Goal: Task Accomplishment & Management: Complete application form

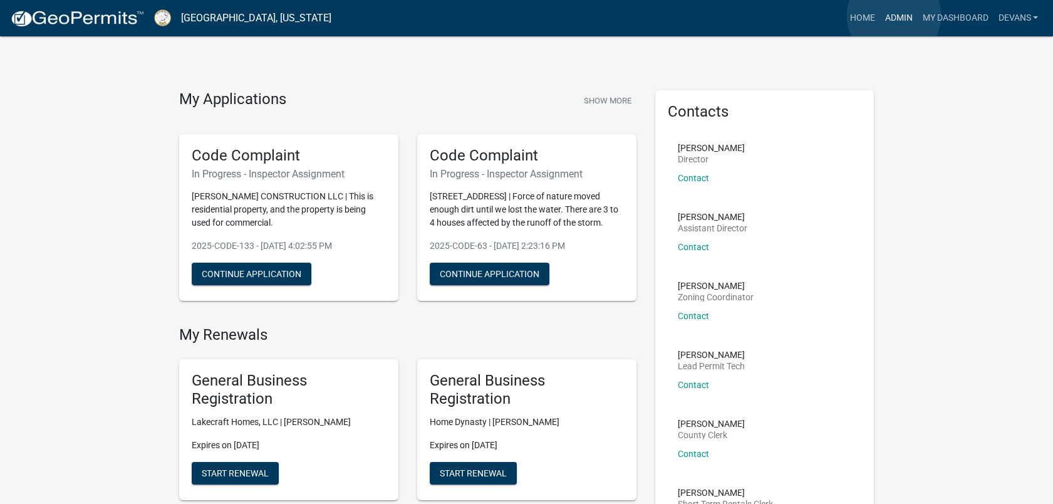
click at [894, 16] on link "Admin" at bounding box center [898, 18] width 38 height 24
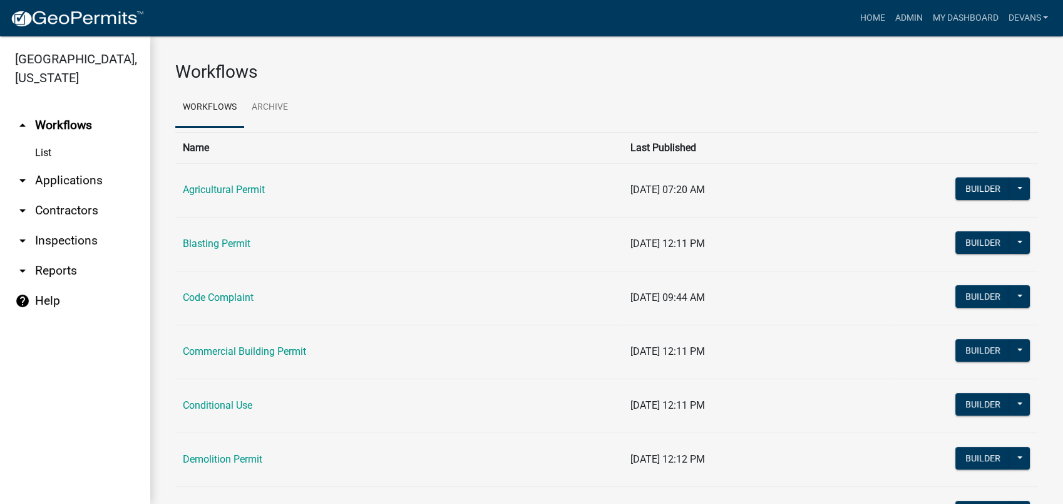
click at [63, 176] on link "arrow_drop_down Applications" at bounding box center [75, 180] width 150 height 30
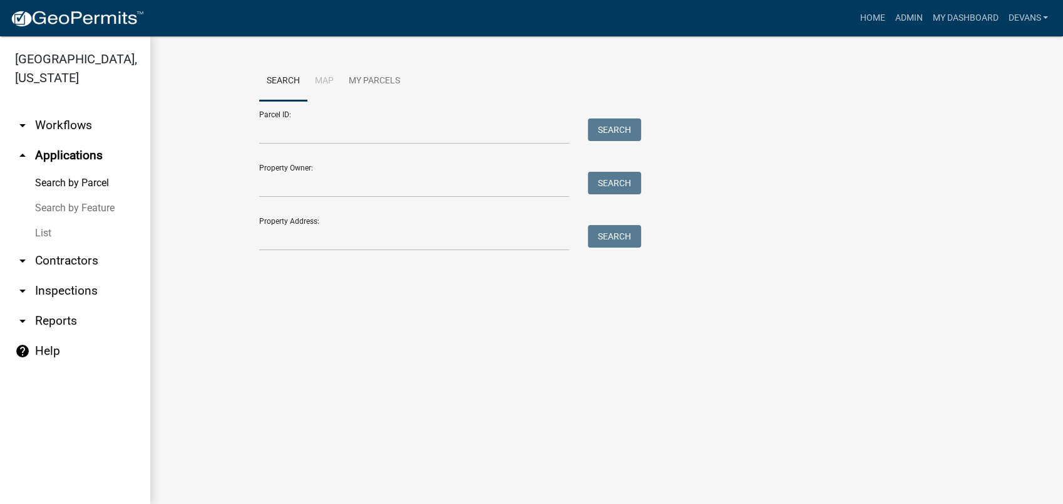
click at [45, 225] on link "List" at bounding box center [75, 232] width 150 height 25
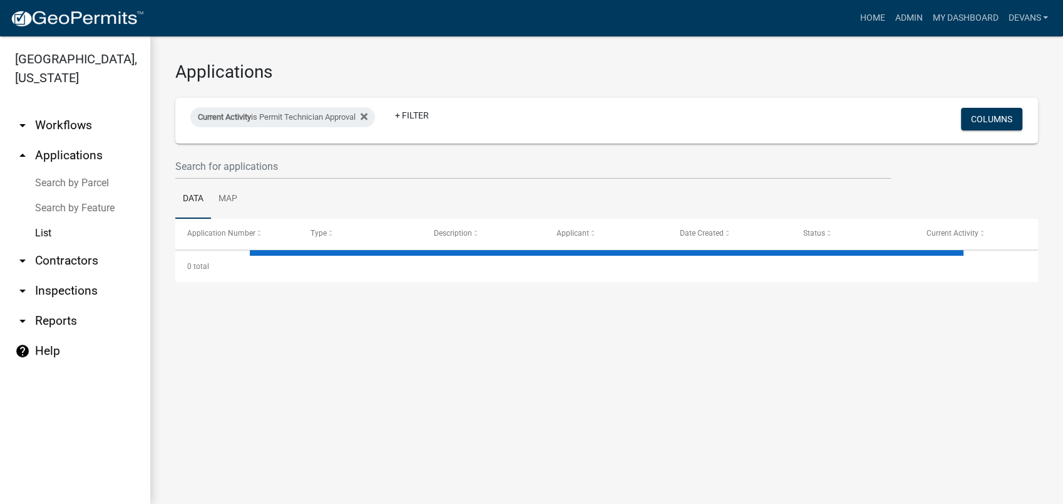
select select "1: 25"
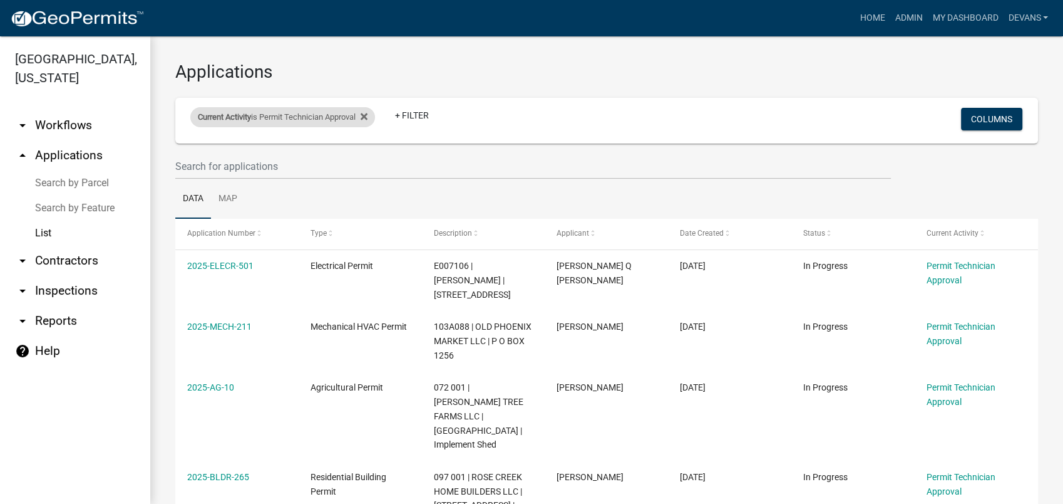
click at [375, 114] on div "Current Activity is Permit Technician Approval Remove this filter" at bounding box center [282, 117] width 185 height 20
click at [368, 118] on icon at bounding box center [364, 116] width 7 height 10
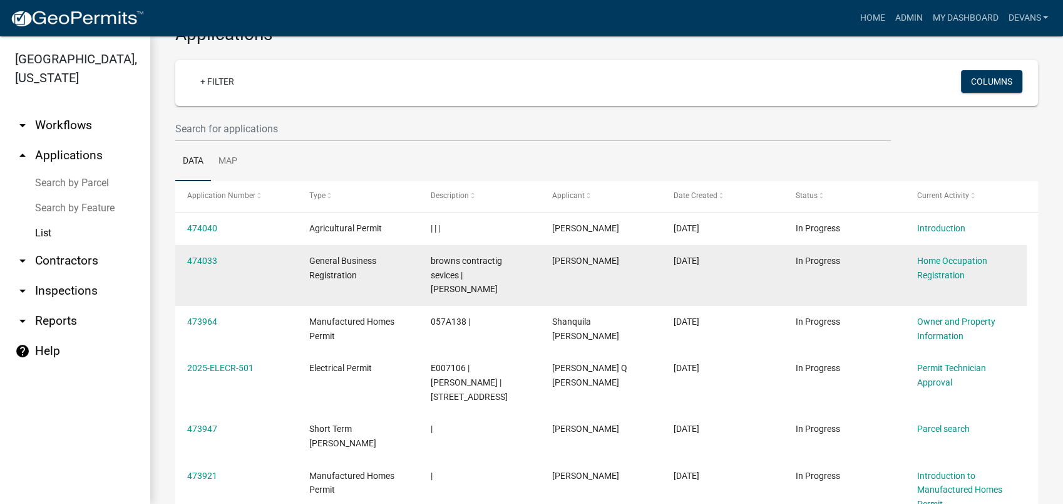
scroll to position [70, 0]
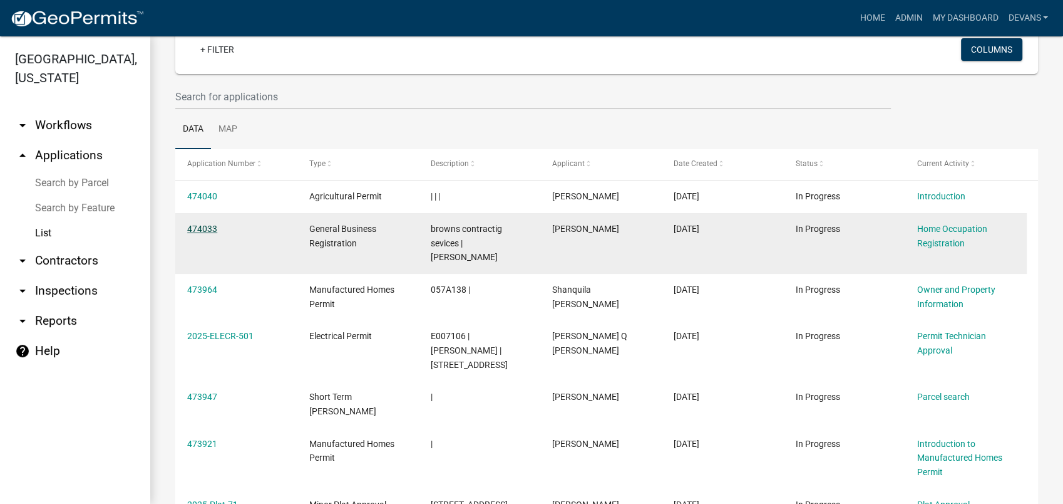
click at [203, 227] on link "474033" at bounding box center [202, 229] width 30 height 10
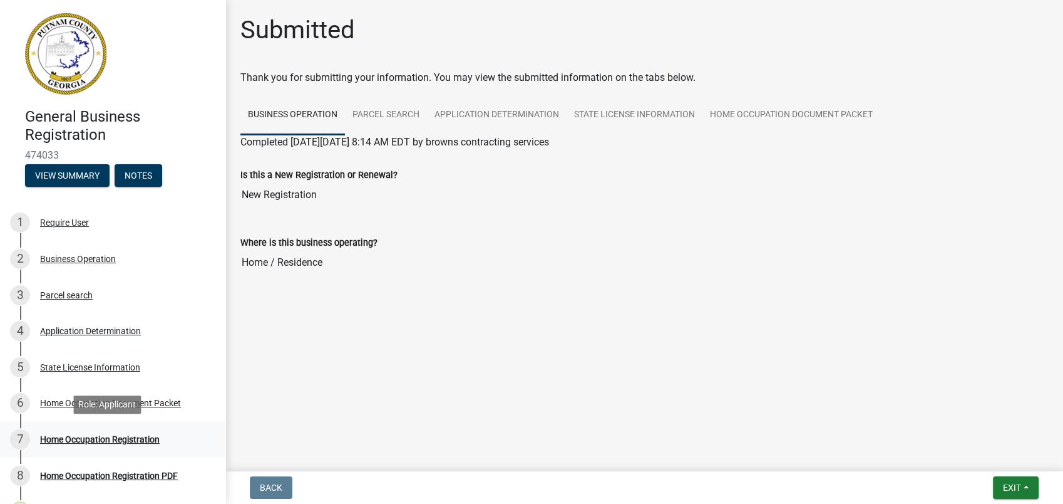
click at [126, 441] on div "Home Occupation Registration" at bounding box center [100, 439] width 120 height 9
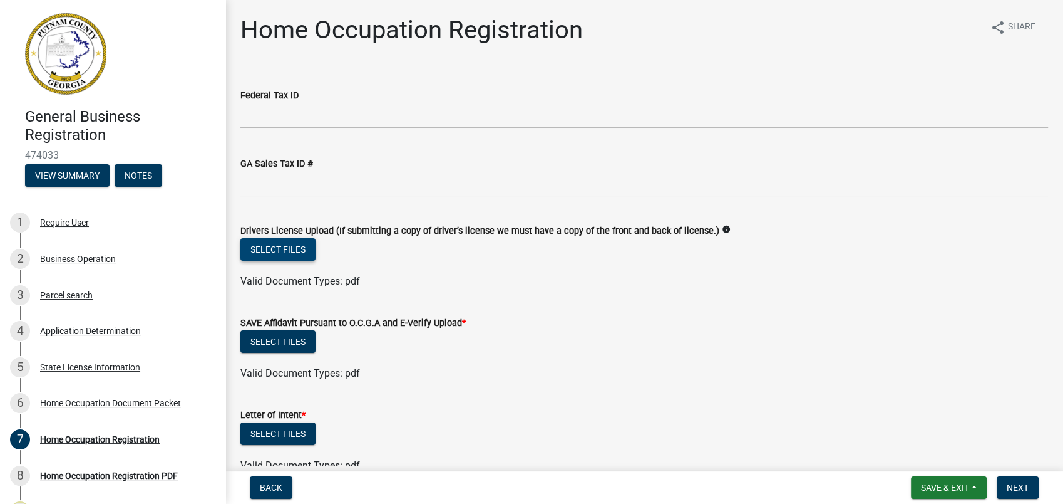
click at [270, 242] on button "Select files" at bounding box center [278, 249] width 75 height 23
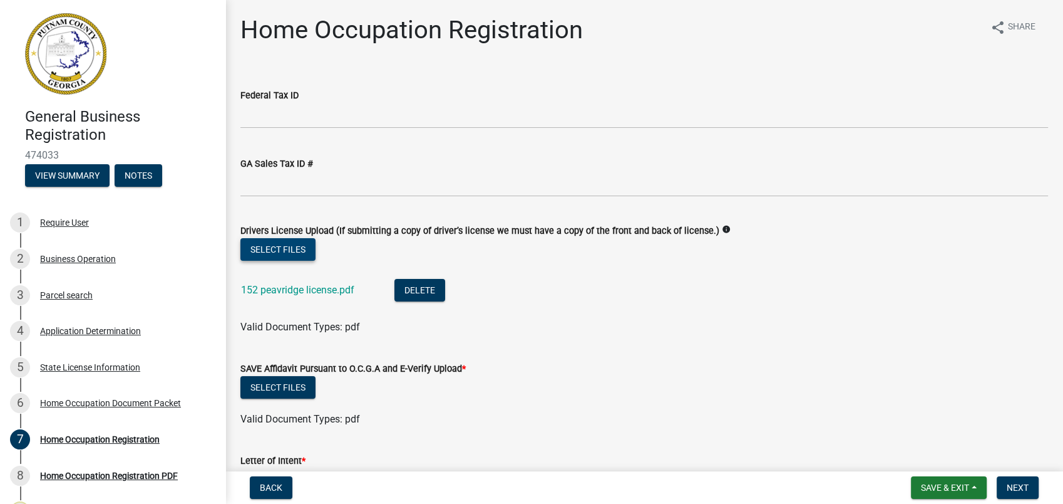
scroll to position [278, 0]
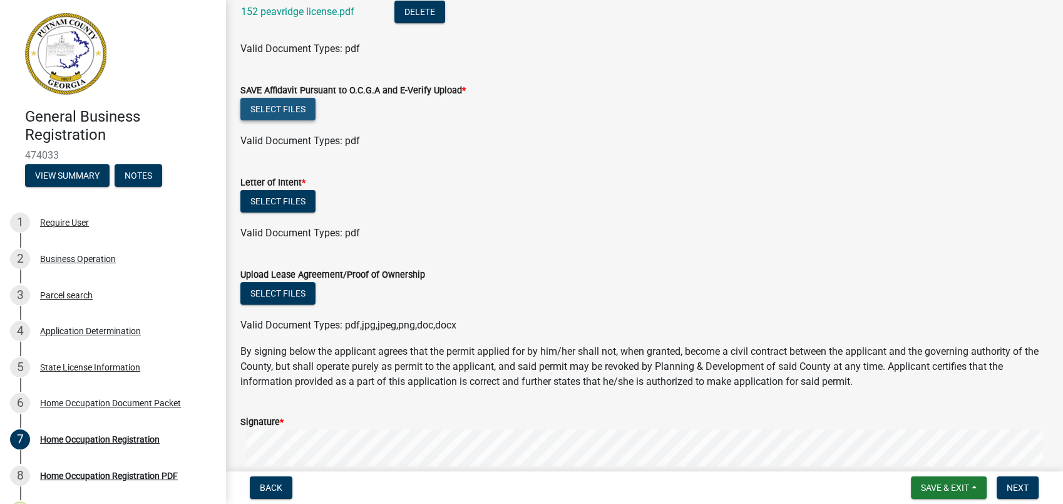
click at [282, 111] on button "Select files" at bounding box center [278, 109] width 75 height 23
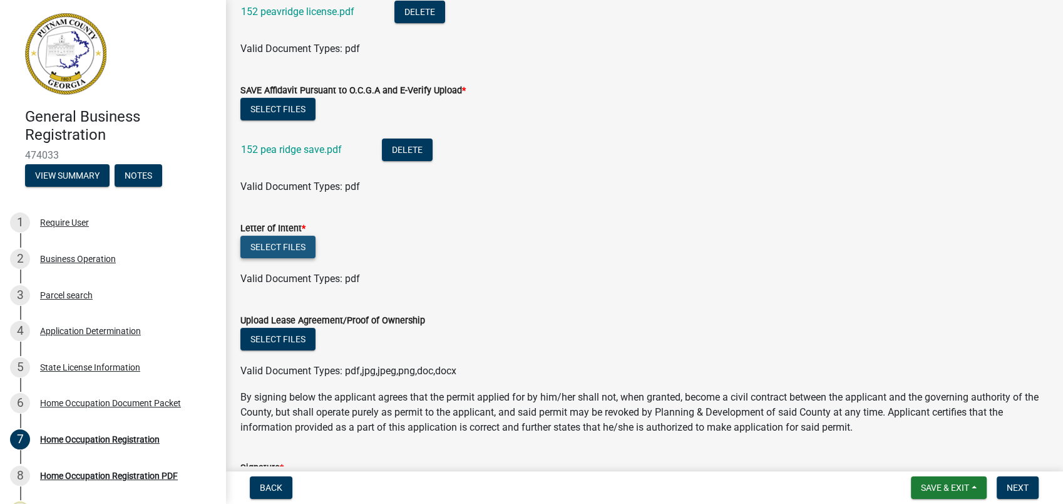
drag, startPoint x: 264, startPoint y: 242, endPoint x: 261, endPoint y: 296, distance: 53.3
click at [263, 289] on wm-data-entity-input "Letter of Intent * Select files Valid Document Types: pdf" at bounding box center [645, 251] width 808 height 92
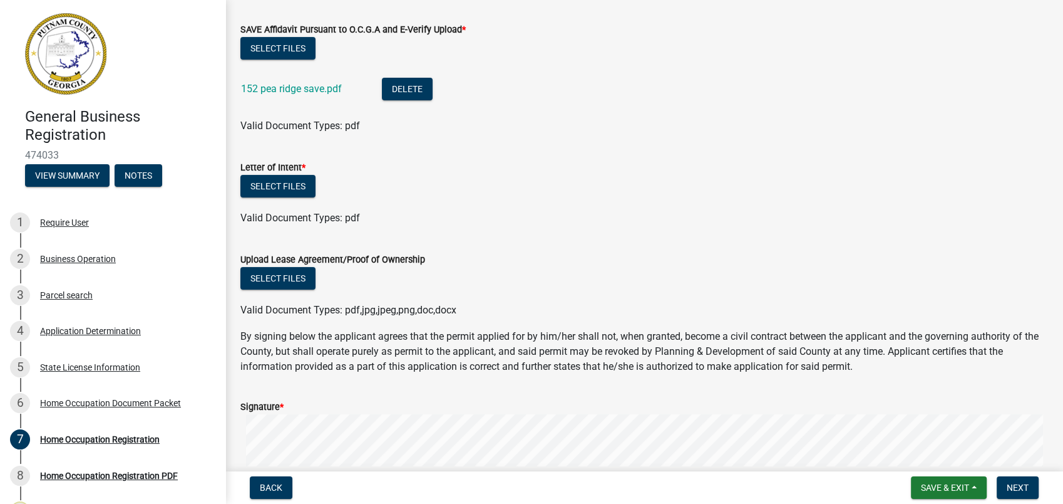
scroll to position [348, 0]
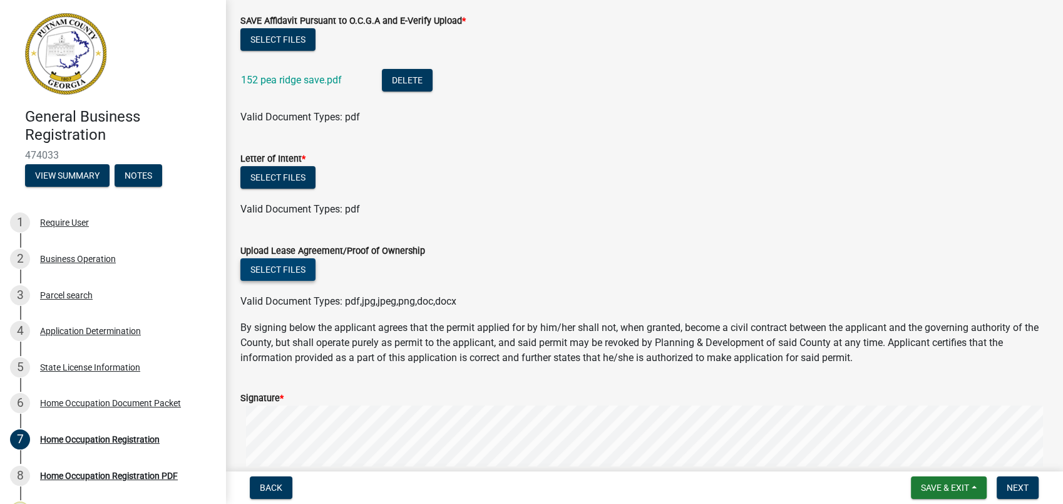
click at [269, 266] on button "Select files" at bounding box center [278, 269] width 75 height 23
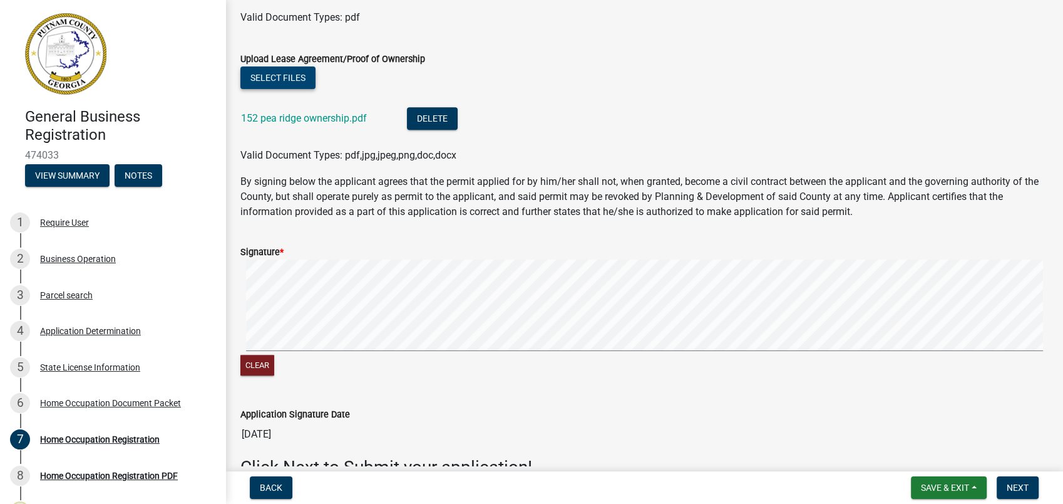
scroll to position [400, 0]
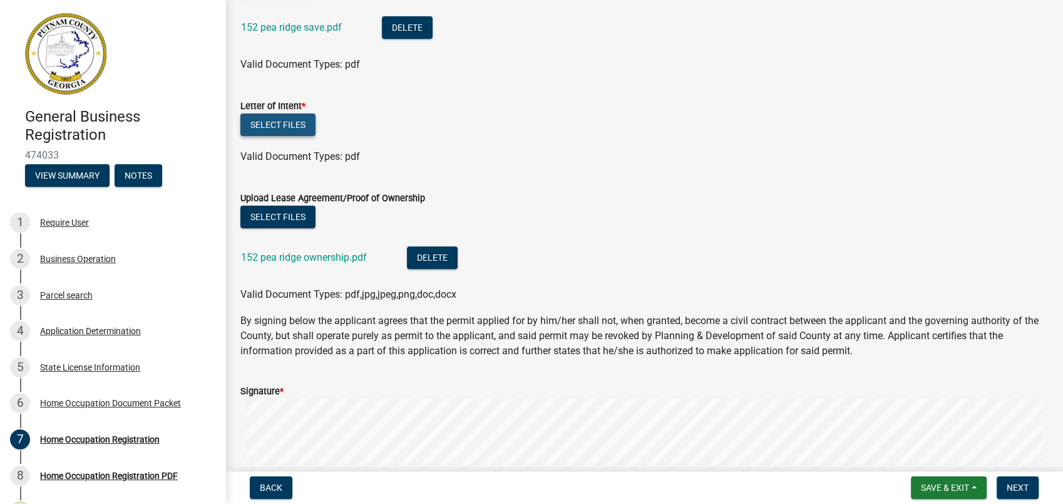
click at [272, 122] on button "Select files" at bounding box center [278, 124] width 75 height 23
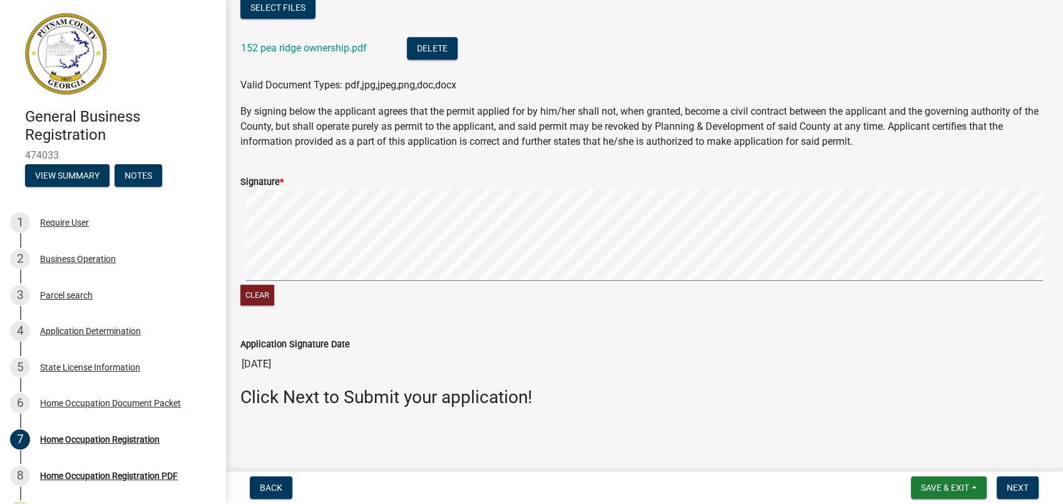
scroll to position [446, 0]
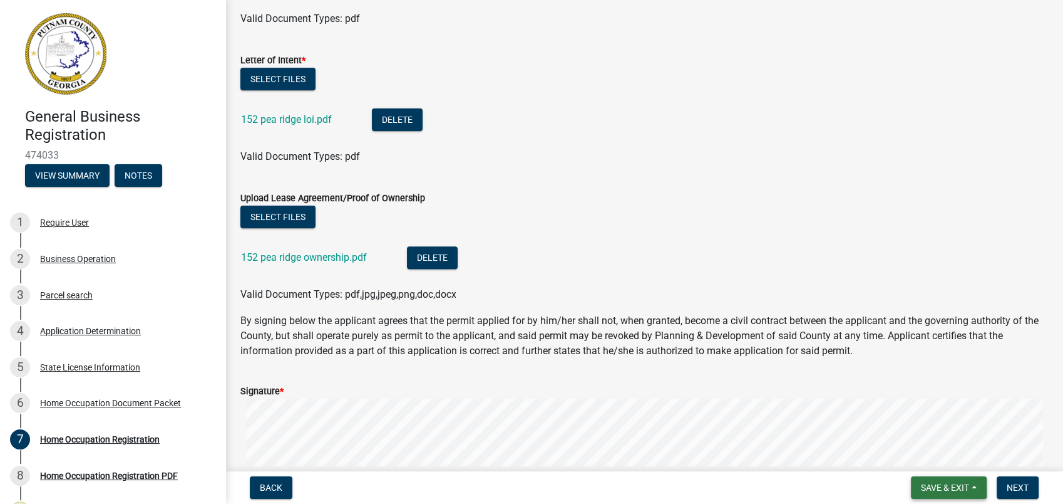
click at [933, 489] on span "Save & Exit" at bounding box center [945, 487] width 48 height 10
click at [930, 426] on button "Save" at bounding box center [937, 425] width 100 height 30
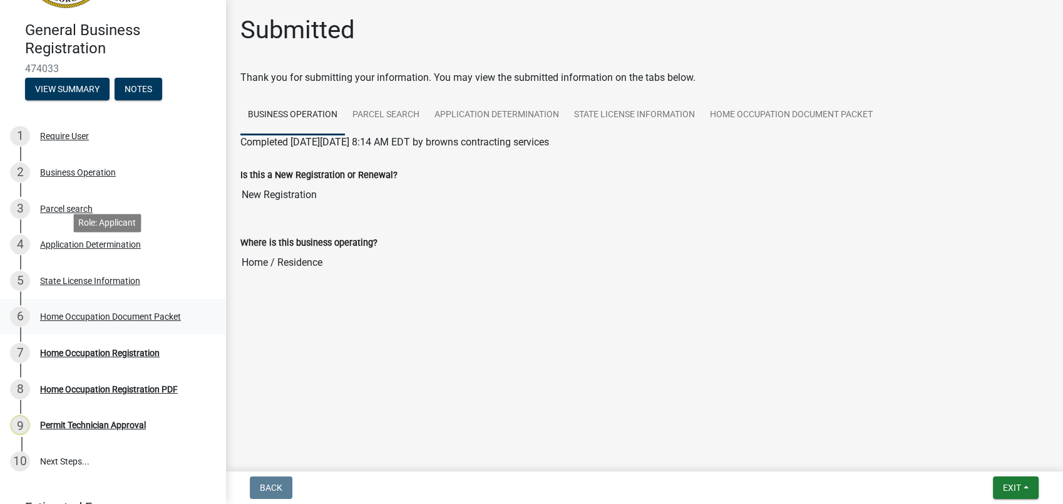
scroll to position [150, 0]
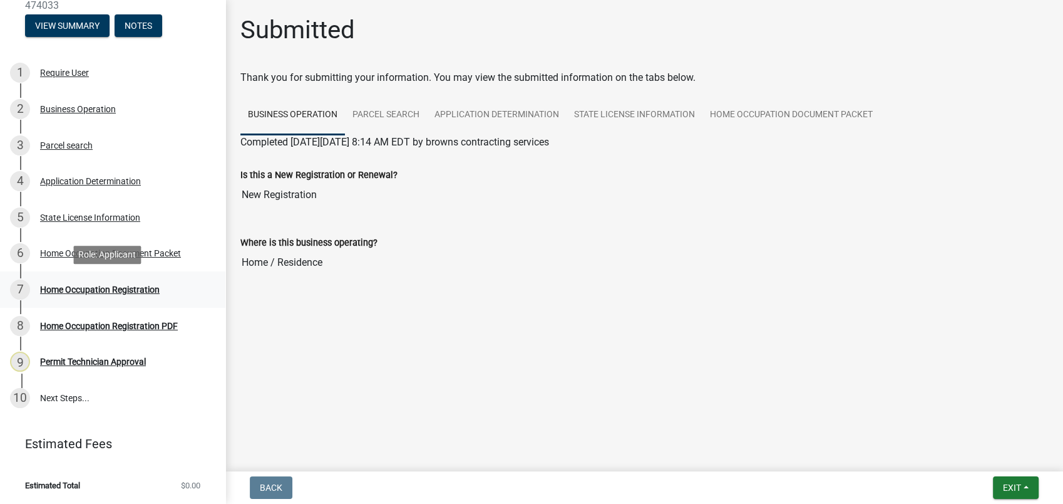
click at [122, 281] on div "7 Home Occupation Registration" at bounding box center [107, 289] width 195 height 20
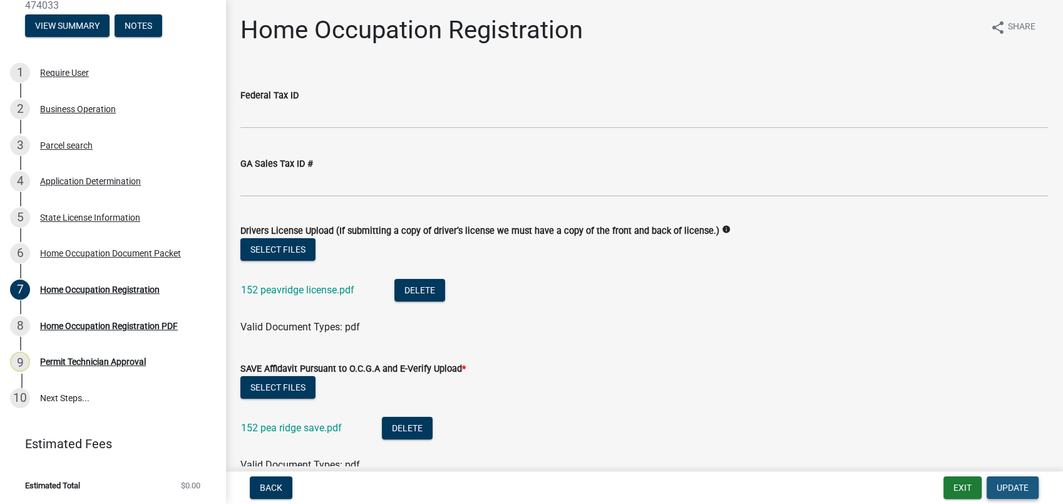
click at [1013, 488] on span "Update" at bounding box center [1013, 487] width 32 height 10
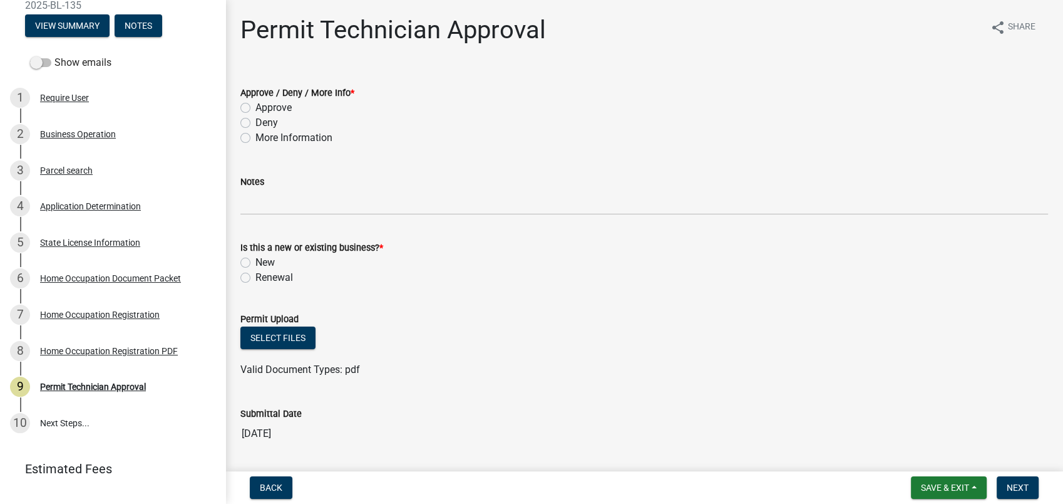
click at [256, 108] on label "Approve" at bounding box center [274, 107] width 36 height 15
click at [256, 108] on input "Approve" at bounding box center [260, 104] width 8 height 8
radio input "true"
click at [256, 262] on label "New" at bounding box center [265, 262] width 19 height 15
click at [256, 262] on input "New" at bounding box center [260, 259] width 8 height 8
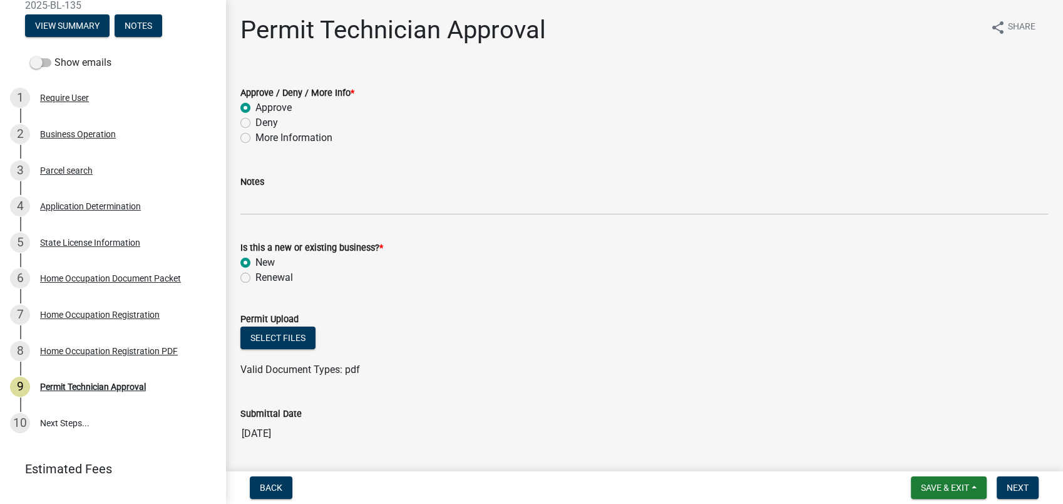
radio input "true"
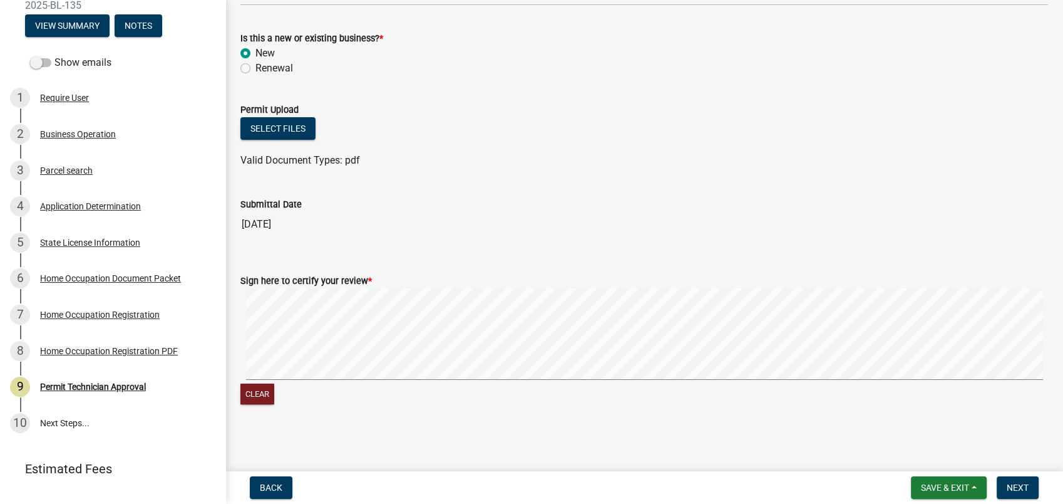
click at [901, 391] on div "Clear" at bounding box center [645, 347] width 808 height 118
click at [1006, 485] on button "Next" at bounding box center [1018, 487] width 42 height 23
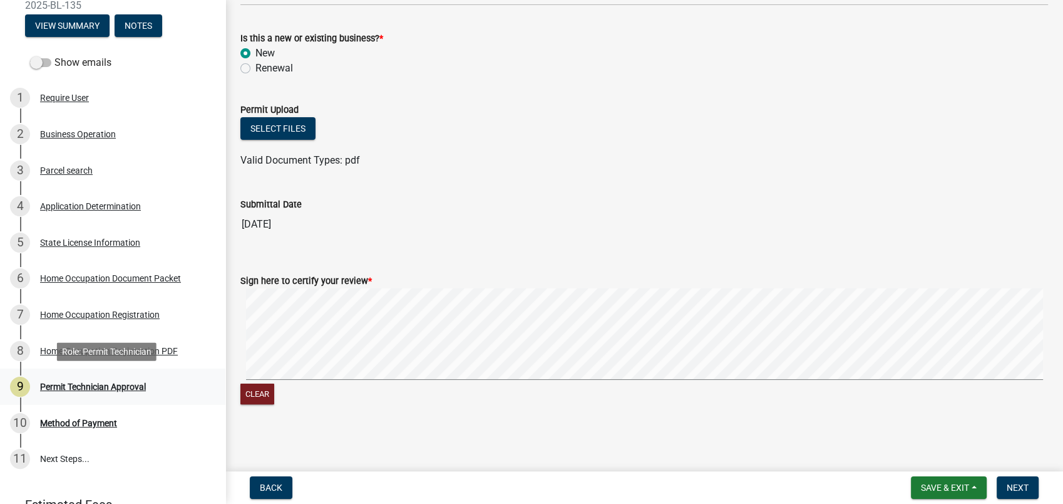
click at [78, 380] on div "9 Permit Technician Approval" at bounding box center [107, 386] width 195 height 20
click at [103, 423] on div "Method of Payment" at bounding box center [78, 422] width 77 height 9
click at [1012, 483] on span "Next" at bounding box center [1018, 487] width 22 height 10
click at [931, 489] on span "Save & Exit" at bounding box center [945, 487] width 48 height 10
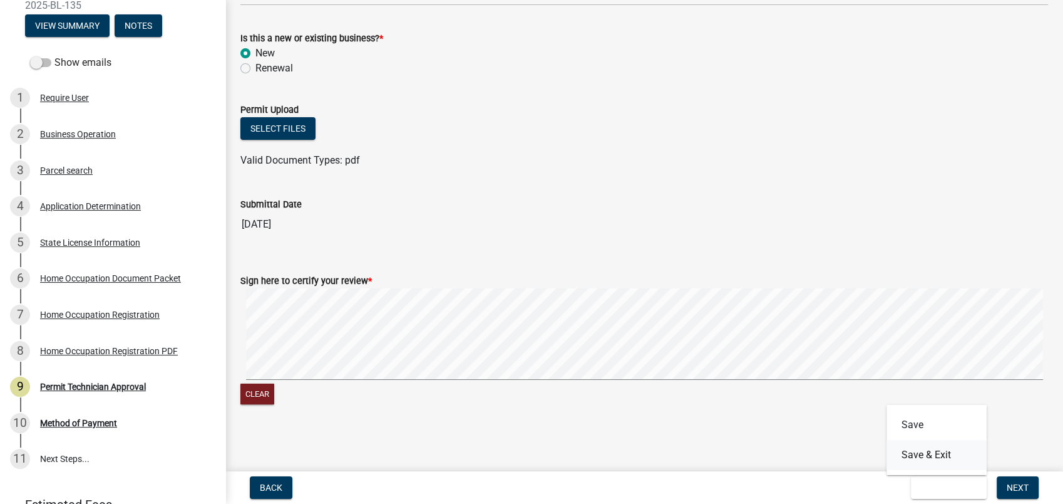
click at [923, 452] on button "Save & Exit" at bounding box center [937, 455] width 100 height 30
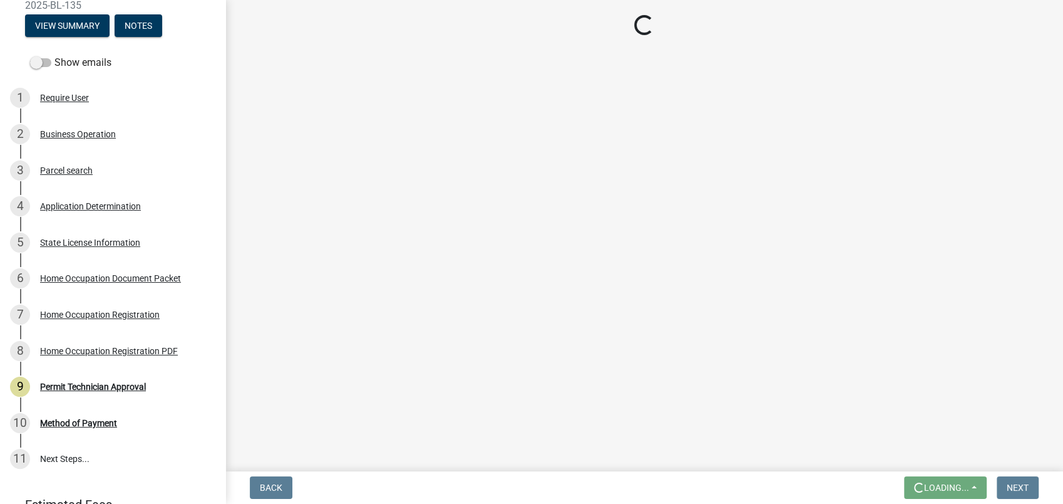
scroll to position [0, 0]
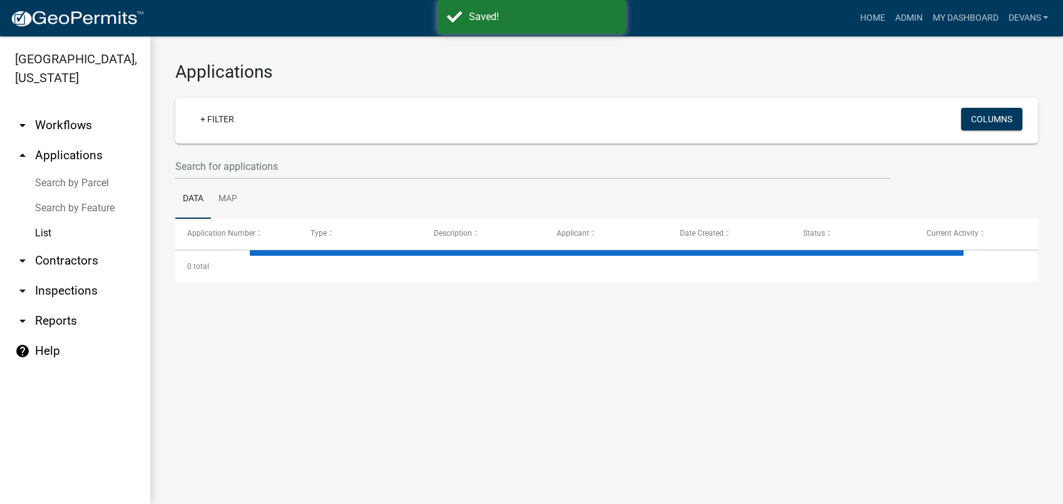
select select "1: 25"
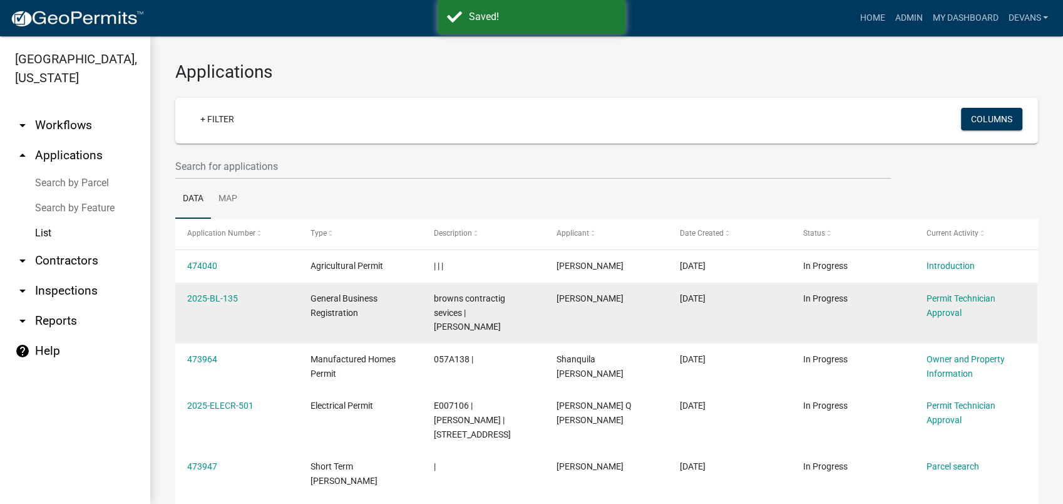
click at [199, 291] on div "2025-BL-135" at bounding box center [236, 298] width 99 height 14
click at [206, 299] on link "2025-BL-135" at bounding box center [212, 298] width 51 height 10
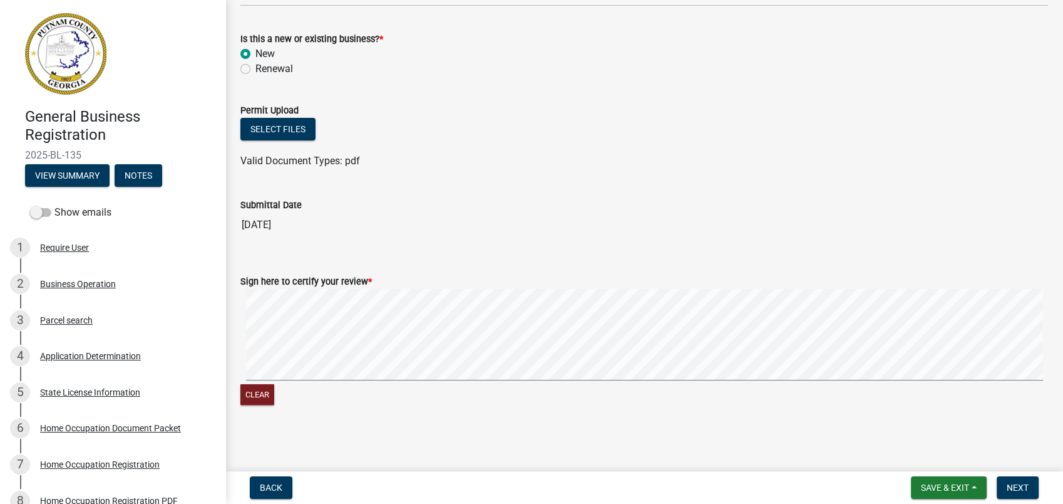
scroll to position [209, 0]
click at [1022, 483] on span "Next" at bounding box center [1018, 487] width 22 height 10
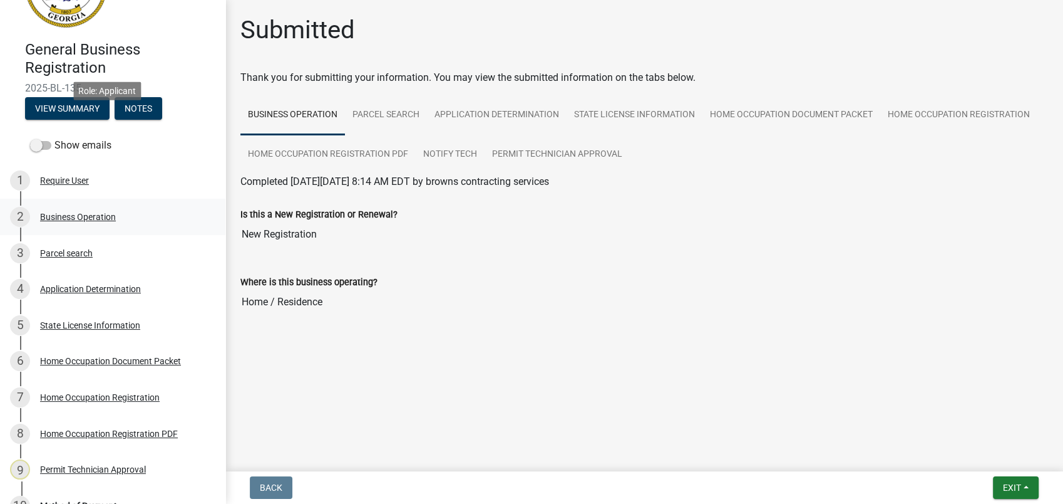
scroll to position [210, 0]
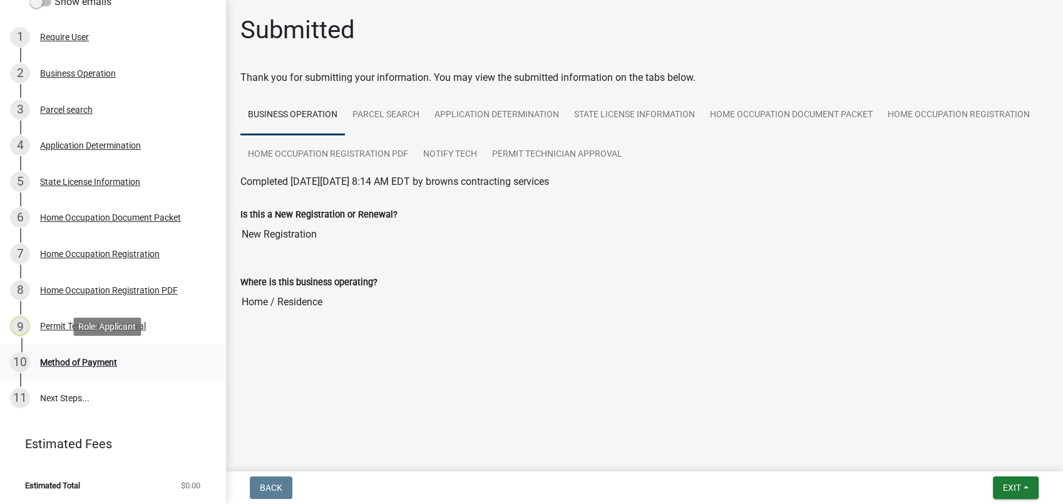
click at [113, 363] on div "Method of Payment" at bounding box center [78, 362] width 77 height 9
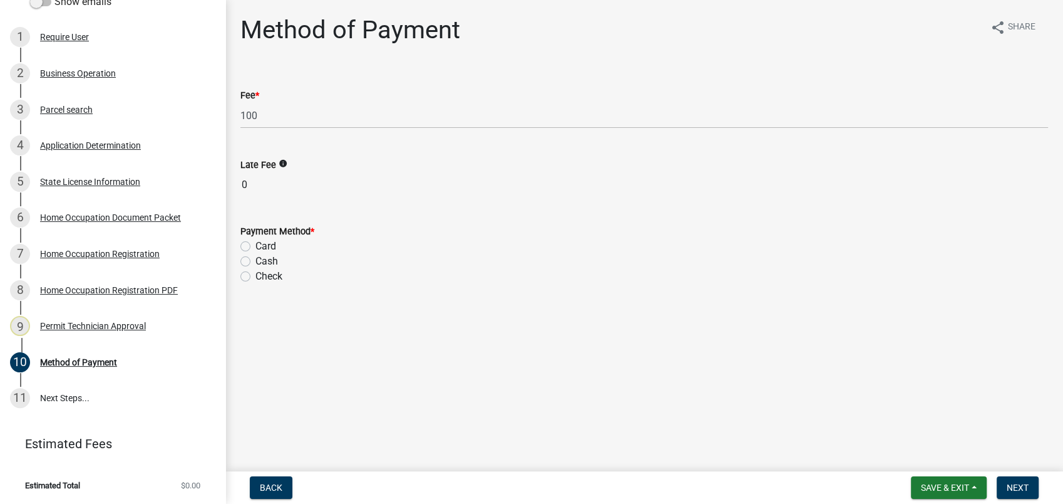
click at [256, 263] on label "Cash" at bounding box center [267, 261] width 23 height 15
click at [256, 262] on input "Cash" at bounding box center [260, 258] width 8 height 8
radio input "true"
click at [1003, 497] on button "Next" at bounding box center [1018, 487] width 42 height 23
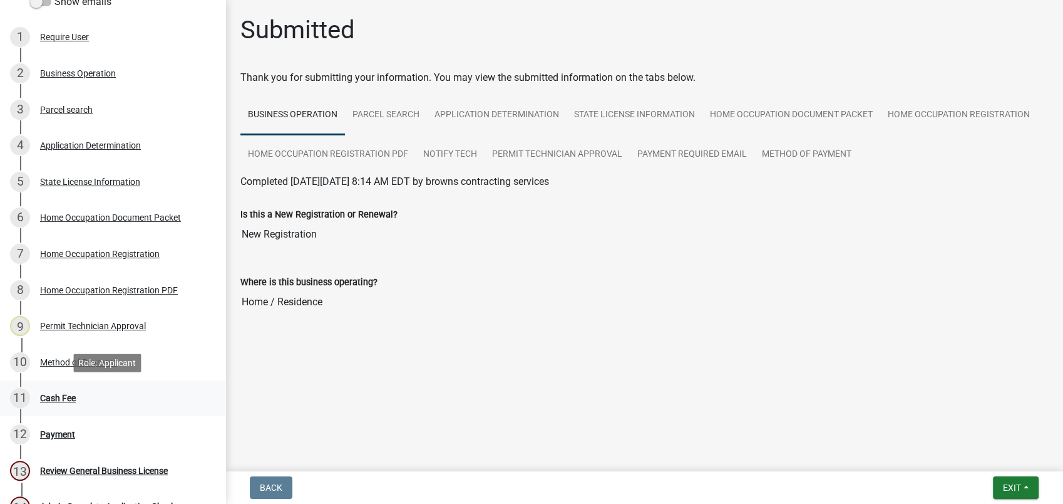
click at [57, 396] on div "Cash Fee" at bounding box center [58, 397] width 36 height 9
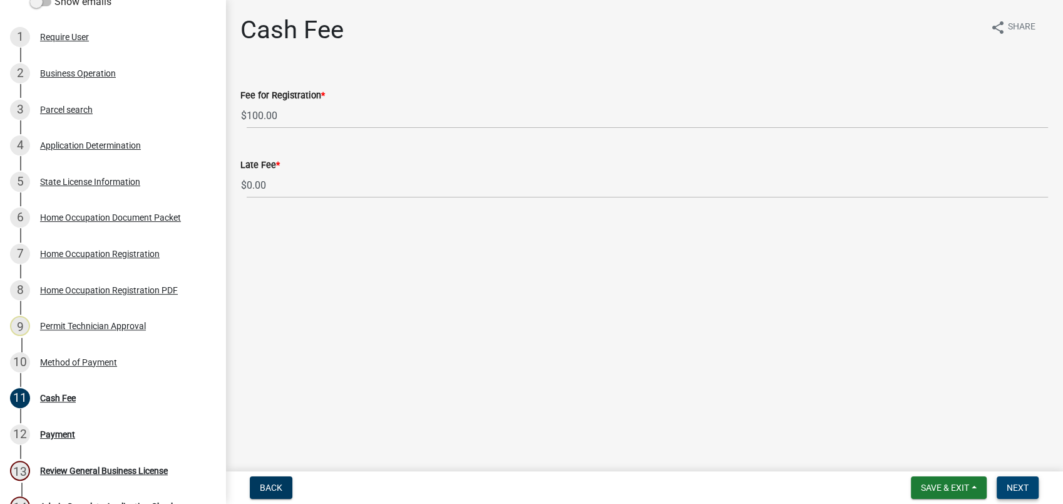
click at [1013, 495] on button "Next" at bounding box center [1018, 487] width 42 height 23
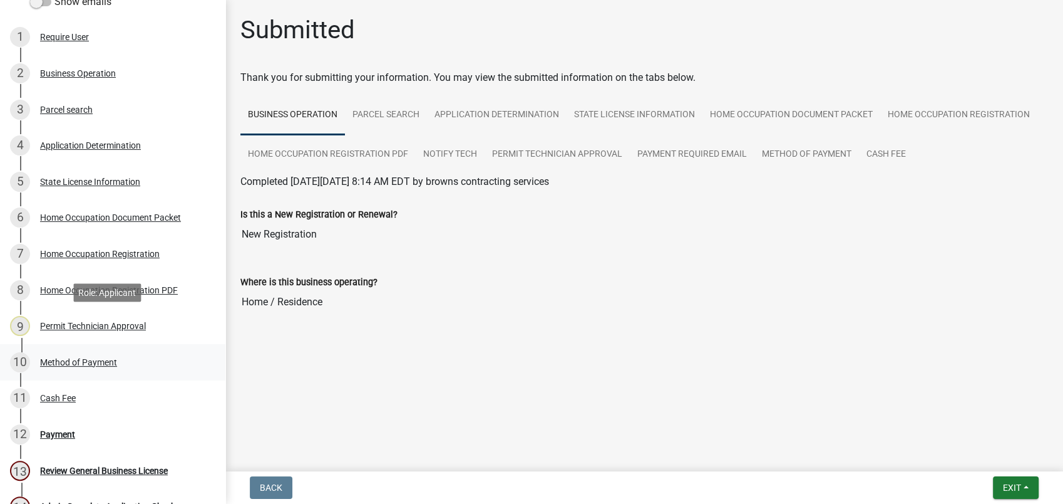
scroll to position [383, 0]
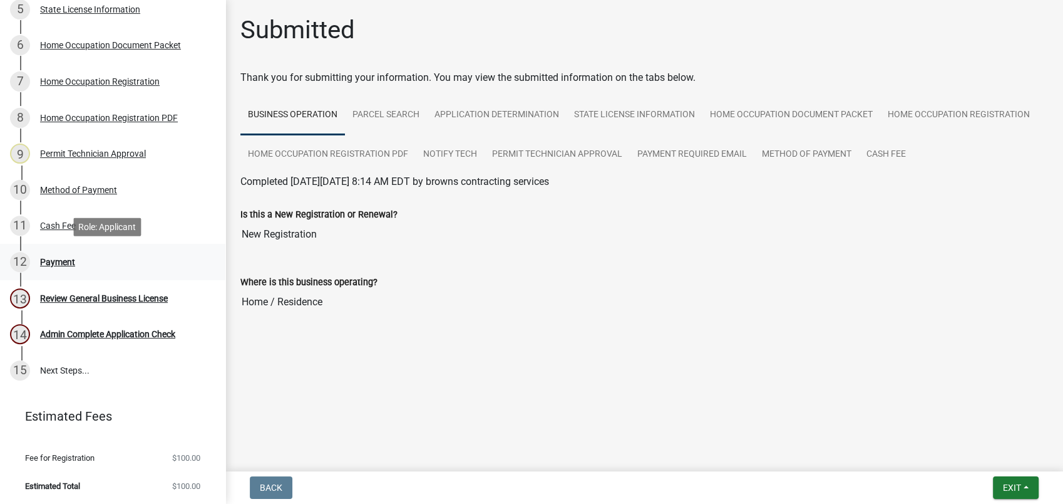
click at [50, 259] on div "Payment" at bounding box center [57, 261] width 35 height 9
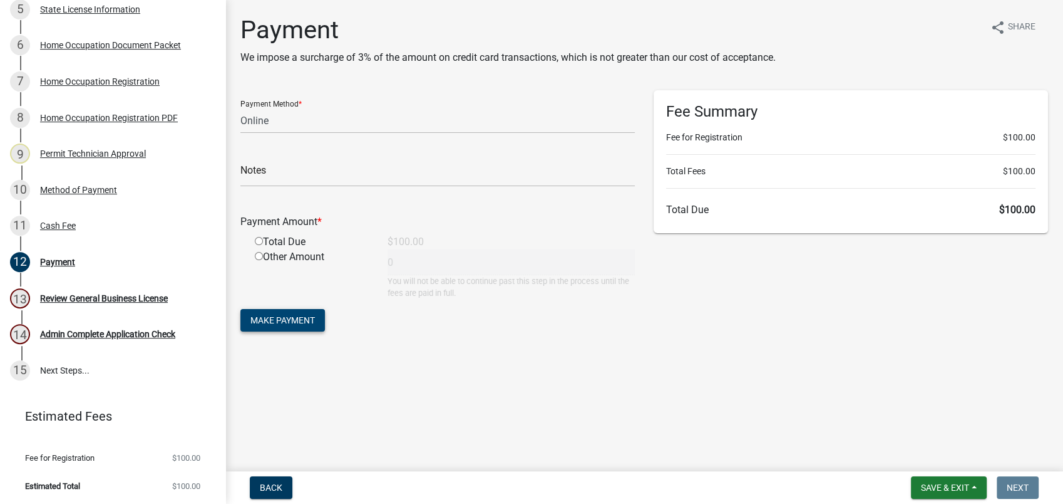
drag, startPoint x: 278, startPoint y: 318, endPoint x: 333, endPoint y: 388, distance: 89.7
click at [309, 369] on main "Payment We impose a surcharge of 3% of the amount on credit card transactions, …" at bounding box center [644, 233] width 838 height 466
click at [276, 116] on select "Credit Card POS Check Cash Online" at bounding box center [438, 121] width 395 height 26
select select "2: 1"
click at [241, 108] on select "Credit Card POS Check Cash Online" at bounding box center [438, 121] width 395 height 26
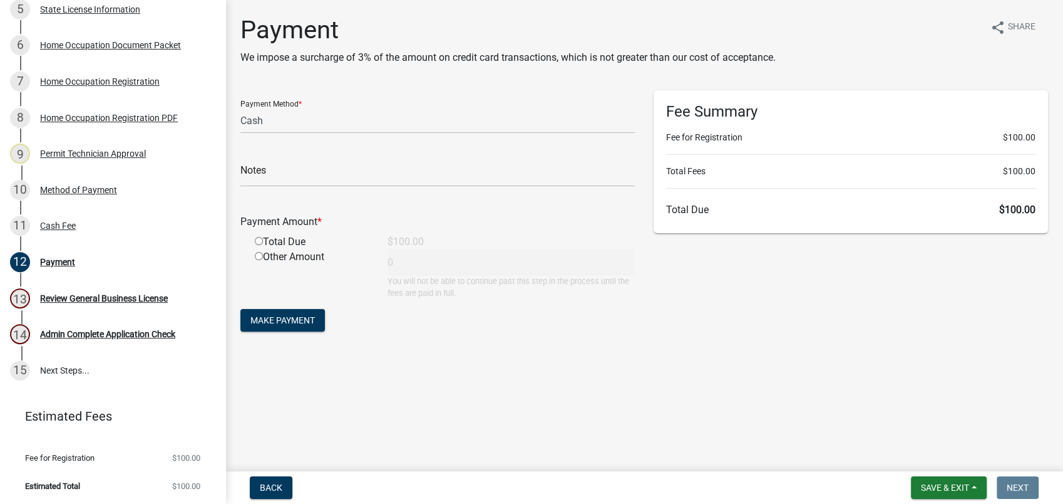
click at [259, 242] on input "radio" at bounding box center [259, 241] width 8 height 8
radio input "true"
type input "100"
click at [294, 319] on span "Make Payment" at bounding box center [283, 320] width 65 height 10
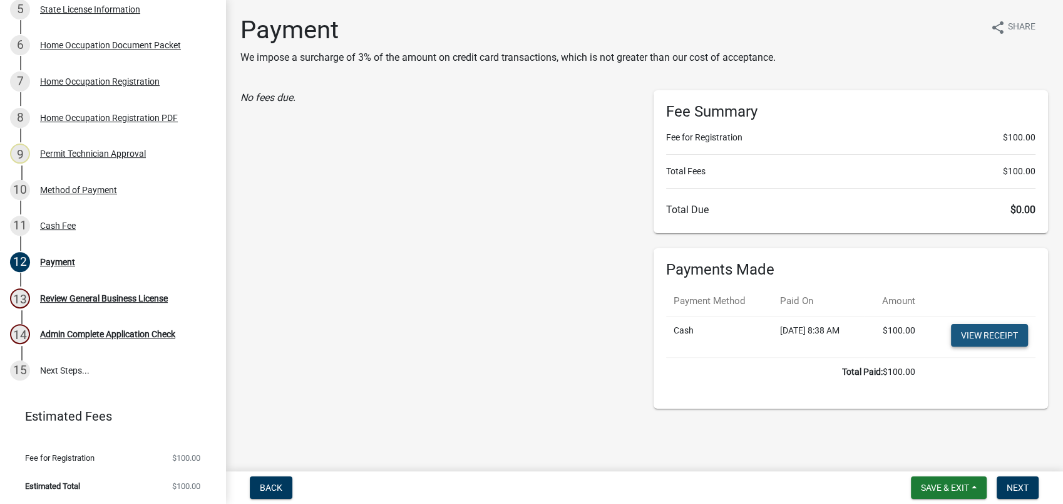
click at [976, 339] on link "View receipt" at bounding box center [989, 335] width 77 height 23
click at [930, 486] on span "Save & Exit" at bounding box center [945, 487] width 48 height 10
click at [930, 461] on button "Save & Exit" at bounding box center [937, 455] width 100 height 30
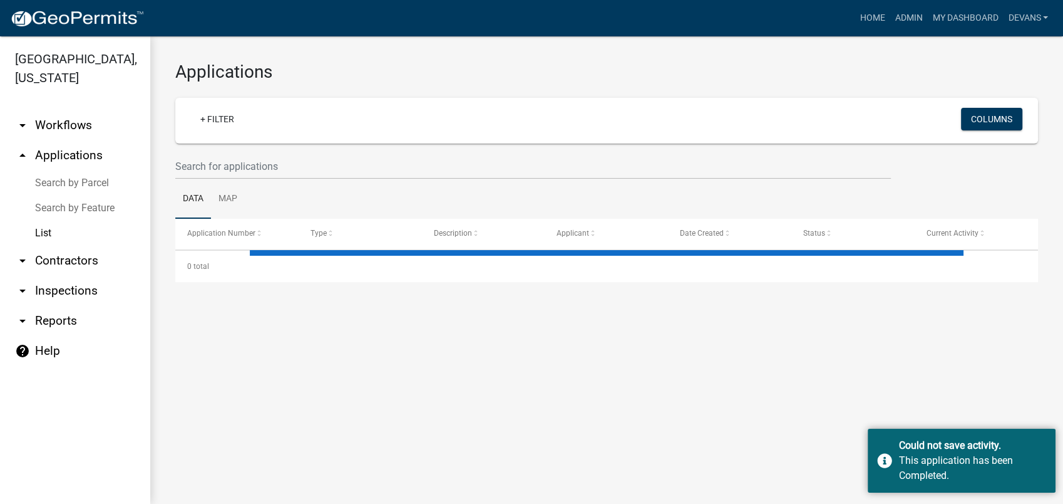
select select "1: 25"
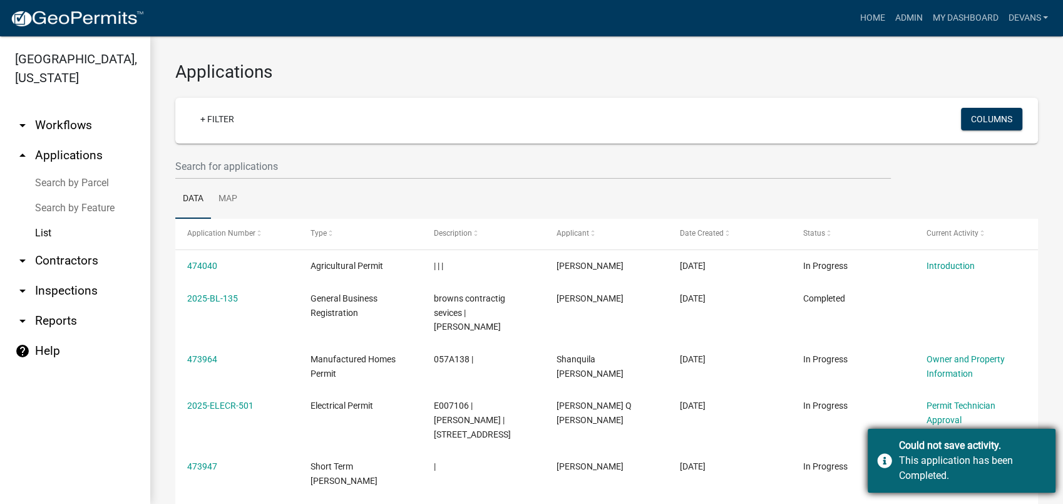
click at [1013, 462] on div "This application has been Completed." at bounding box center [972, 468] width 147 height 30
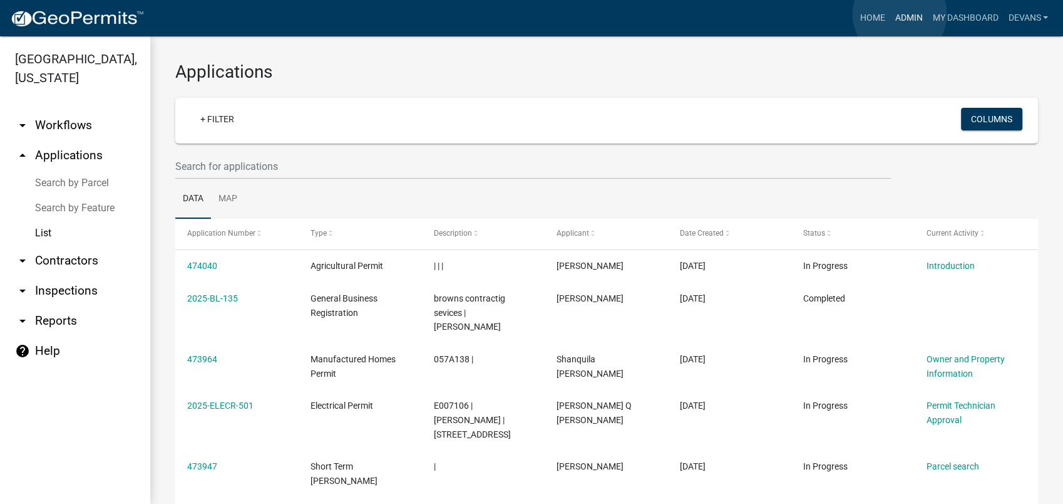
click at [900, 14] on link "Admin" at bounding box center [909, 18] width 38 height 24
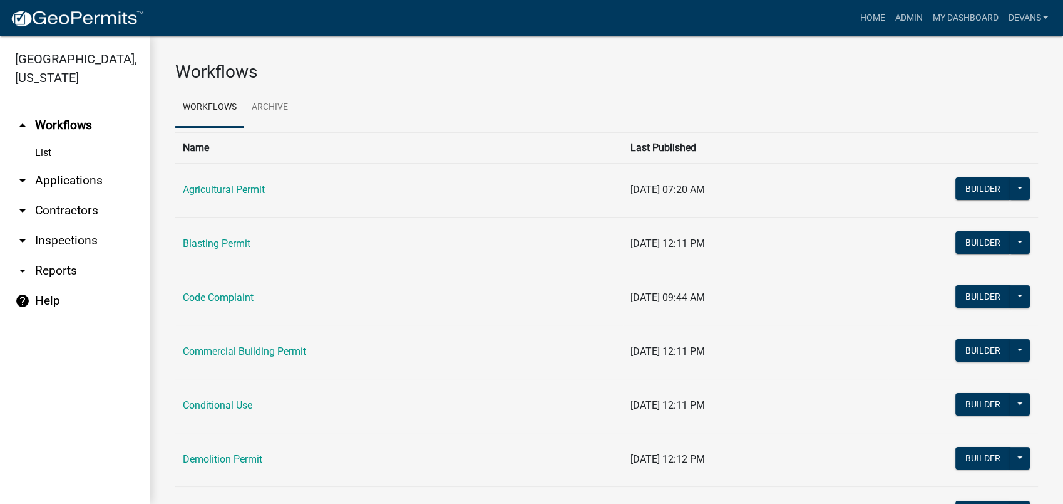
click at [95, 185] on link "arrow_drop_down Applications" at bounding box center [75, 180] width 150 height 30
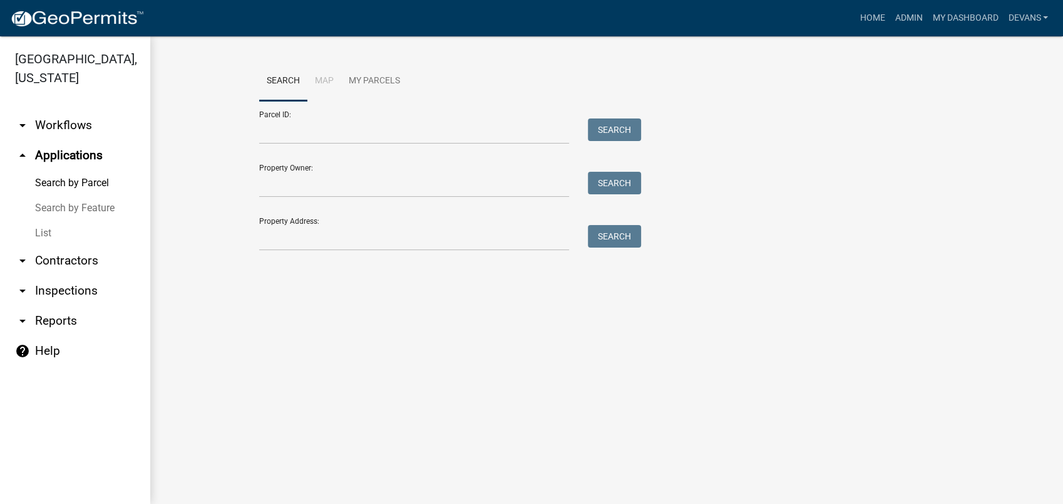
click at [45, 241] on link "List" at bounding box center [75, 232] width 150 height 25
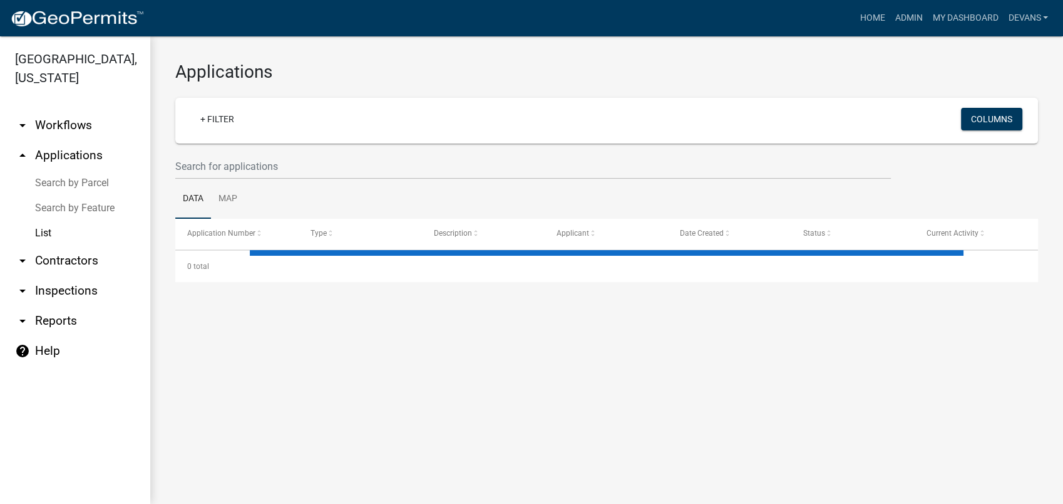
select select "1: 25"
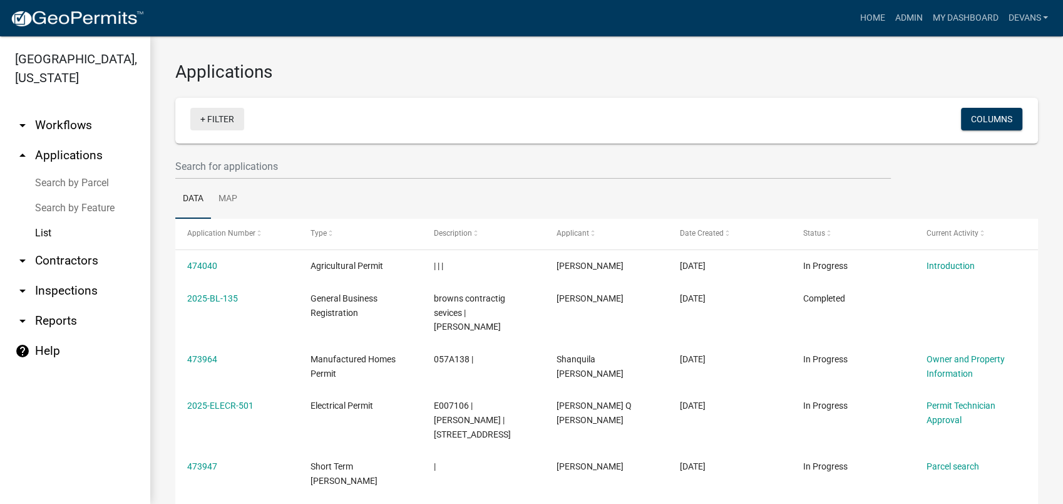
click at [215, 114] on link "+ Filter" at bounding box center [217, 119] width 54 height 23
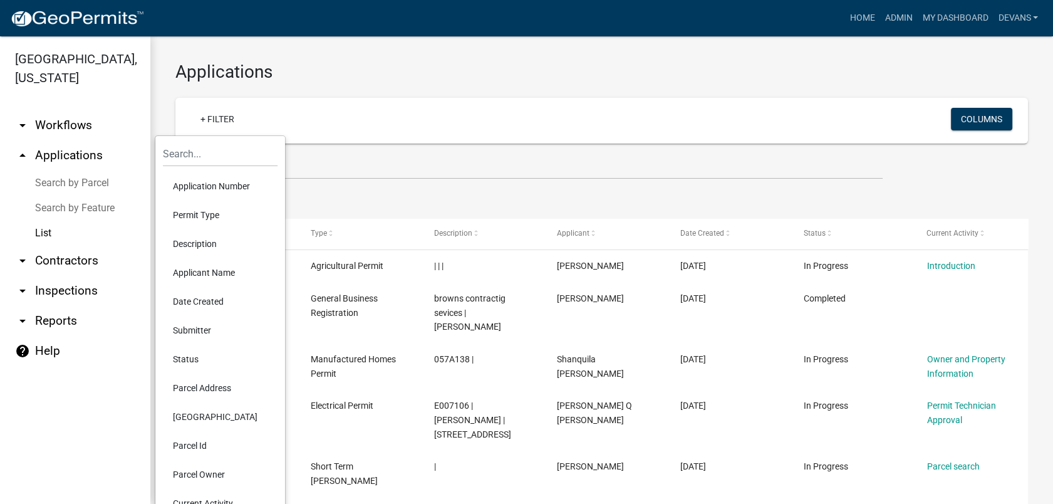
click at [215, 500] on li "Current Activity" at bounding box center [220, 503] width 115 height 29
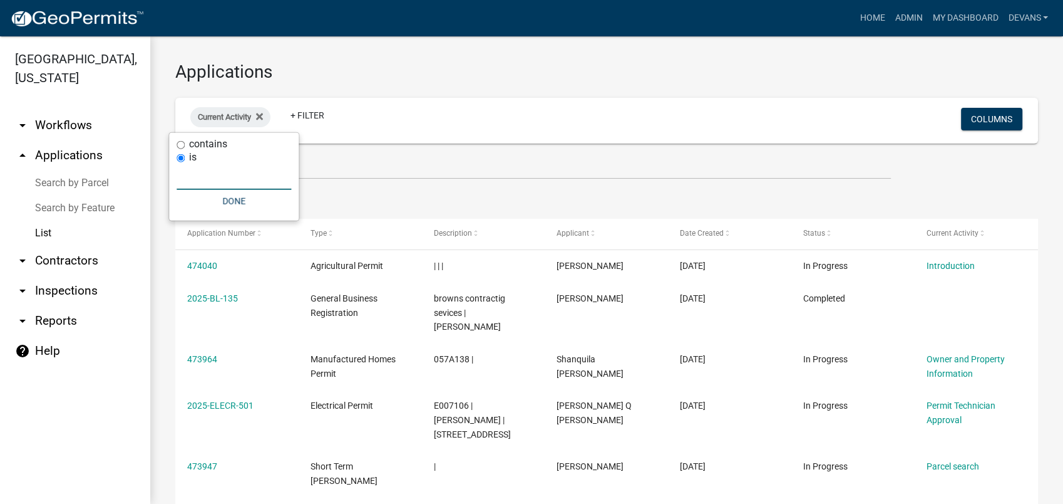
click at [185, 180] on input "text" at bounding box center [234, 177] width 115 height 26
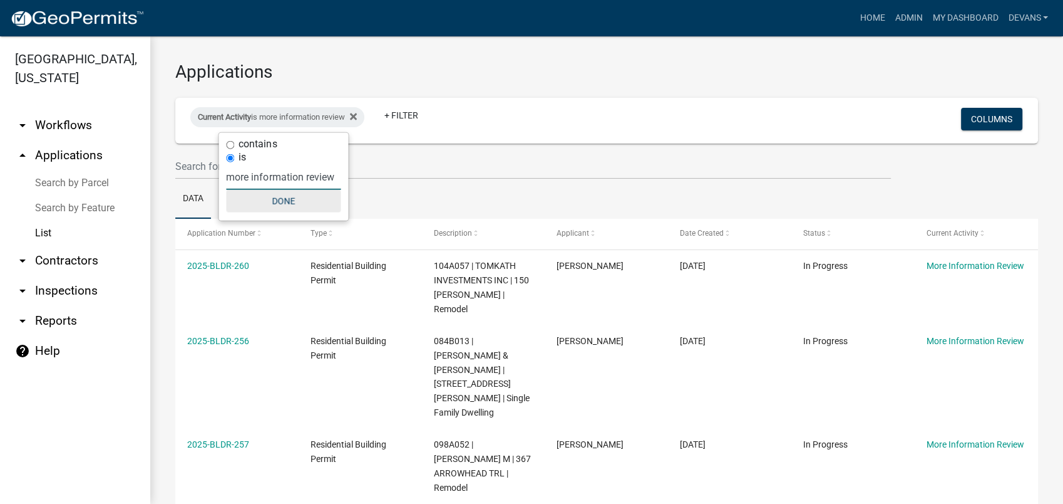
type input "more information review"
click at [277, 197] on button "Done" at bounding box center [283, 201] width 115 height 23
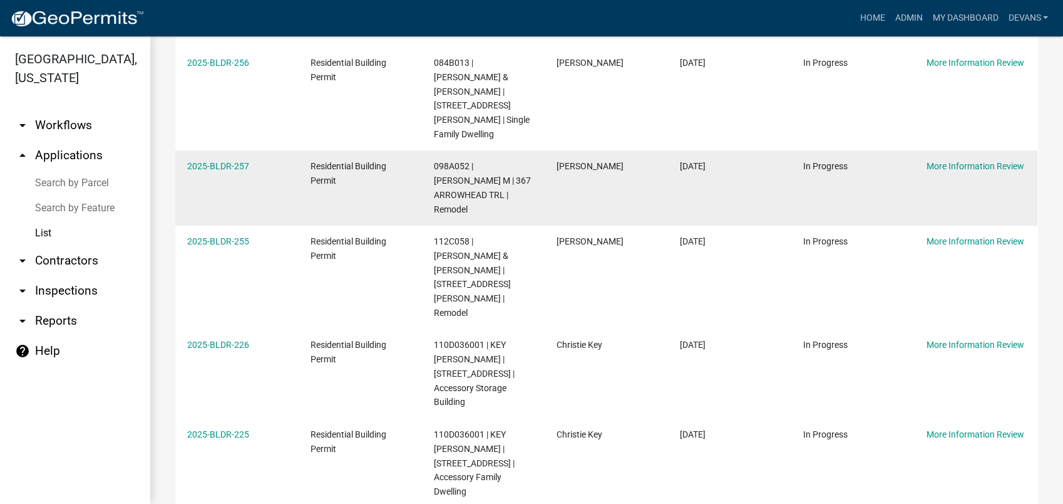
scroll to position [70, 0]
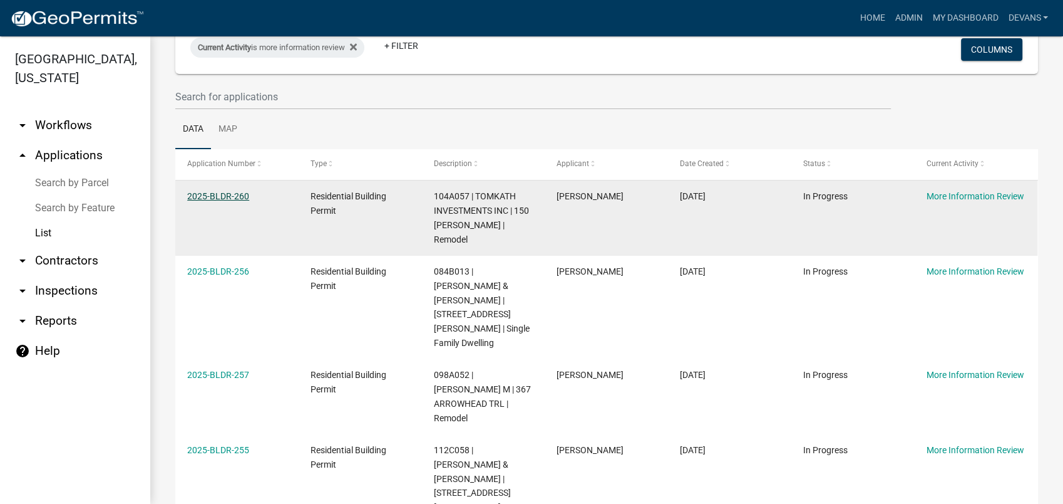
click at [221, 191] on link "2025-BLDR-260" at bounding box center [218, 196] width 62 height 10
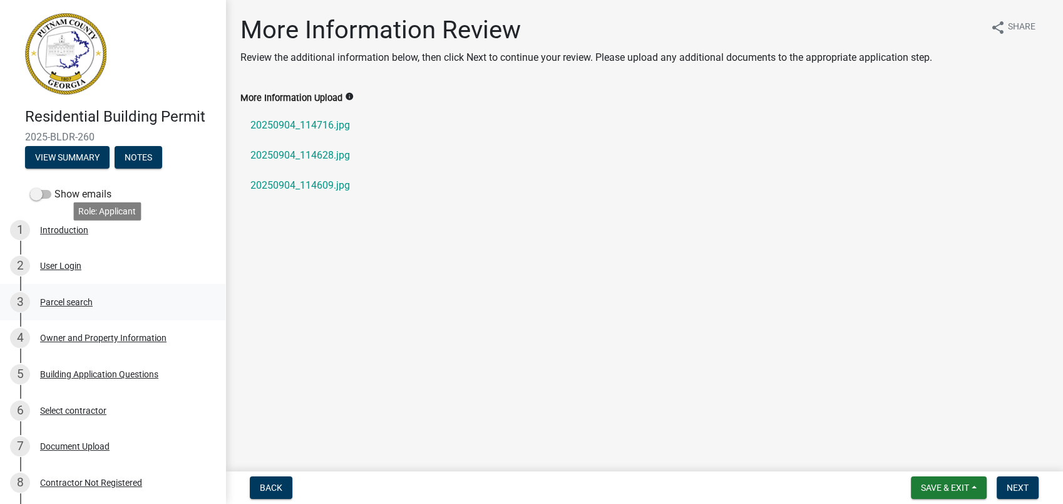
scroll to position [229, 0]
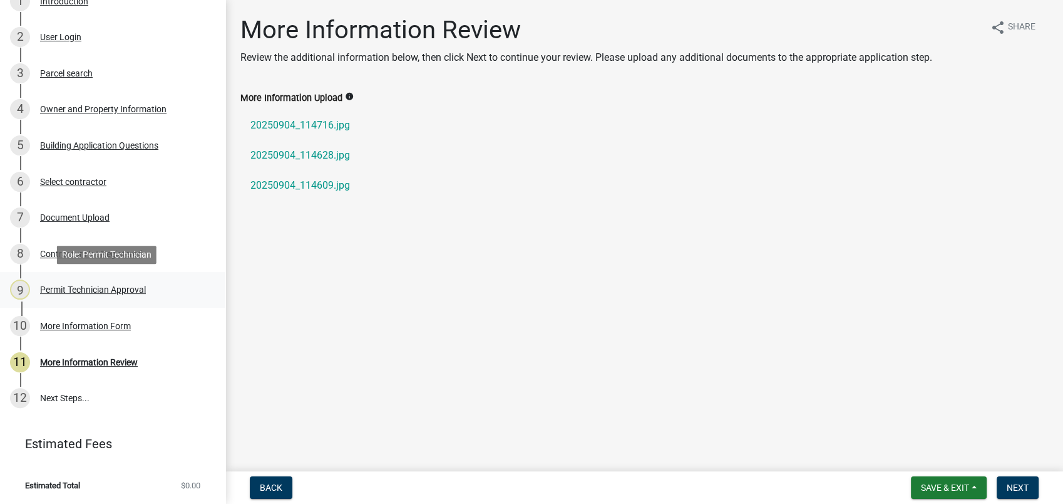
click at [89, 289] on div "Permit Technician Approval" at bounding box center [93, 289] width 106 height 9
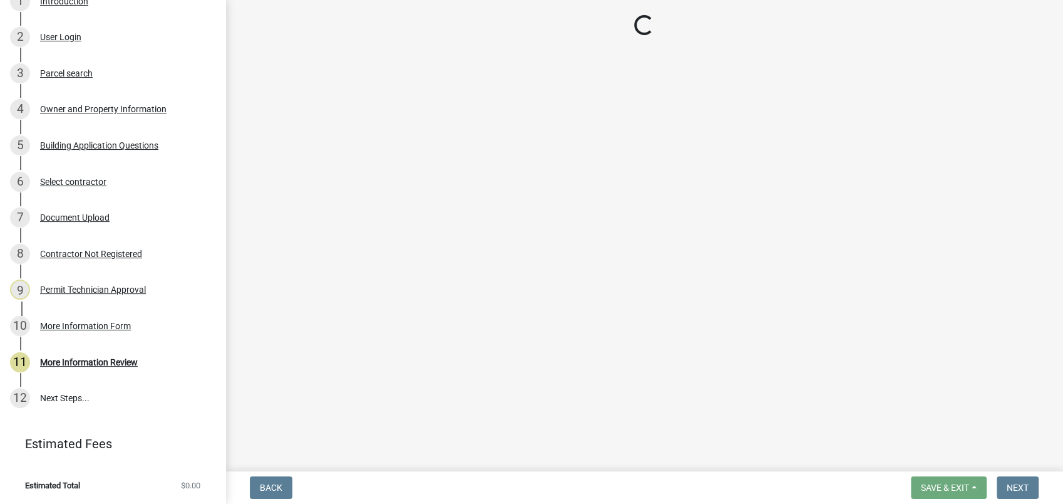
select select "ef7a1fc2-7a7a-426d-b1f0-c9b9b6ca7ff4"
select select "83394b22-4a11-496c-8e5c-75ade2e72faf"
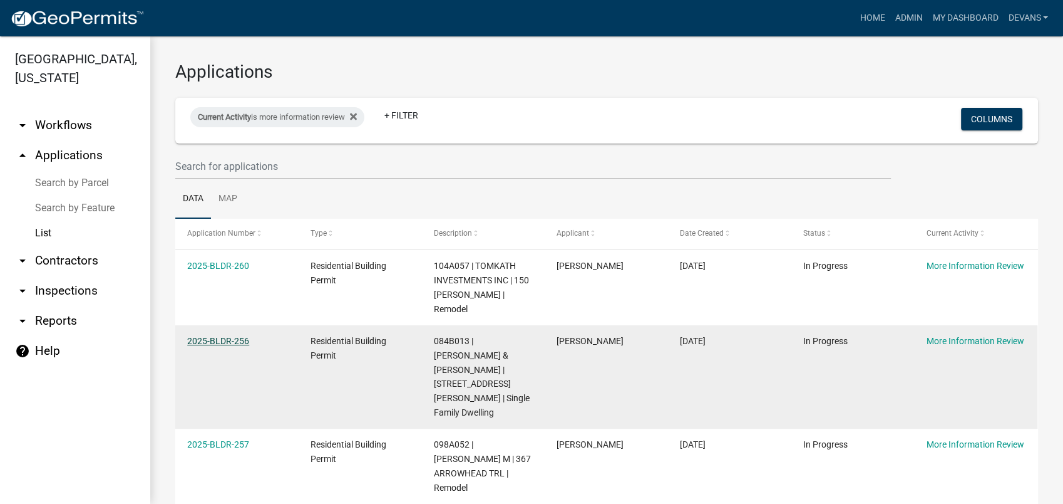
click at [215, 336] on link "2025-BLDR-256" at bounding box center [218, 341] width 62 height 10
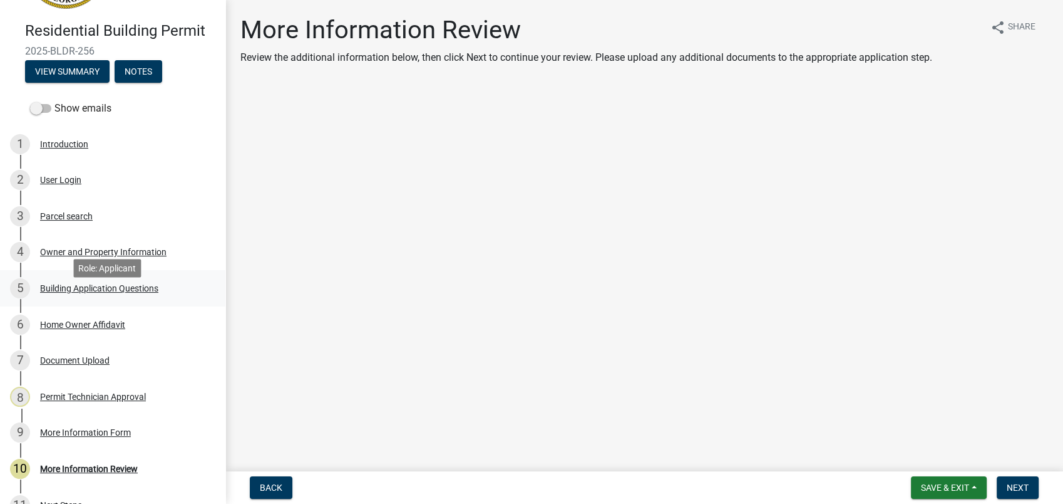
scroll to position [192, 0]
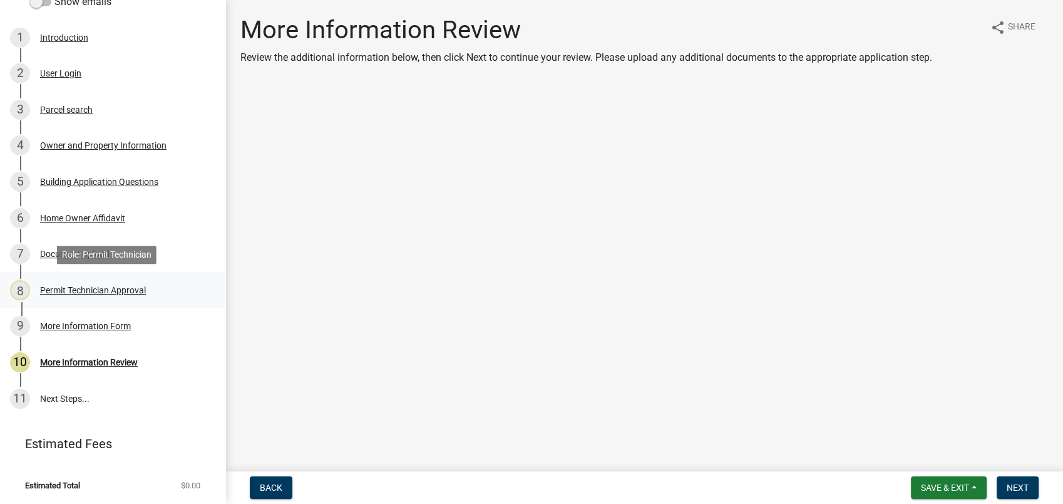
click at [87, 281] on div "8 Permit Technician Approval" at bounding box center [107, 290] width 195 height 20
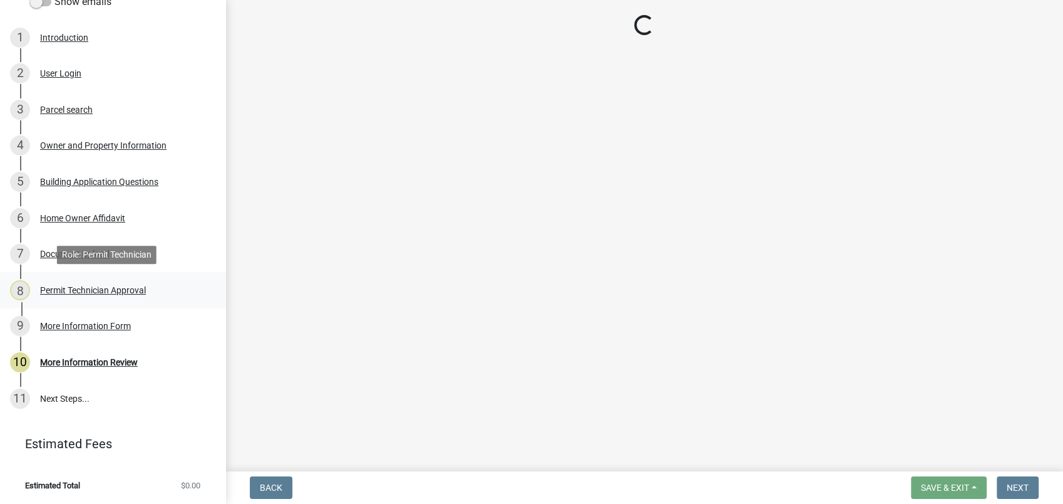
select select "a4366e26-0f82-401b-a682-956e4112ff86"
select select "83394b22-4a11-496c-8e5c-75ade2e72faf"
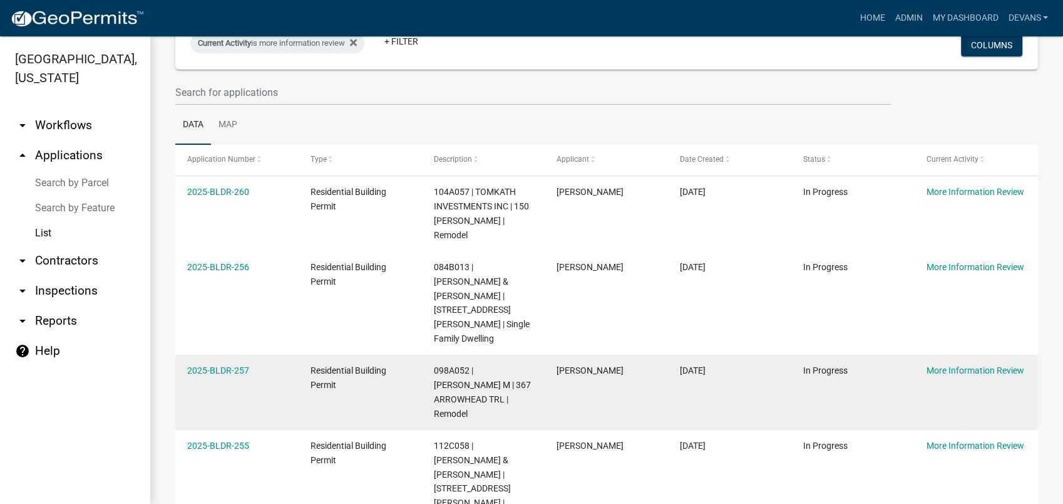
scroll to position [278, 0]
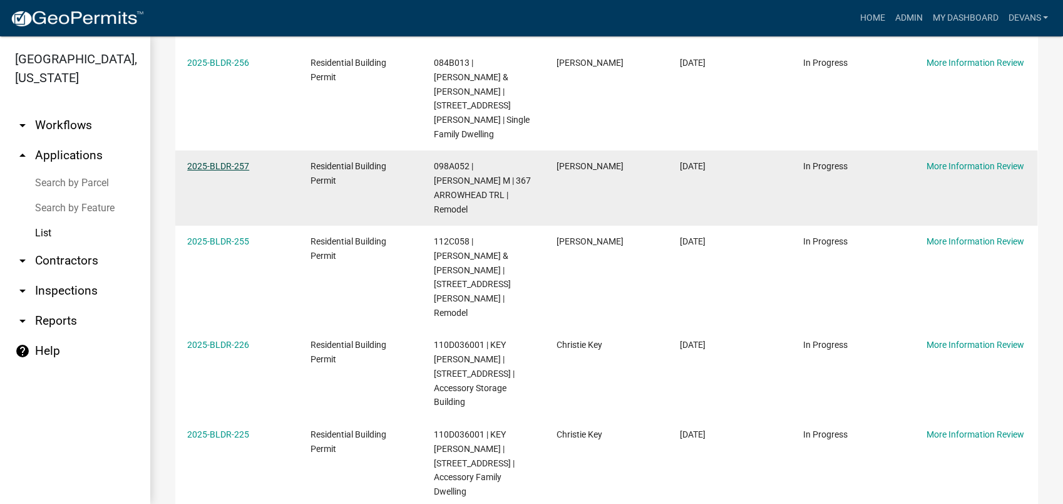
click at [216, 161] on link "2025-BLDR-257" at bounding box center [218, 166] width 62 height 10
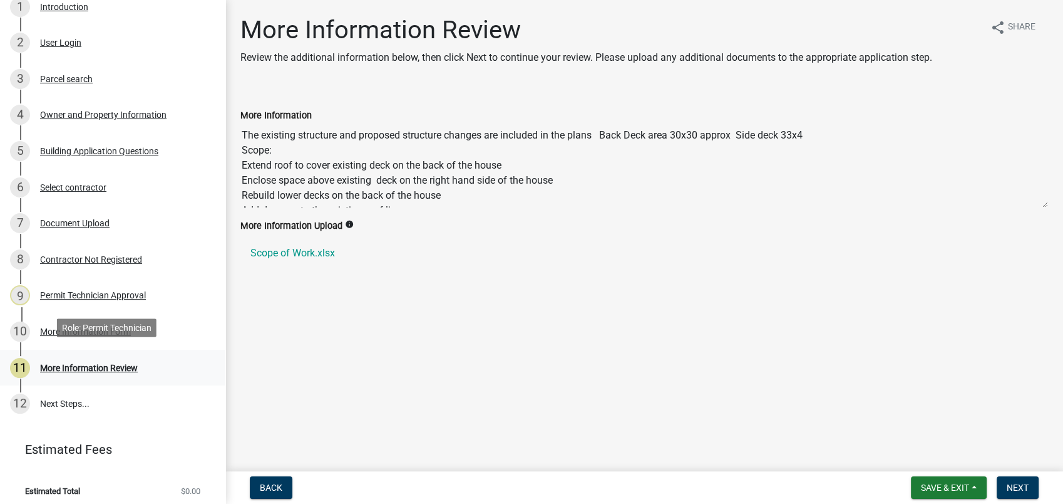
scroll to position [229, 0]
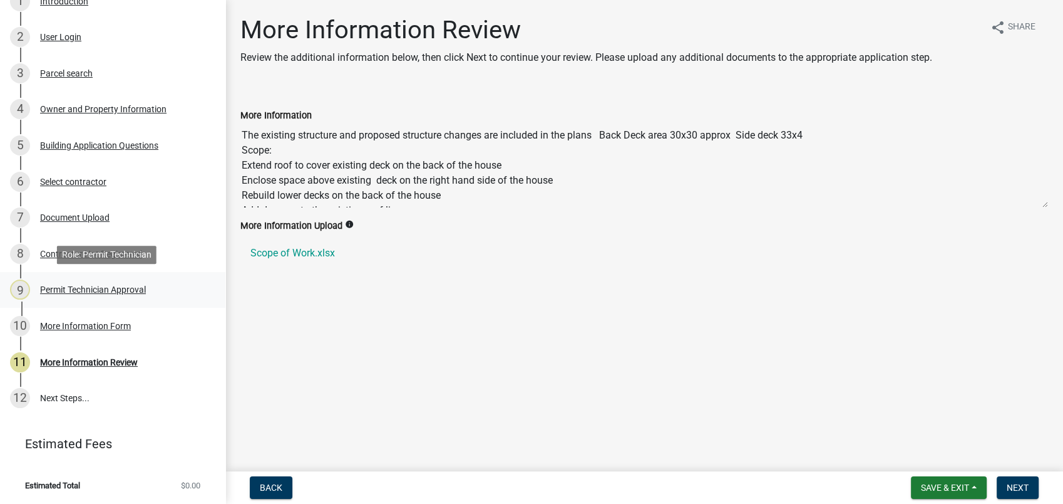
click at [127, 291] on div "Permit Technician Approval" at bounding box center [93, 289] width 106 height 9
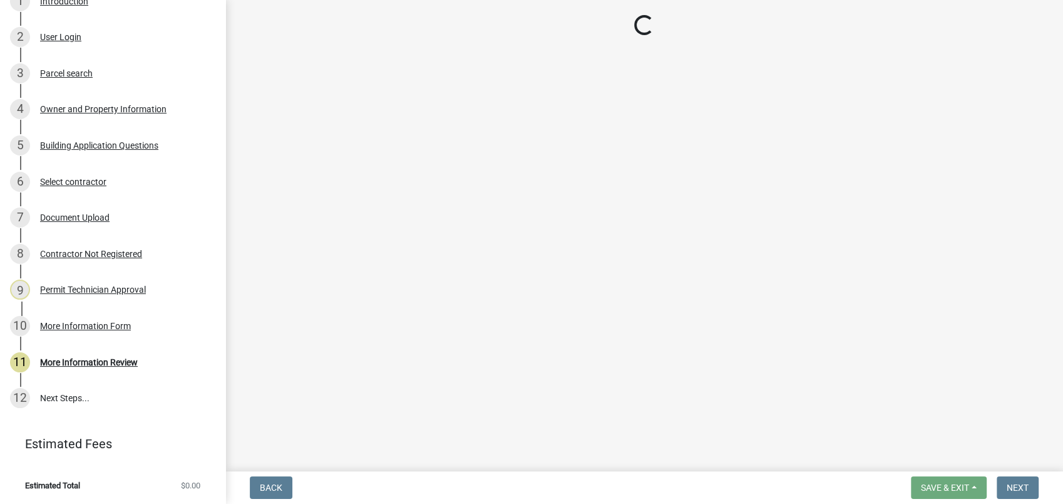
select select "0688c8c3-ca83-4764-a677-531fbc17e6cb"
select select "83394b22-4a11-496c-8e5c-75ade2e72faf"
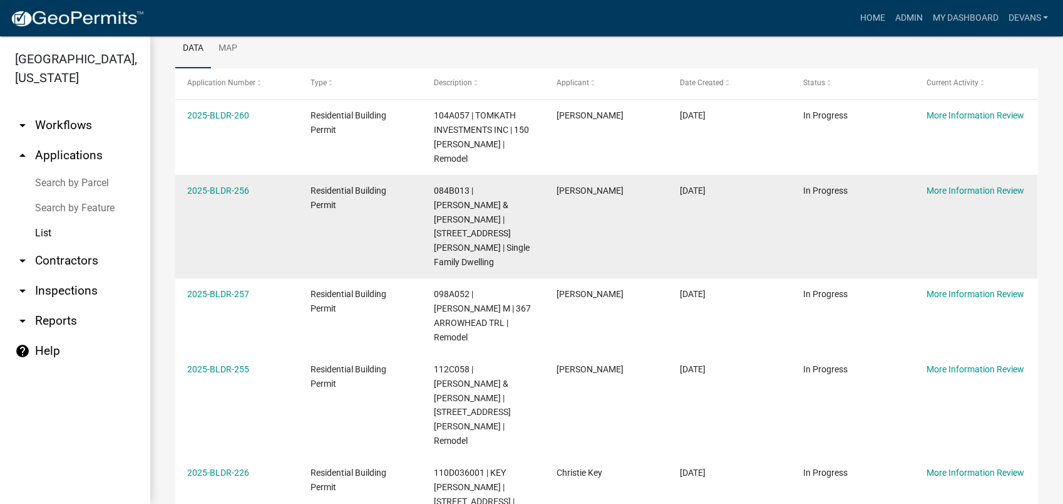
scroll to position [278, 0]
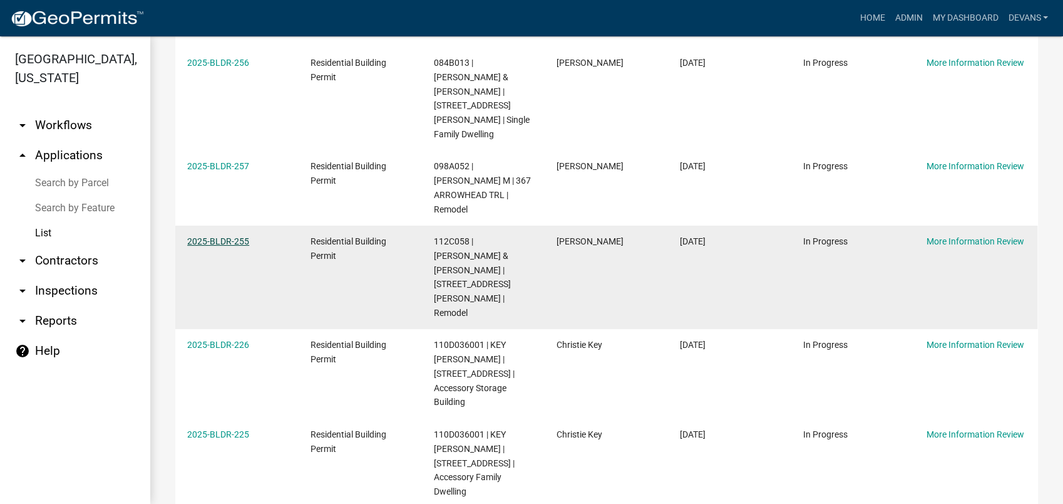
click at [220, 236] on link "2025-BLDR-255" at bounding box center [218, 241] width 62 height 10
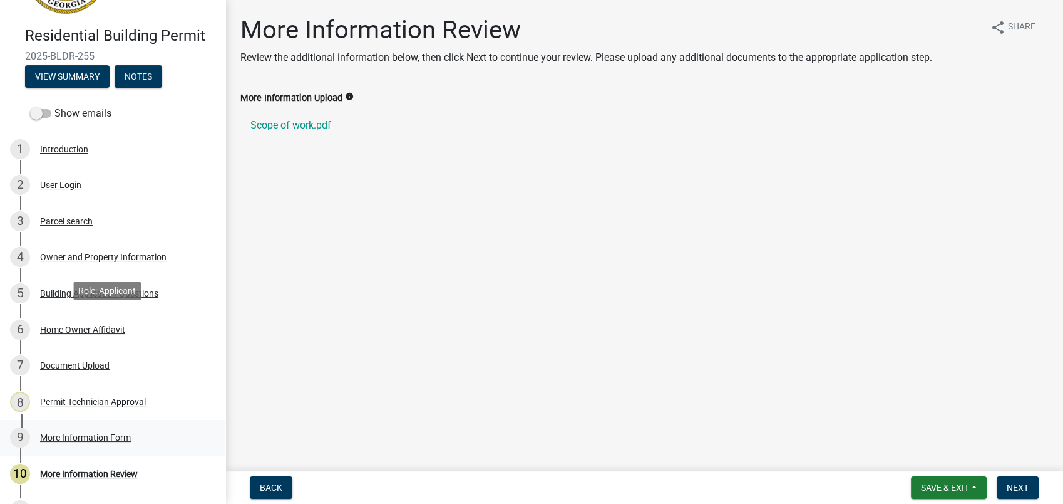
scroll to position [192, 0]
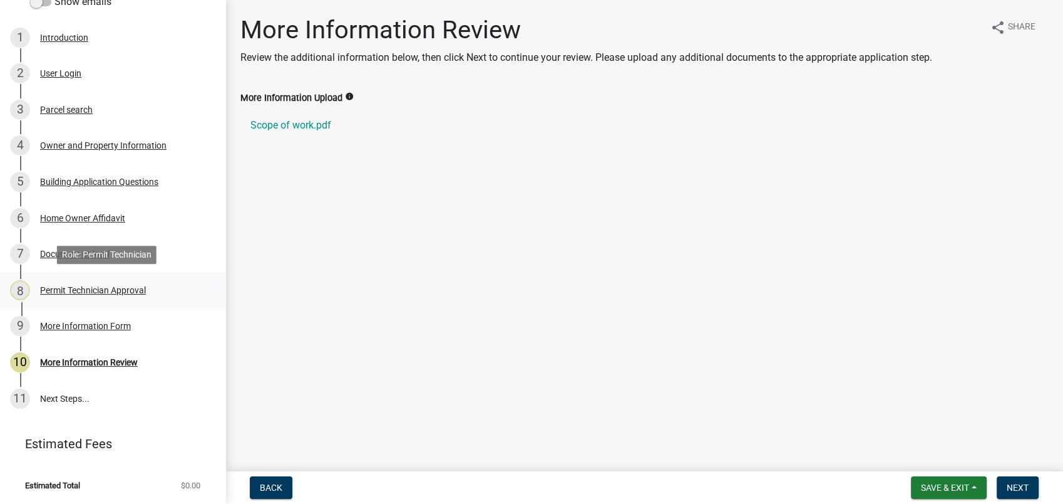
click at [105, 289] on div "Permit Technician Approval" at bounding box center [93, 290] width 106 height 9
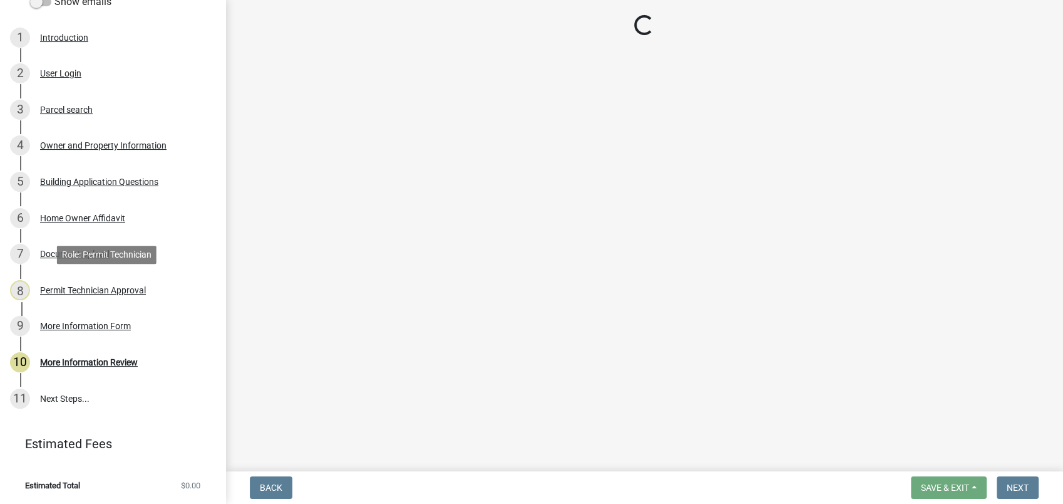
select select "78bfdc44-73ff-456e-a557-d4c99b9c08be"
select select "83394b22-4a11-496c-8e5c-75ade2e72faf"
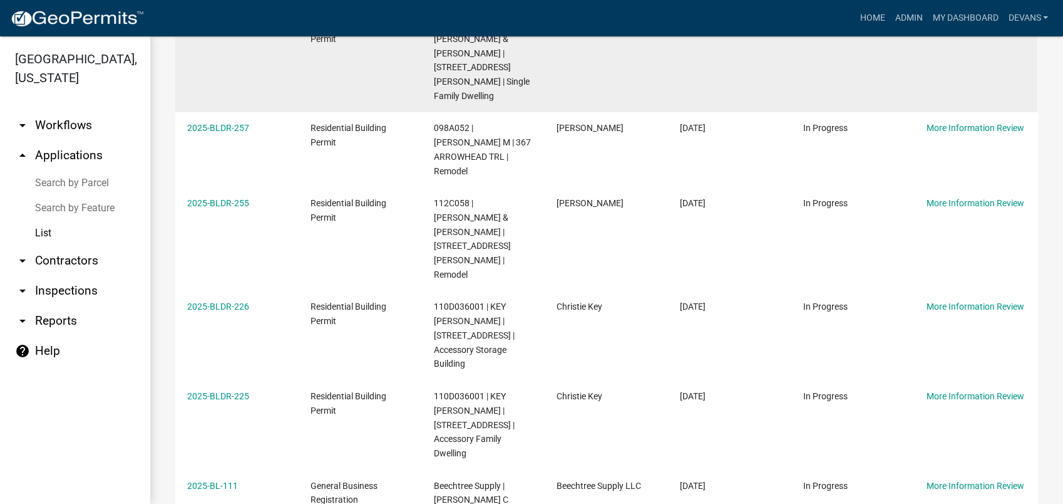
scroll to position [318, 0]
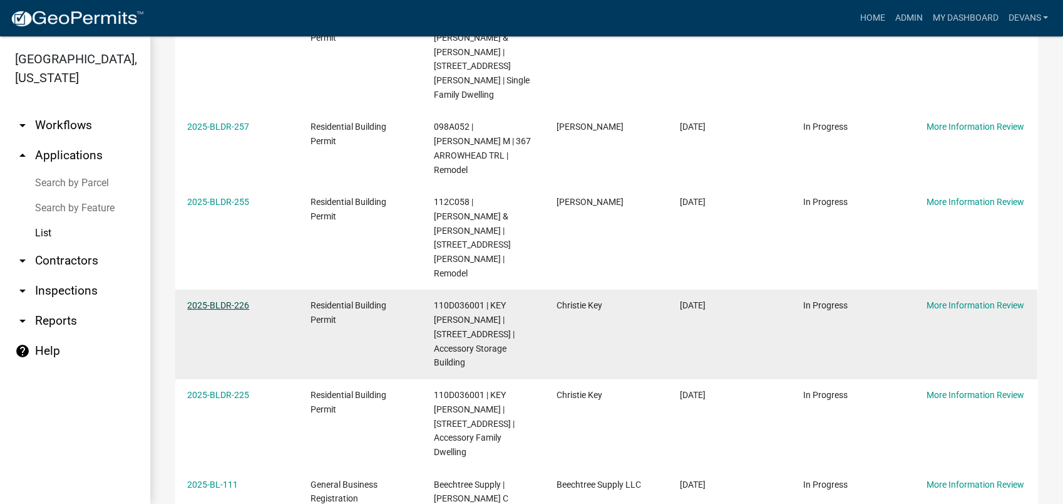
click at [235, 300] on link "2025-BLDR-226" at bounding box center [218, 305] width 62 height 10
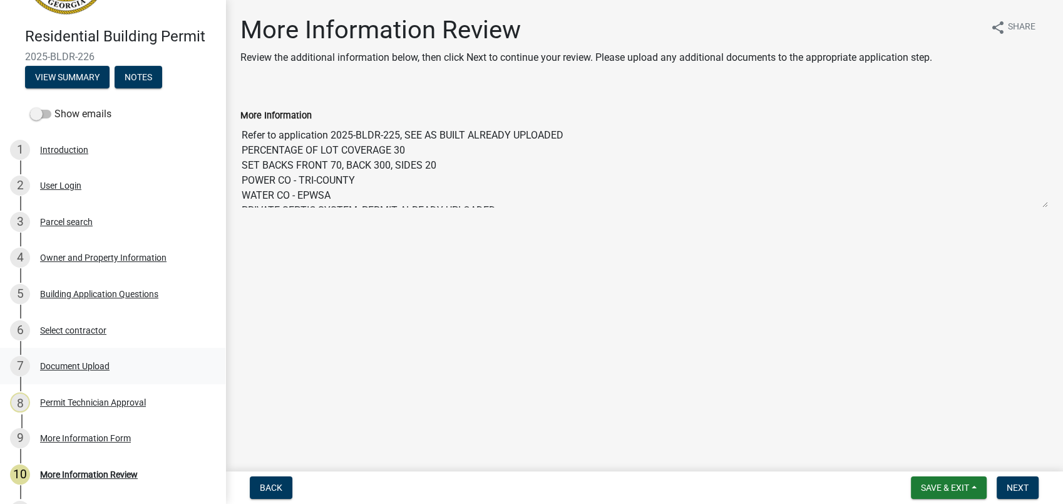
scroll to position [192, 0]
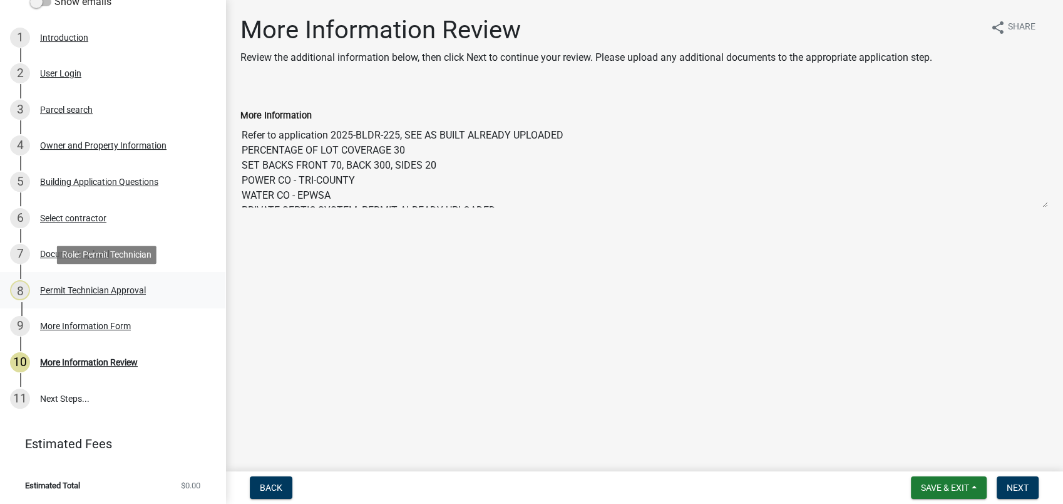
click at [116, 286] on div "Permit Technician Approval" at bounding box center [93, 290] width 106 height 9
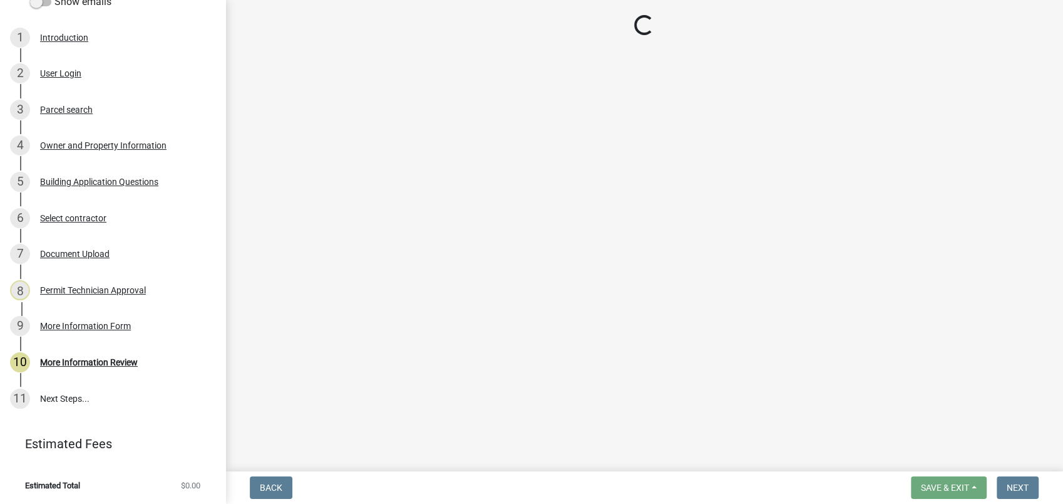
select select "ef7a1fc2-7a7a-426d-b1f0-c9b9b6ca7ff4"
select select "83394b22-4a11-496c-8e5c-75ade2e72faf"
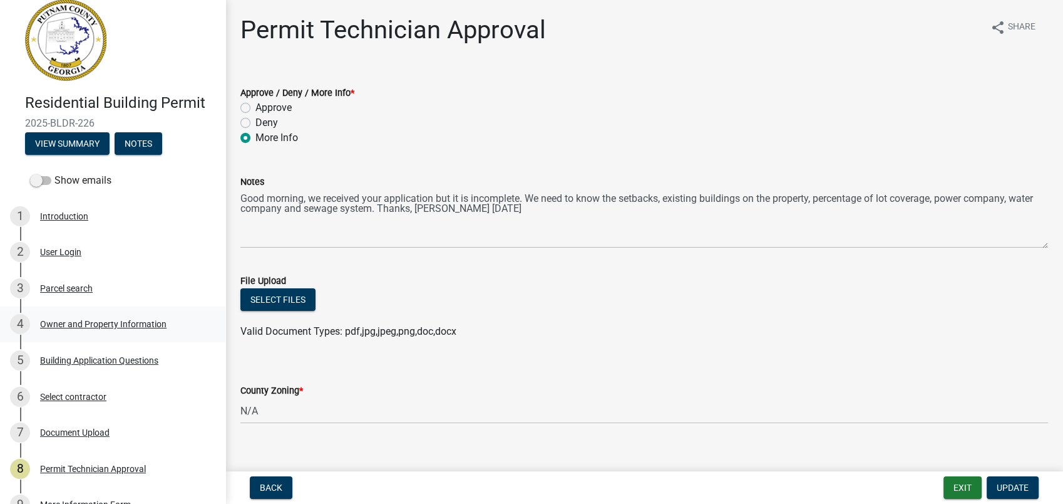
scroll to position [0, 0]
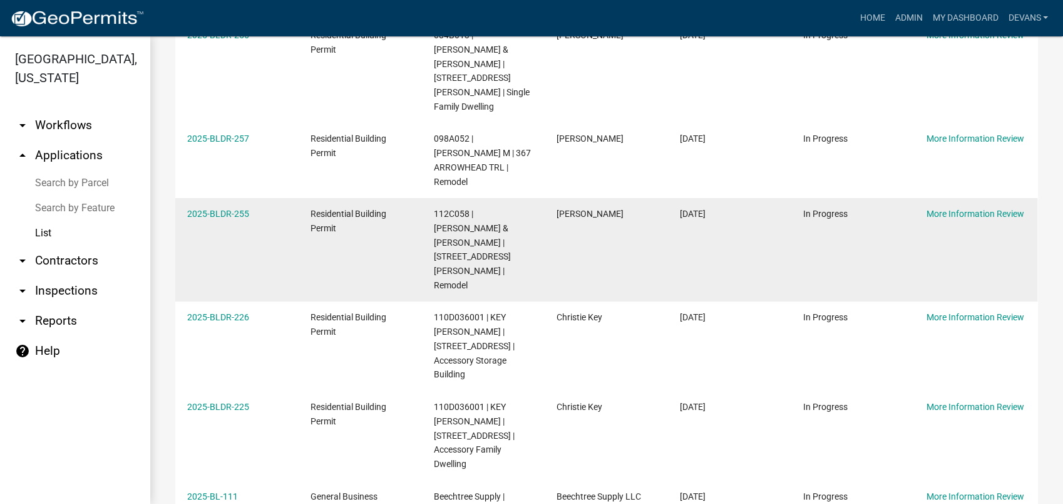
scroll to position [318, 0]
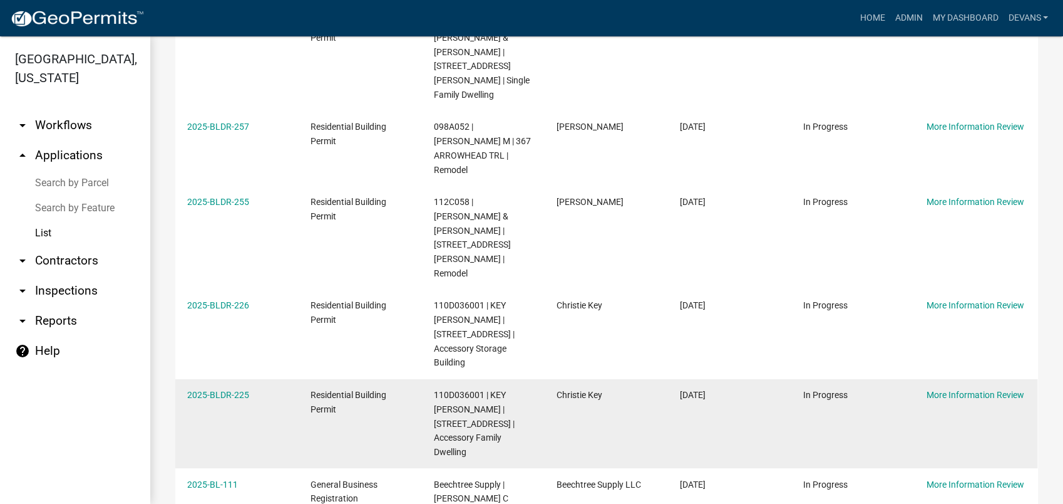
drag, startPoint x: 223, startPoint y: 319, endPoint x: 228, endPoint y: 311, distance: 10.1
click at [223, 390] on link "2025-BLDR-225" at bounding box center [218, 395] width 62 height 10
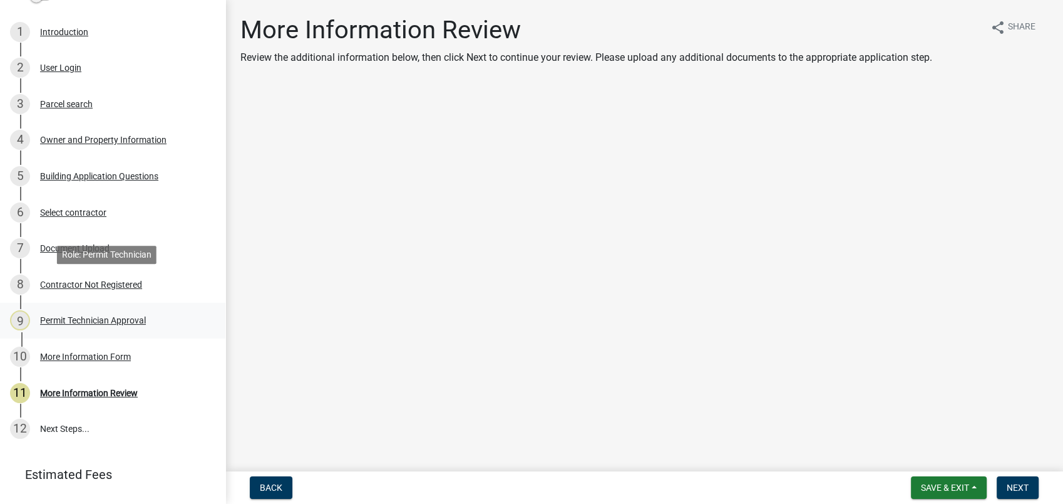
scroll to position [229, 0]
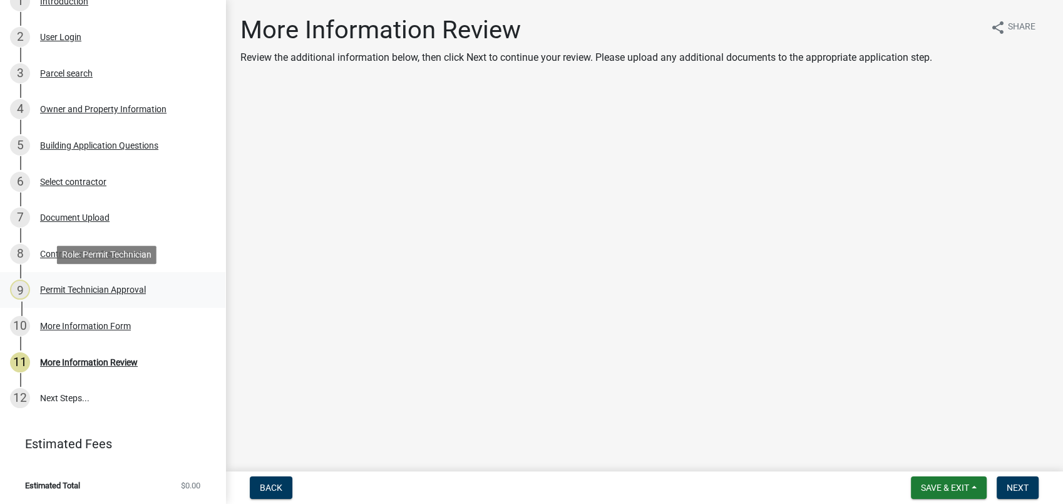
click at [86, 285] on div "Permit Technician Approval" at bounding box center [93, 289] width 106 height 9
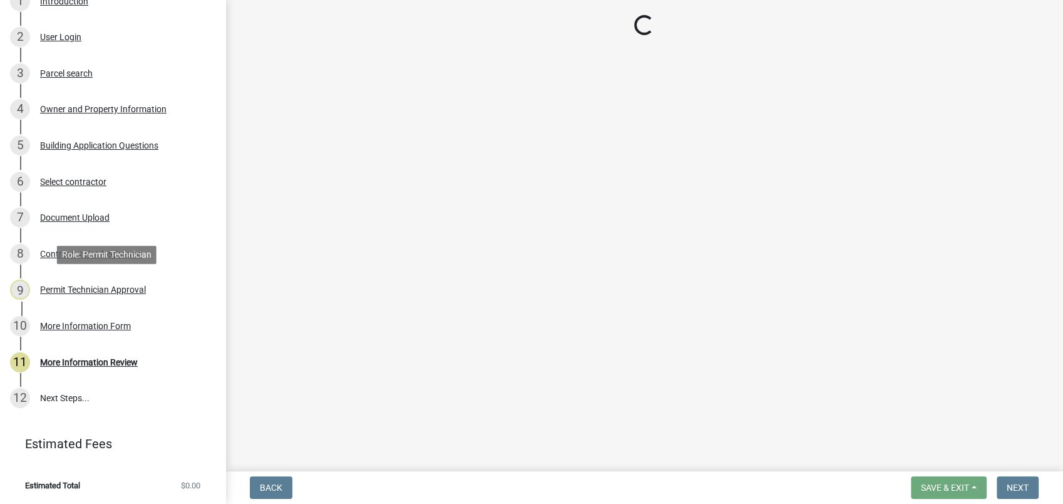
select select "ef7a1fc2-7a7a-426d-b1f0-c9b9b6ca7ff4"
select select "83394b22-4a11-496c-8e5c-75ade2e72faf"
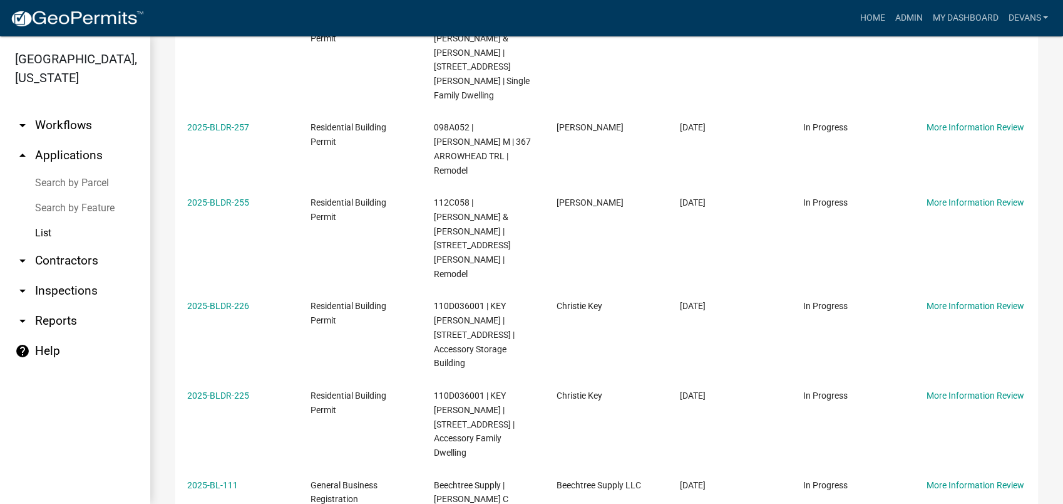
scroll to position [318, 0]
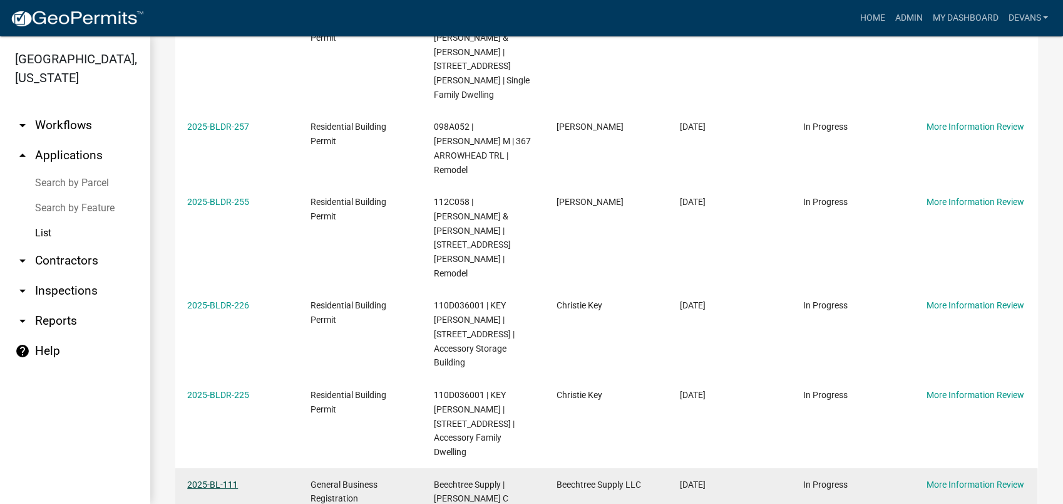
click at [209, 479] on link "2025-BL-111" at bounding box center [212, 484] width 51 height 10
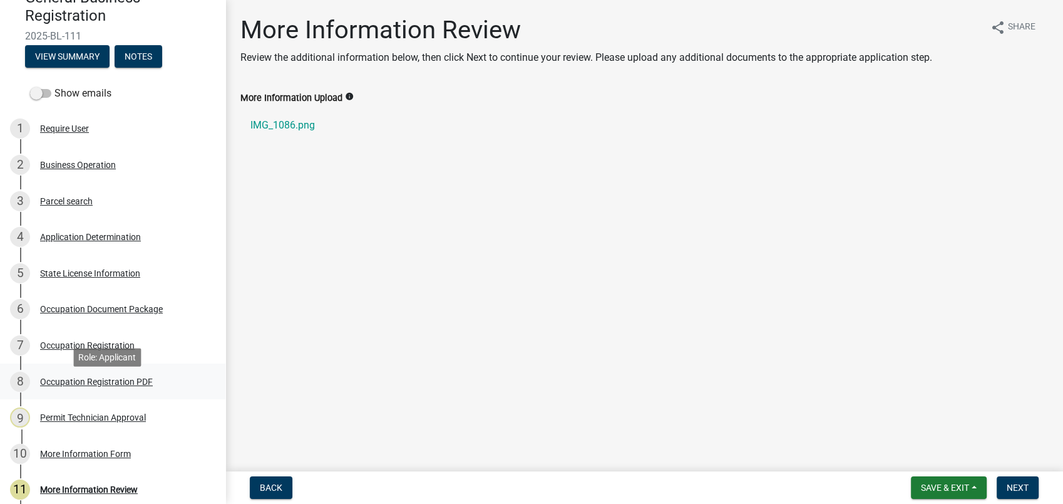
scroll to position [246, 0]
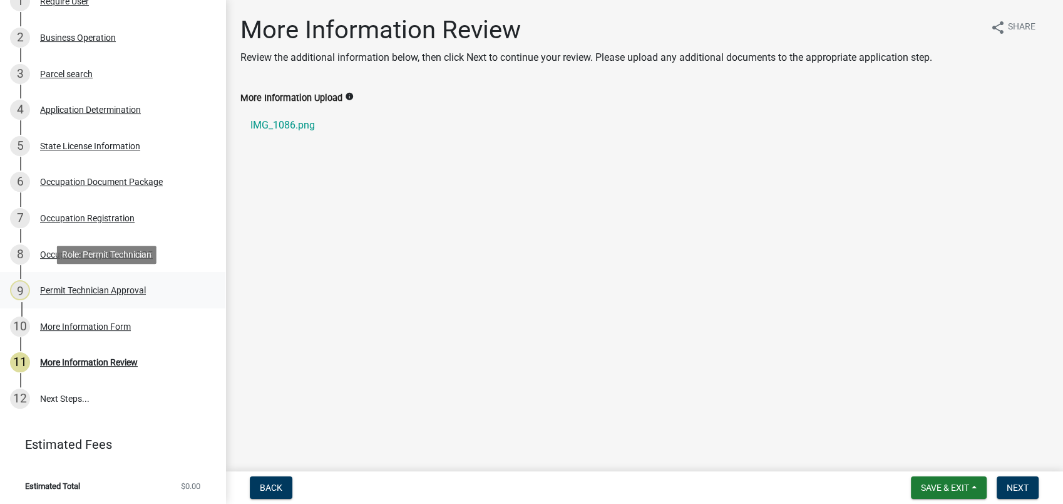
click at [96, 287] on div "Permit Technician Approval" at bounding box center [93, 290] width 106 height 9
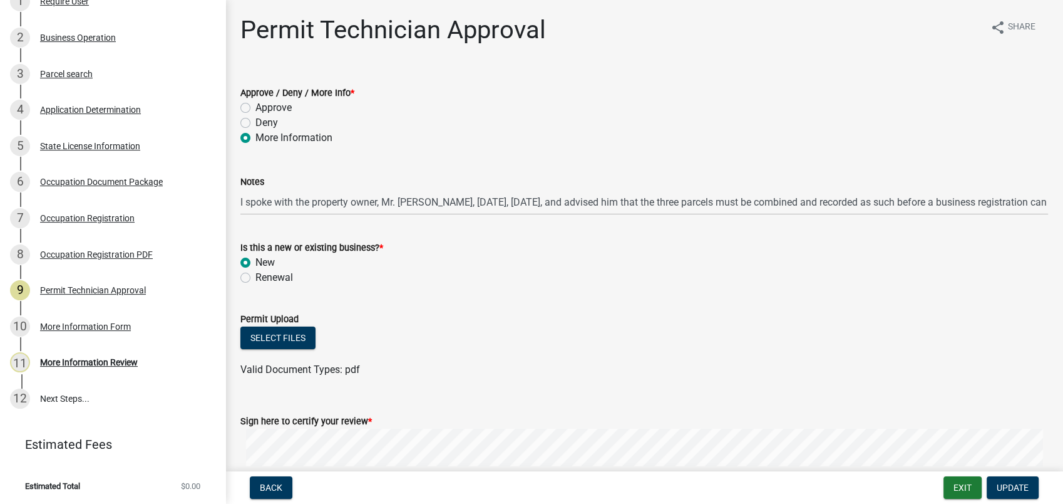
scroll to position [140, 0]
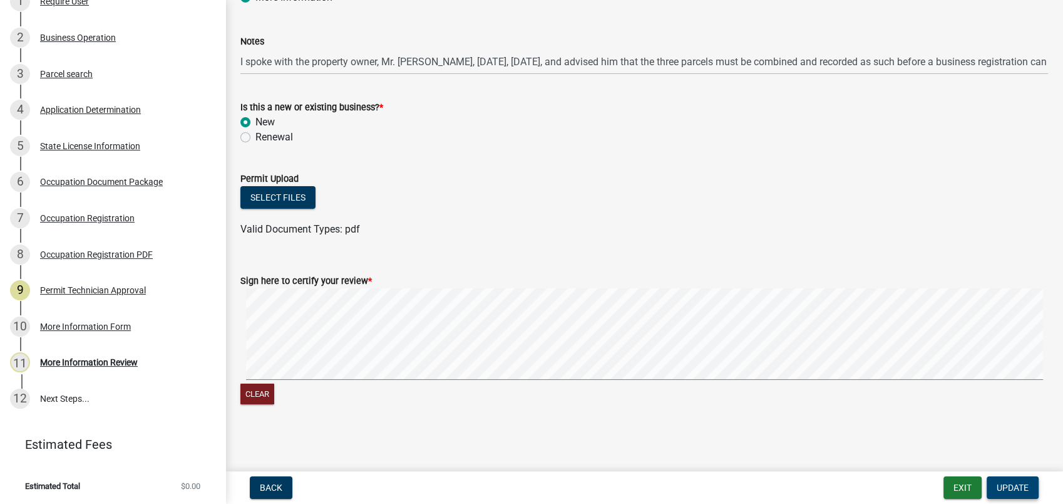
click at [1004, 489] on span "Update" at bounding box center [1013, 487] width 32 height 10
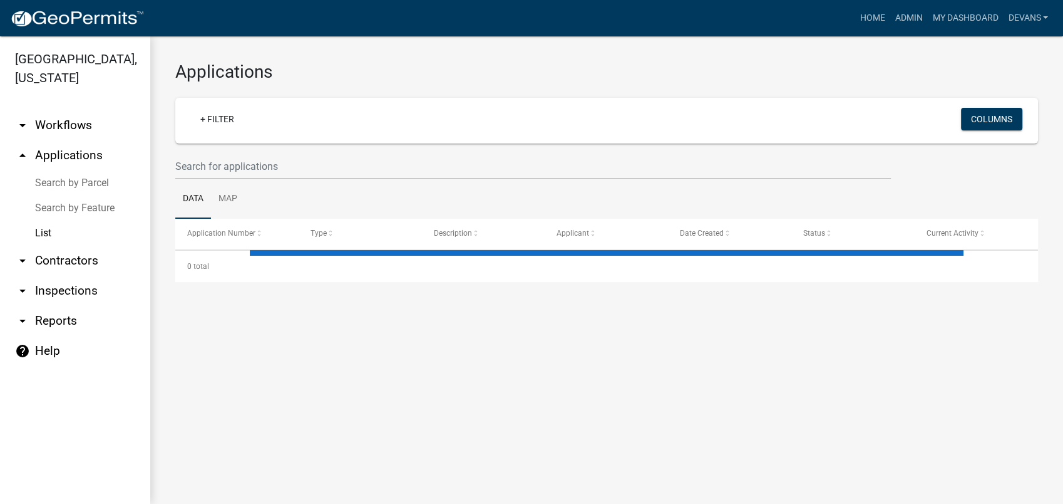
select select "1: 25"
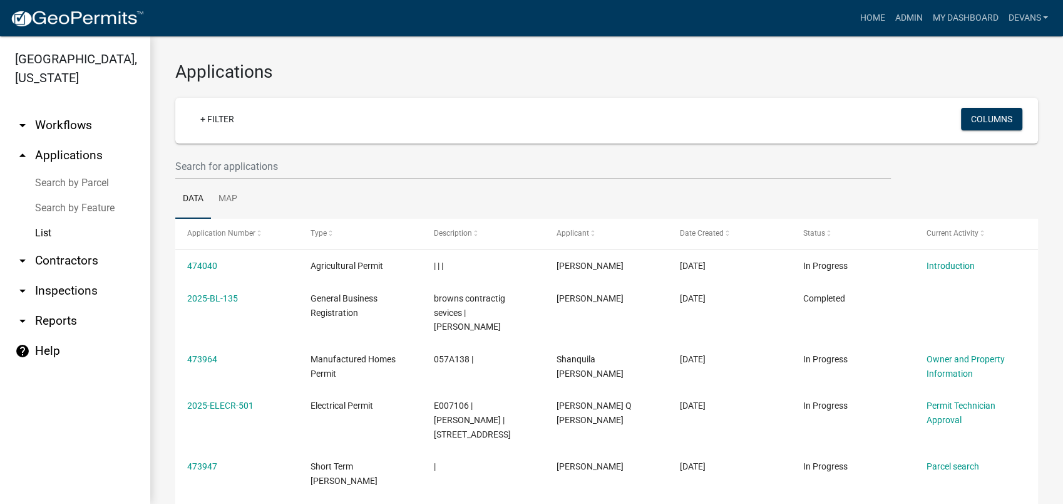
click at [66, 151] on link "arrow_drop_up Applications" at bounding box center [75, 155] width 150 height 30
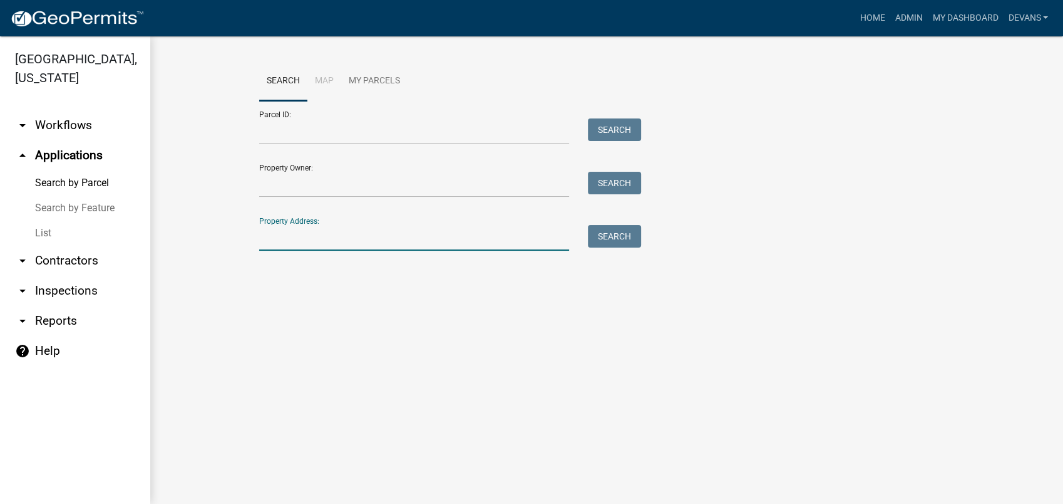
click at [348, 232] on input "Property Address:" at bounding box center [414, 238] width 310 height 26
type input "103 poplar"
click at [606, 235] on button "Search" at bounding box center [614, 236] width 53 height 23
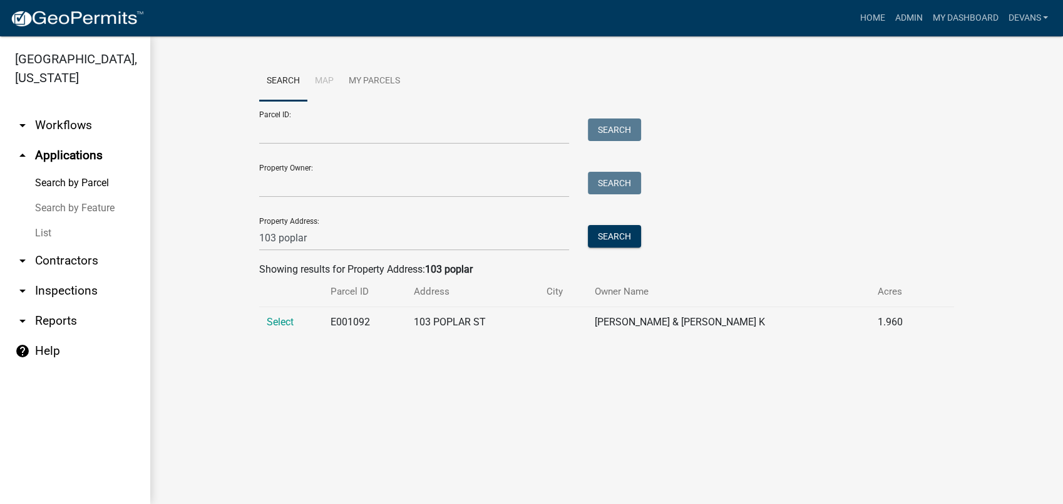
drag, startPoint x: 527, startPoint y: 107, endPoint x: 859, endPoint y: 133, distance: 333.6
click at [859, 133] on div "Parcel ID: Search Property Owner: Search Property Address: 103 poplar Search" at bounding box center [606, 176] width 695 height 150
click at [286, 323] on span "Select" at bounding box center [280, 322] width 27 height 12
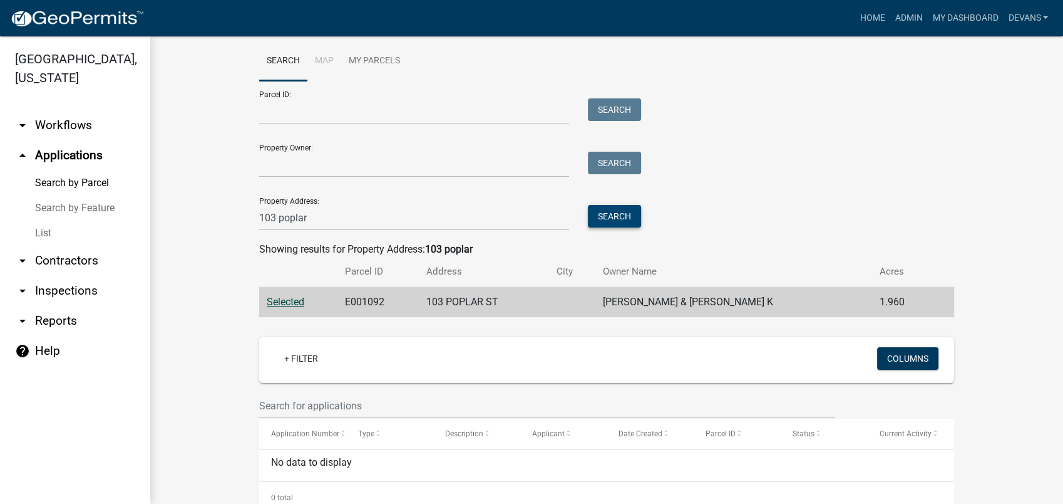
scroll to position [54, 0]
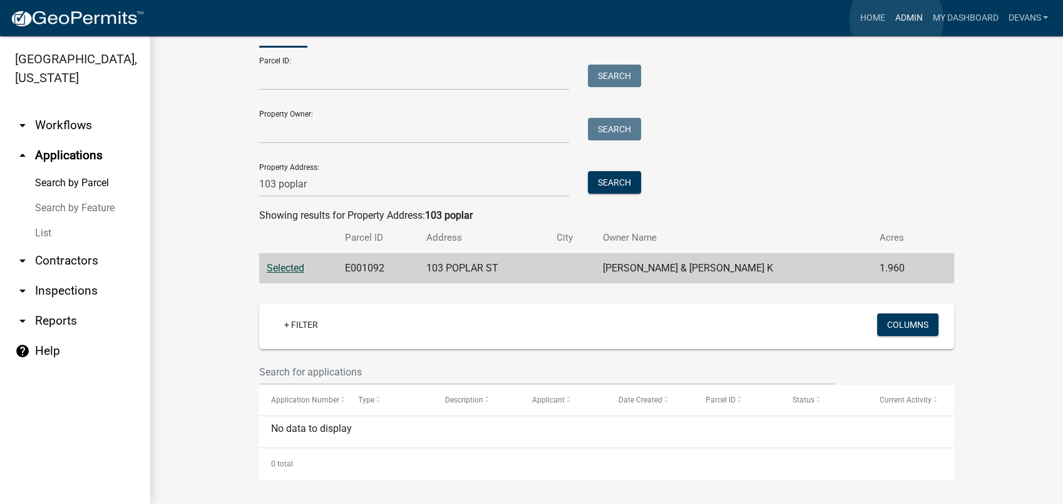
click at [897, 20] on link "Admin" at bounding box center [909, 18] width 38 height 24
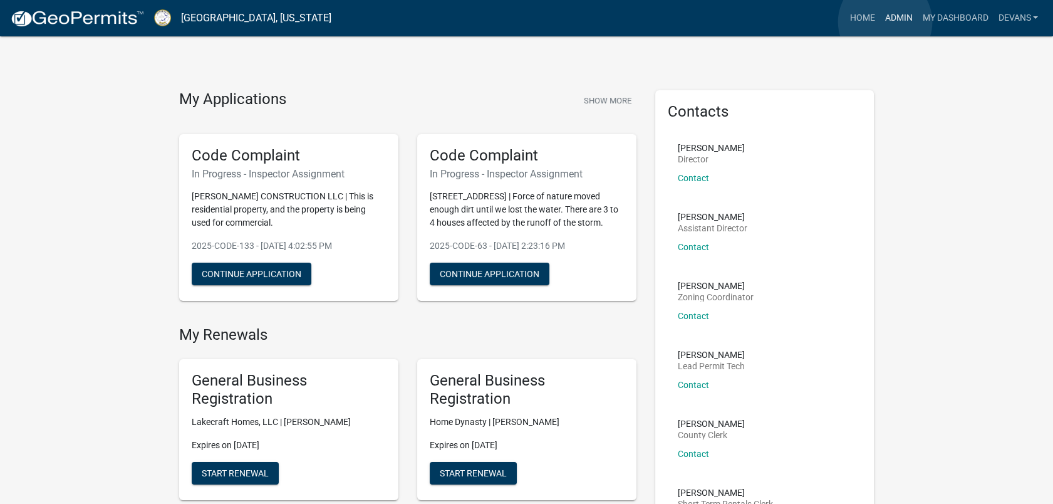
click at [885, 22] on link "Admin" at bounding box center [898, 18] width 38 height 24
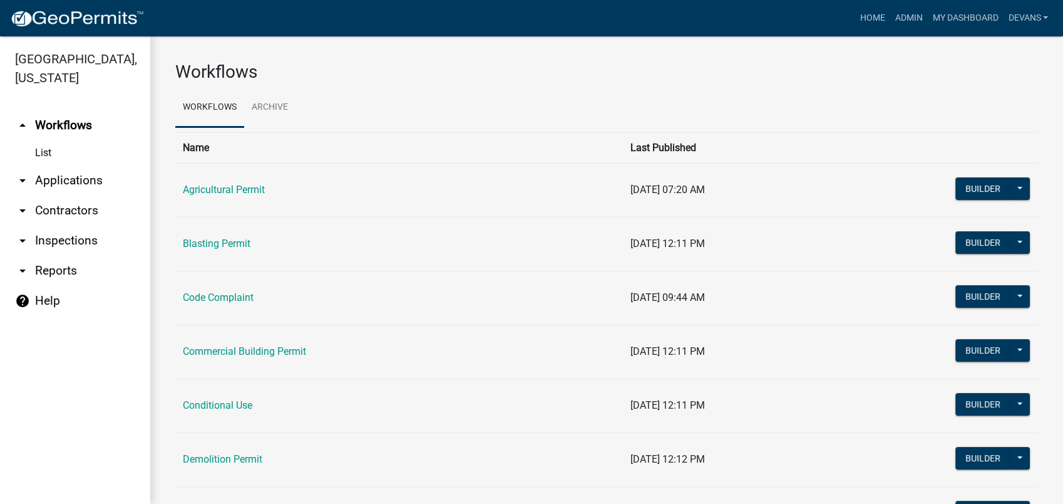
click at [67, 183] on link "arrow_drop_down Applications" at bounding box center [75, 180] width 150 height 30
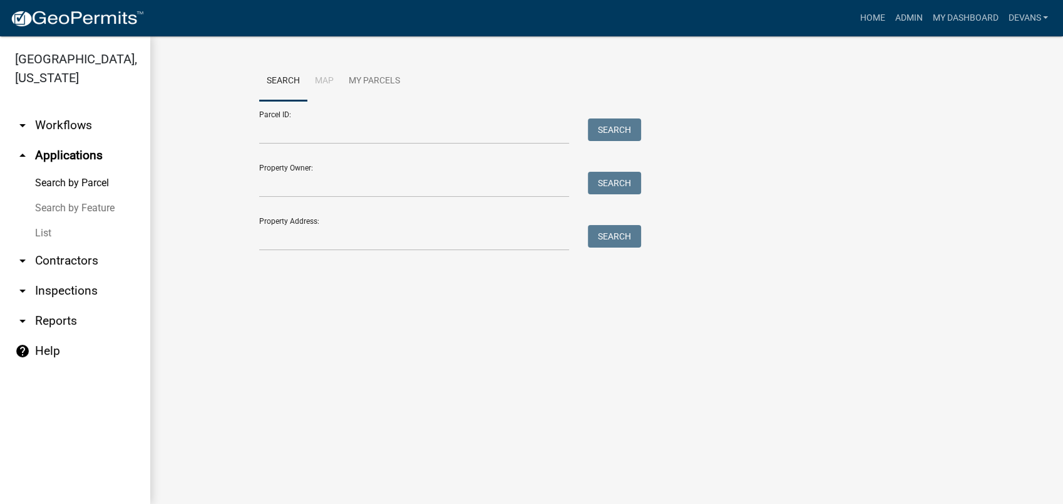
click at [43, 233] on link "List" at bounding box center [75, 232] width 150 height 25
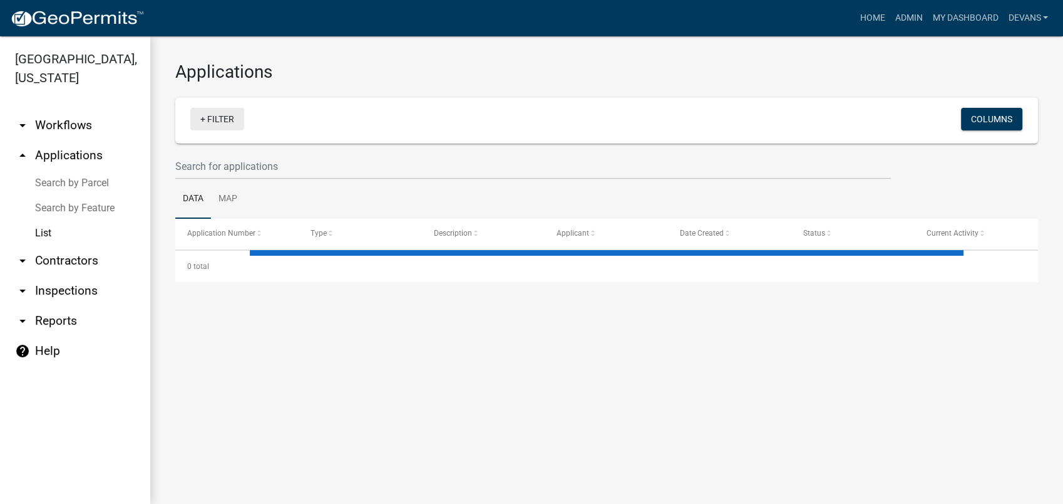
select select "1: 25"
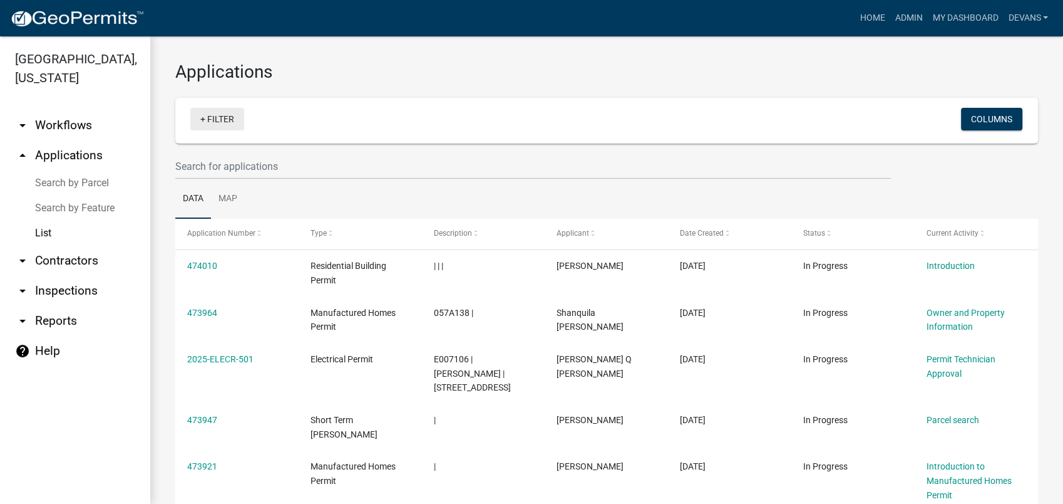
click at [220, 113] on link "+ Filter" at bounding box center [217, 119] width 54 height 23
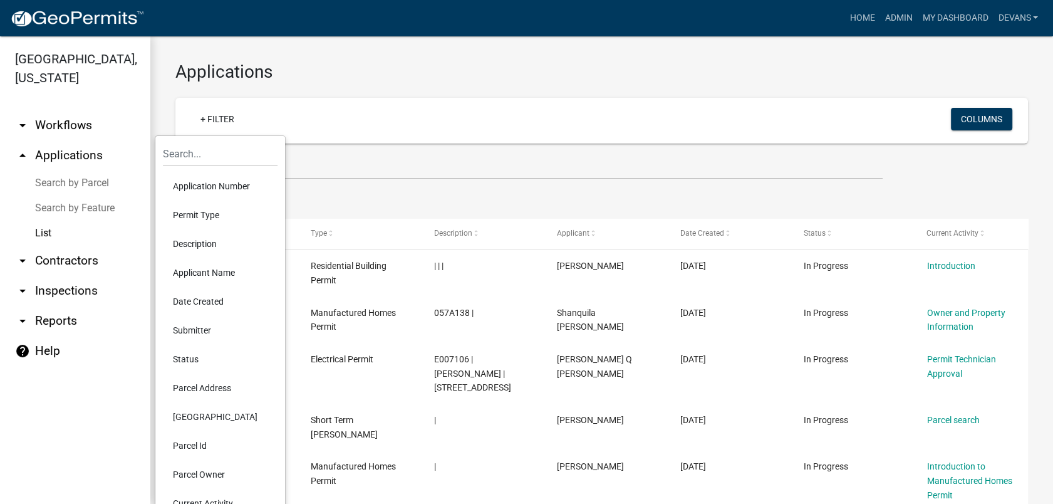
click at [223, 501] on li "Current Activity" at bounding box center [220, 503] width 115 height 29
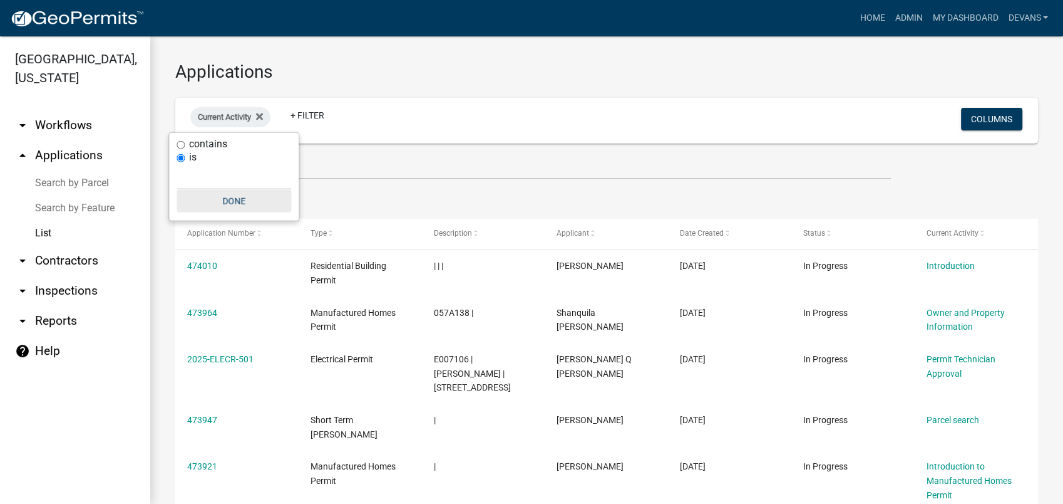
click at [184, 190] on button "Done" at bounding box center [234, 201] width 115 height 23
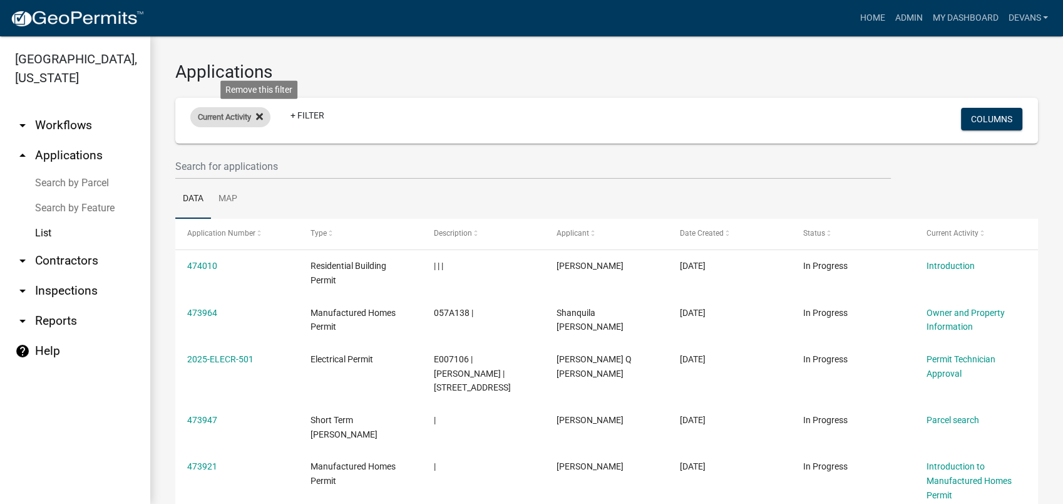
click at [261, 116] on icon at bounding box center [259, 116] width 7 height 7
click at [210, 116] on link "+ Filter" at bounding box center [217, 119] width 54 height 23
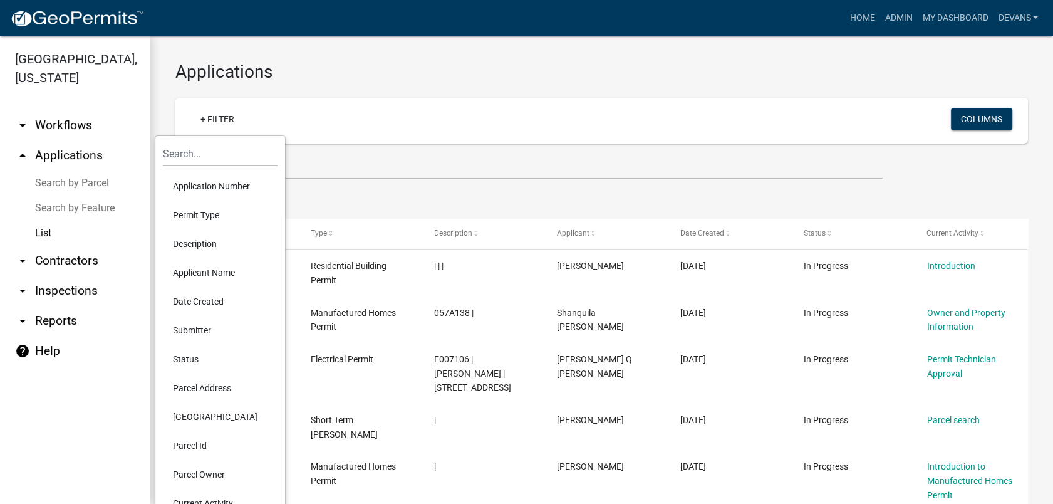
click at [188, 498] on li "Current Activity" at bounding box center [220, 503] width 115 height 29
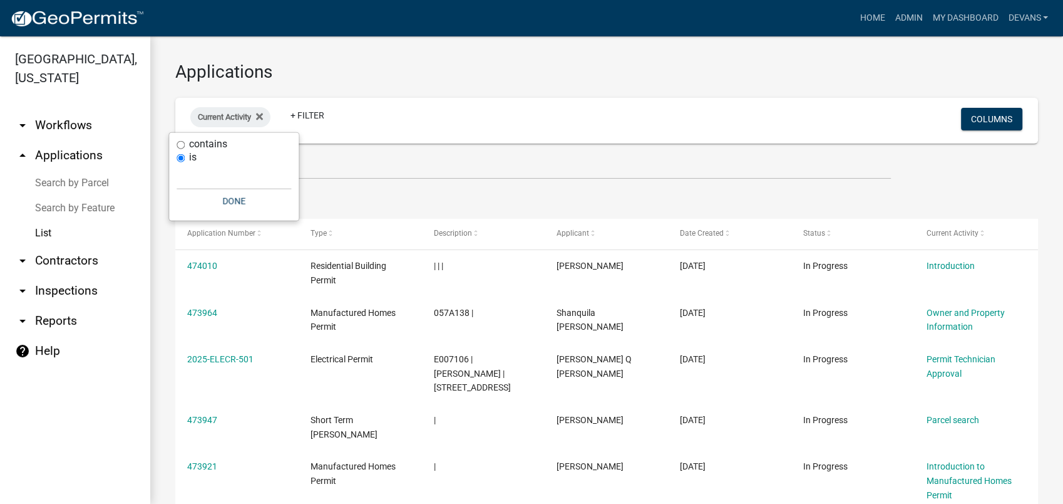
click at [200, 163] on div "is" at bounding box center [234, 157] width 115 height 13
drag, startPoint x: 207, startPoint y: 175, endPoint x: 202, endPoint y: 182, distance: 7.6
click at [203, 180] on input "text" at bounding box center [234, 177] width 115 height 26
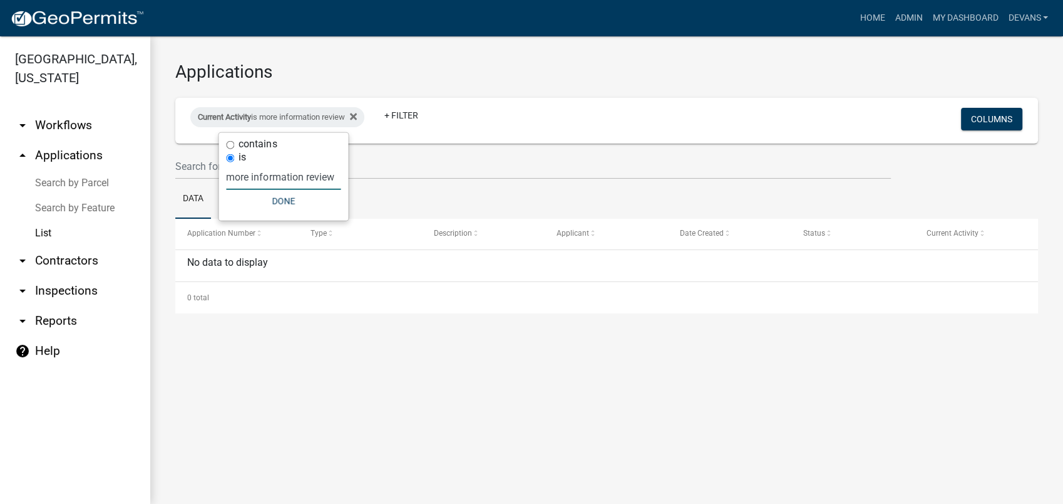
type input "more information review"
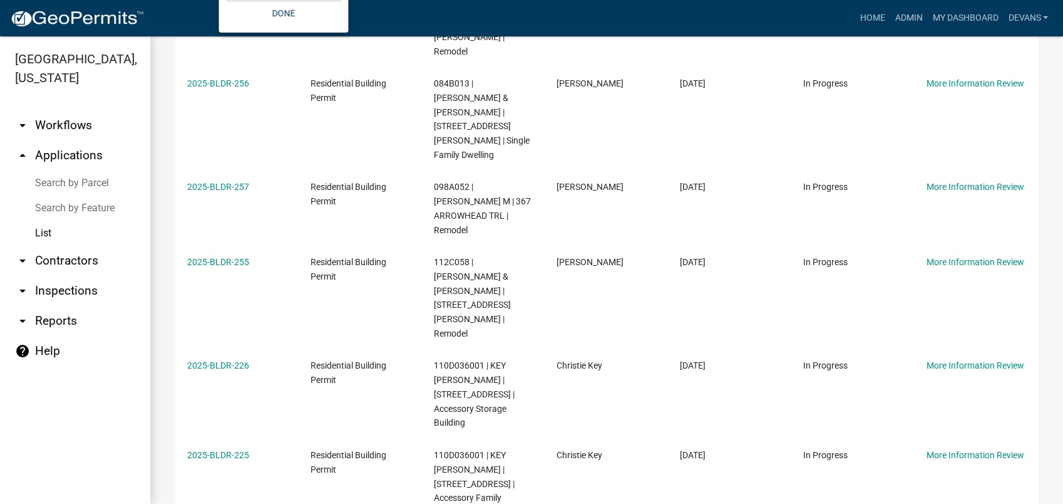
scroll to position [318, 0]
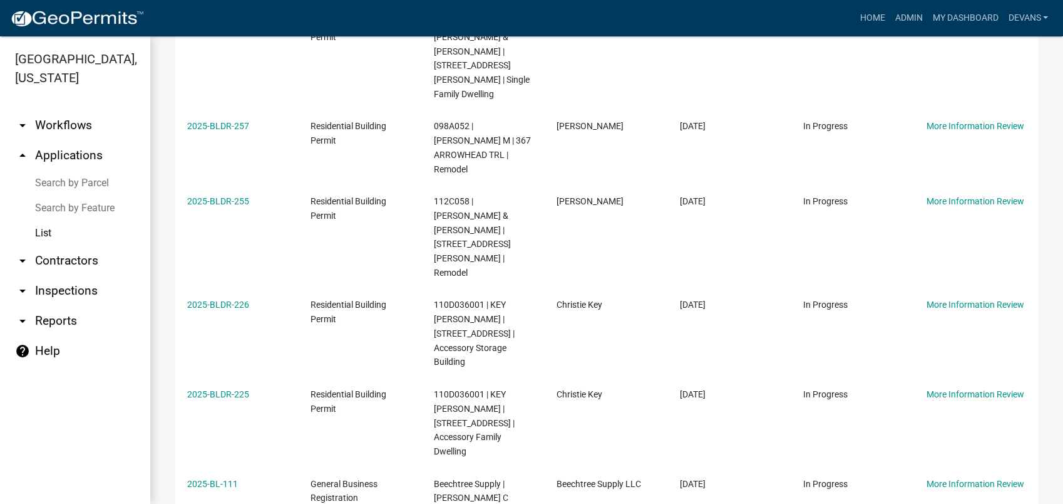
drag, startPoint x: 185, startPoint y: 225, endPoint x: 928, endPoint y: 463, distance: 779.2
click at [928, 463] on div "Application Number Type Description Applicant Date Created Status Current Activ…" at bounding box center [606, 232] width 863 height 664
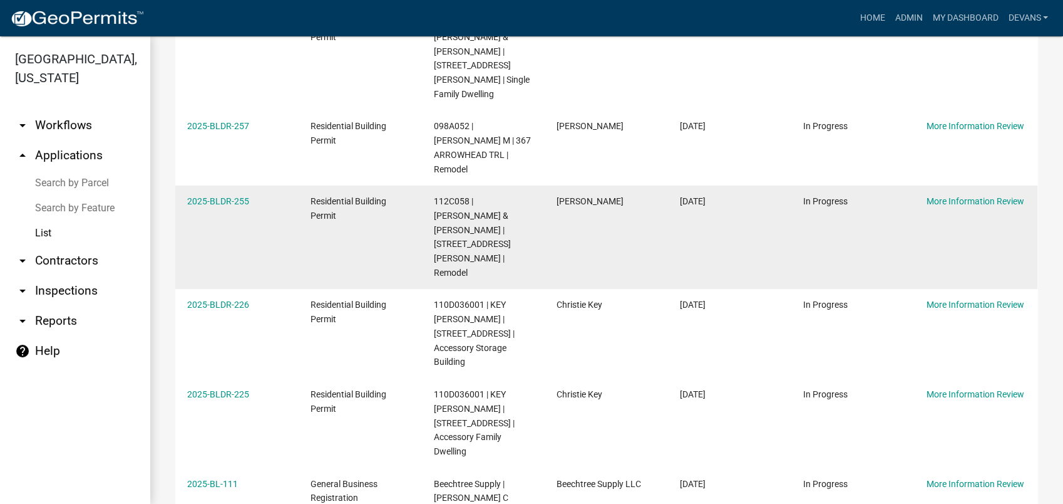
copy div "2025-BLDR-260 Residential Building Permit 104A057 | TOMKATH INVESTMENTS INC | 1…"
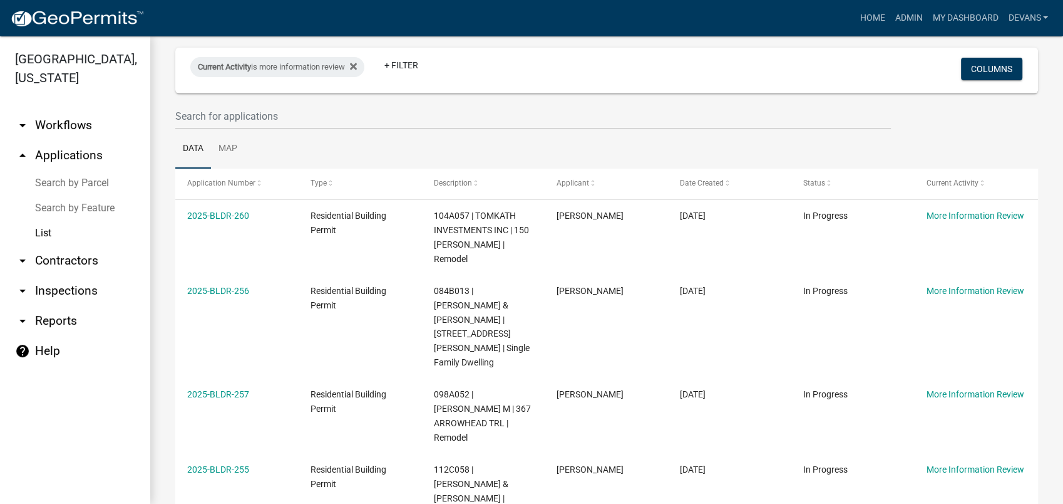
scroll to position [0, 0]
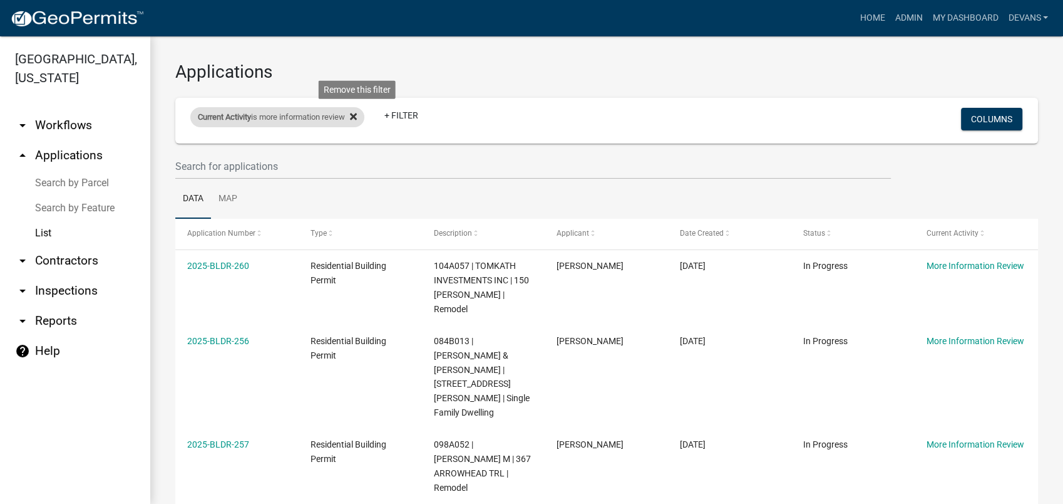
click at [357, 111] on icon at bounding box center [353, 116] width 7 height 10
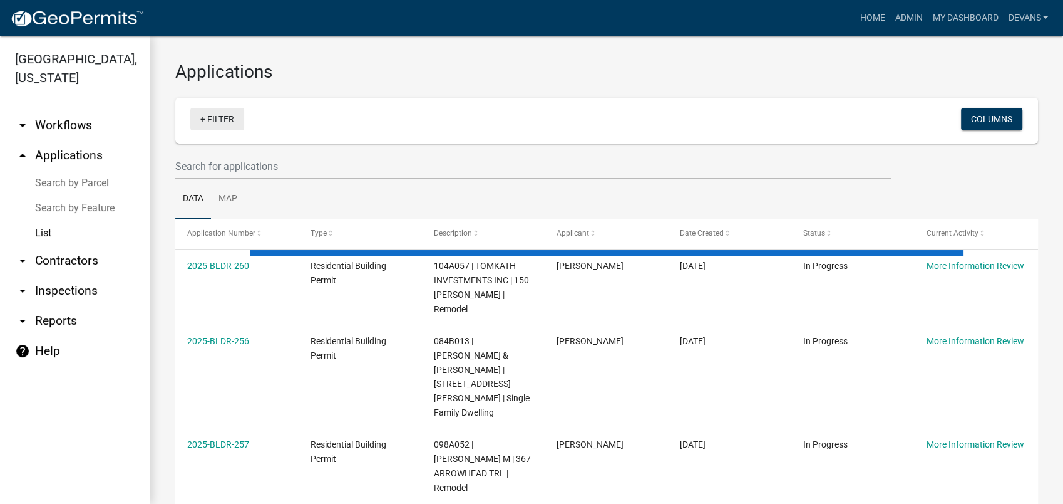
select select "1: 25"
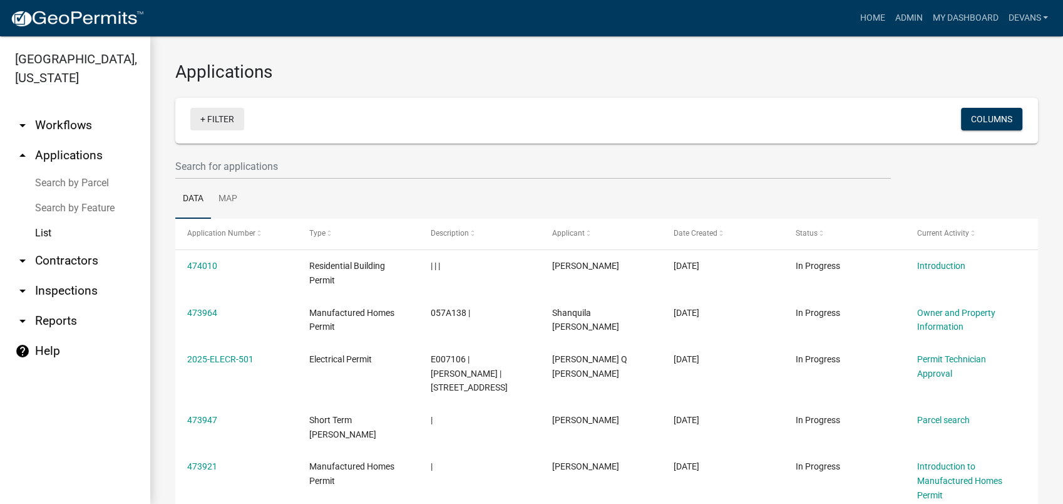
click at [215, 115] on link "+ Filter" at bounding box center [217, 119] width 54 height 23
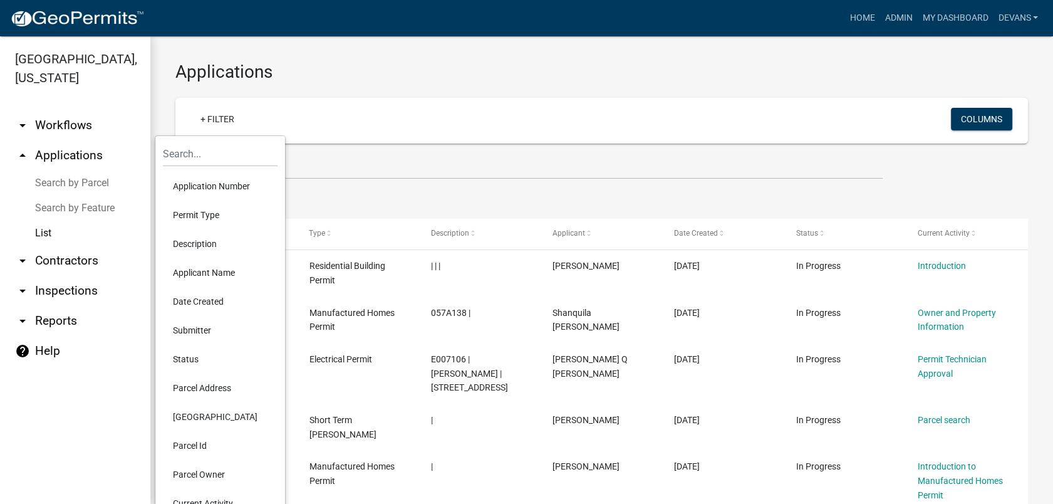
click at [208, 497] on li "Current Activity" at bounding box center [220, 503] width 115 height 29
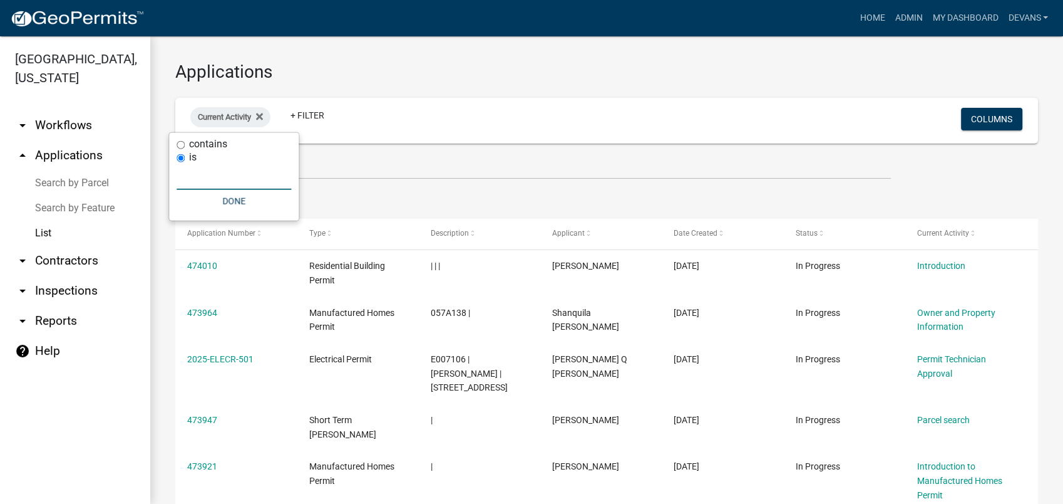
click at [219, 173] on input "text" at bounding box center [234, 177] width 115 height 26
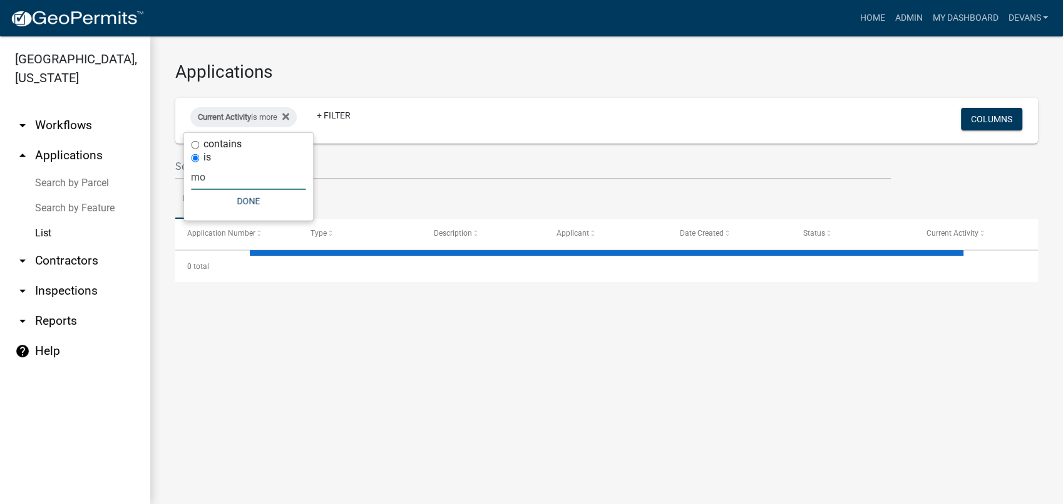
type input "m"
type input "M"
select select "1: 25"
type input "M"
select select "1: 25"
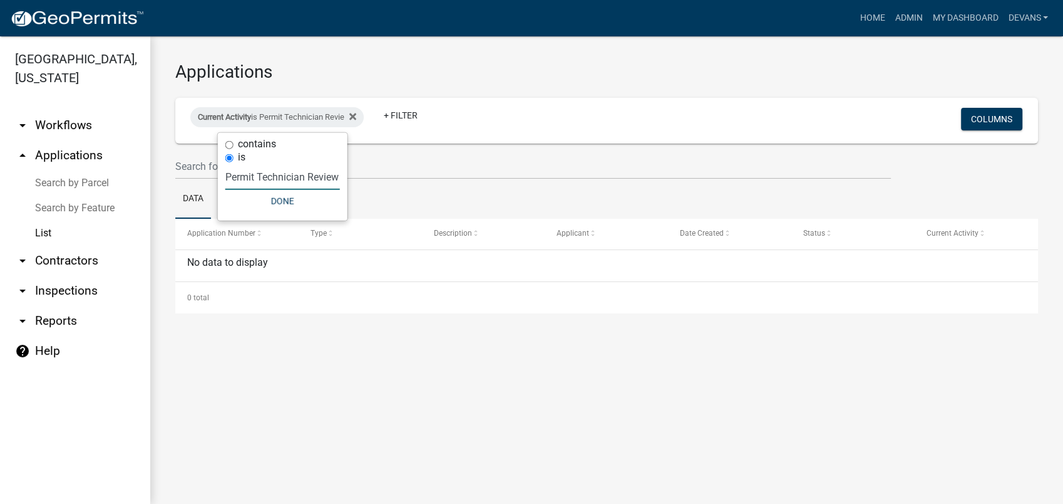
scroll to position [0, 5]
type input "Permit Technician Review"
click at [277, 199] on button "Done" at bounding box center [286, 201] width 115 height 23
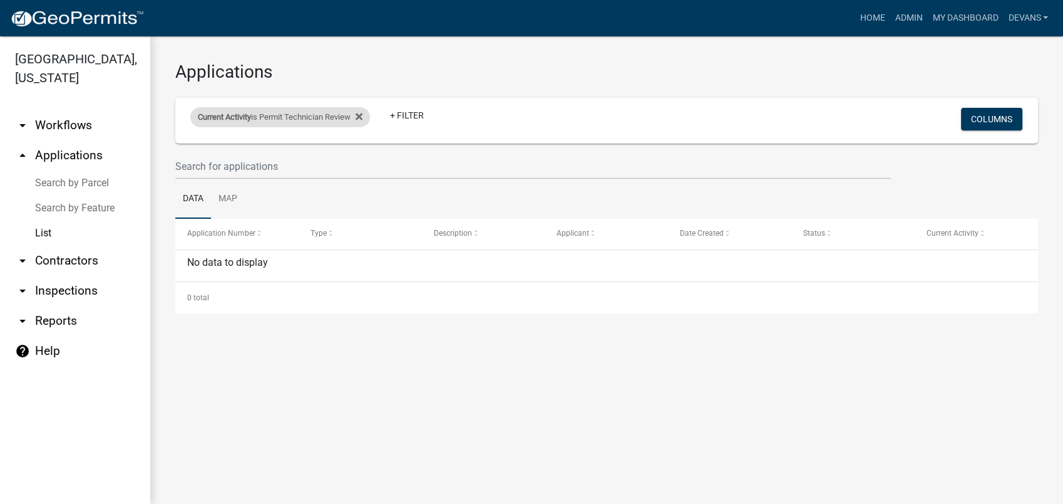
click at [370, 119] on div "Current Activity is Permit Technician Review" at bounding box center [280, 117] width 180 height 20
click at [300, 203] on button "Done" at bounding box center [286, 201] width 115 height 23
click at [362, 115] on icon at bounding box center [359, 116] width 7 height 7
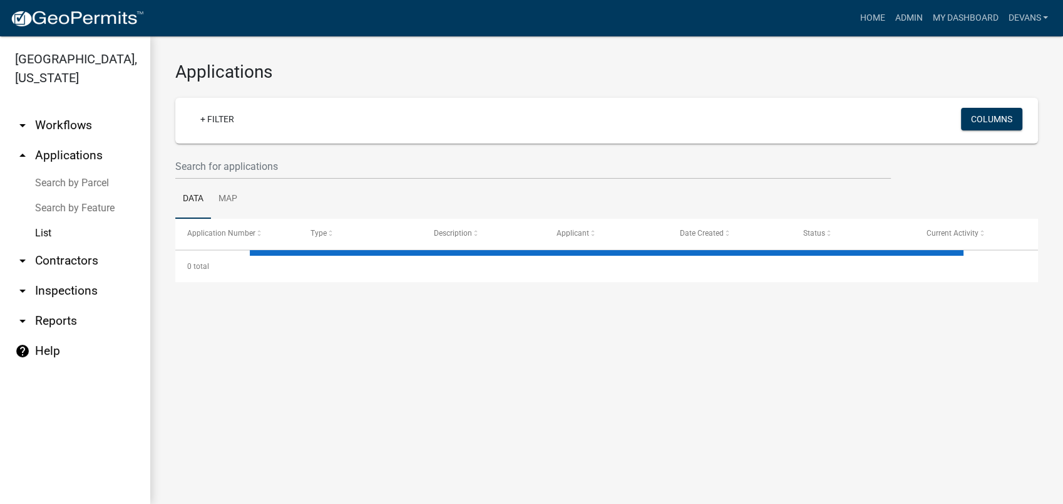
select select "1: 25"
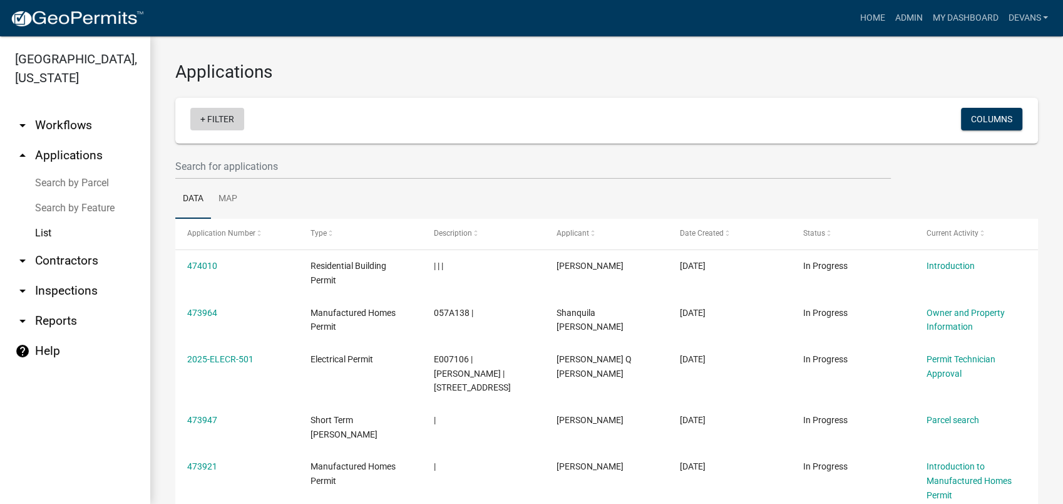
click at [230, 112] on link "+ Filter" at bounding box center [217, 119] width 54 height 23
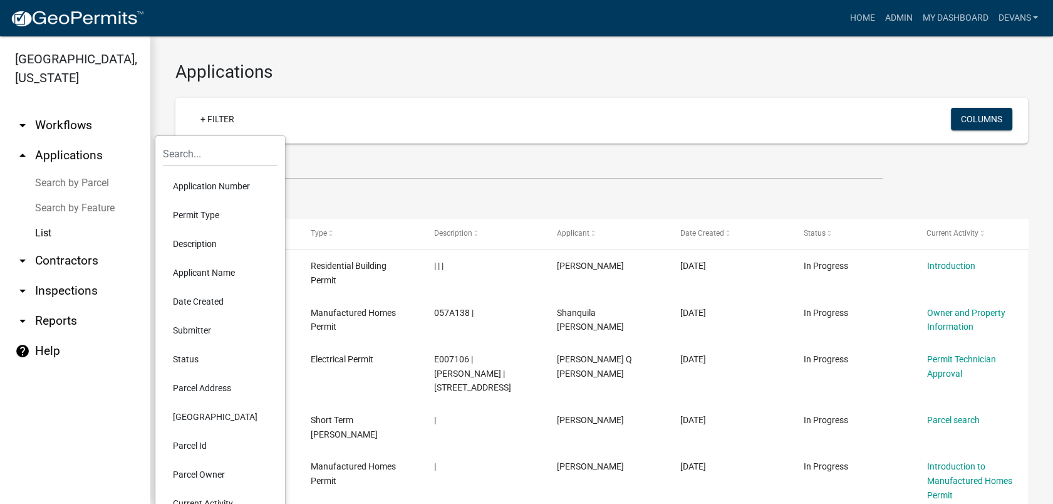
click at [205, 497] on li "Current Activity" at bounding box center [220, 503] width 115 height 29
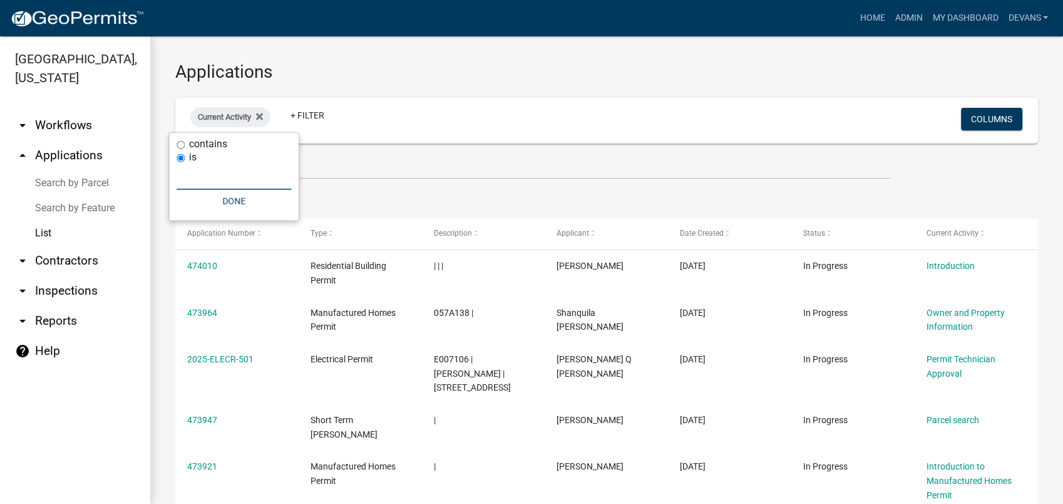
click at [192, 182] on input "text" at bounding box center [234, 177] width 115 height 26
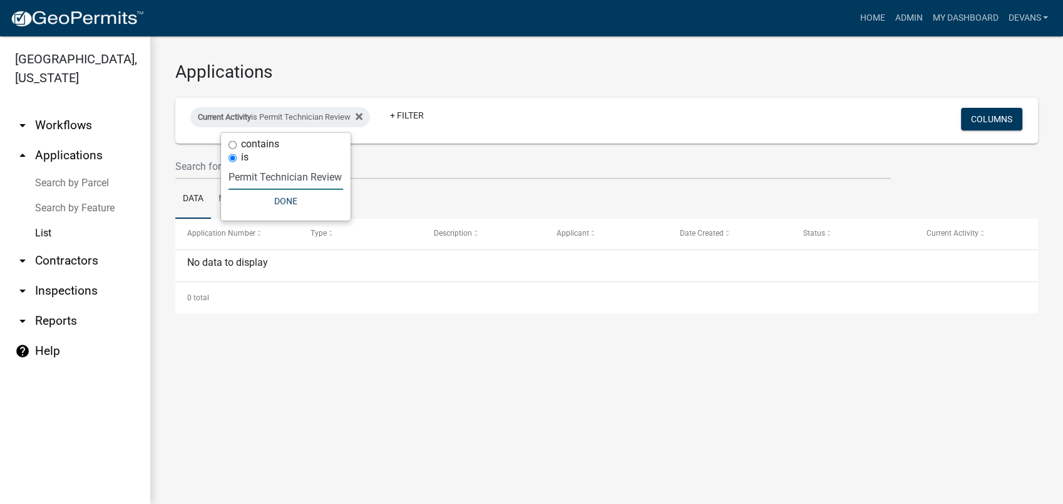
scroll to position [0, 5]
type input "Permit Technician Review"
click at [283, 202] on button "Done" at bounding box center [286, 201] width 115 height 23
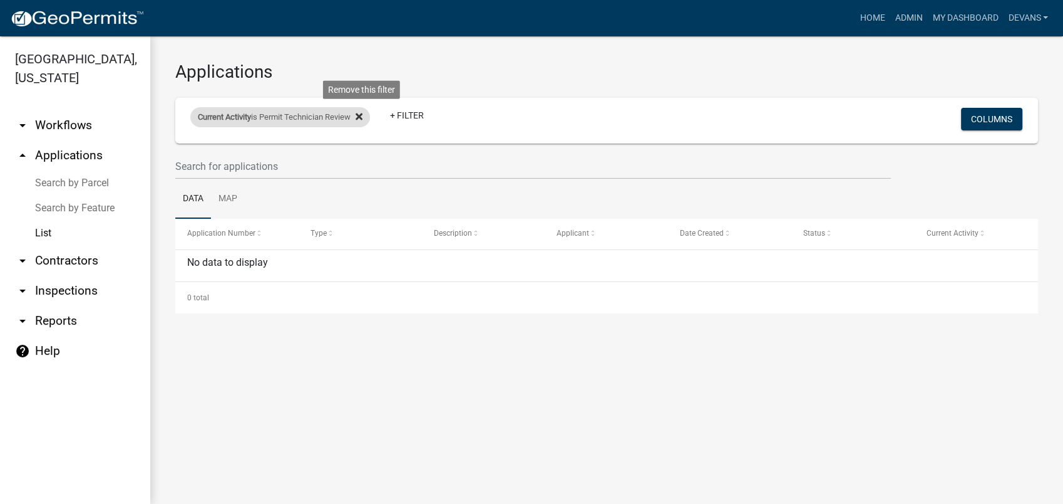
click at [363, 118] on icon at bounding box center [359, 116] width 7 height 7
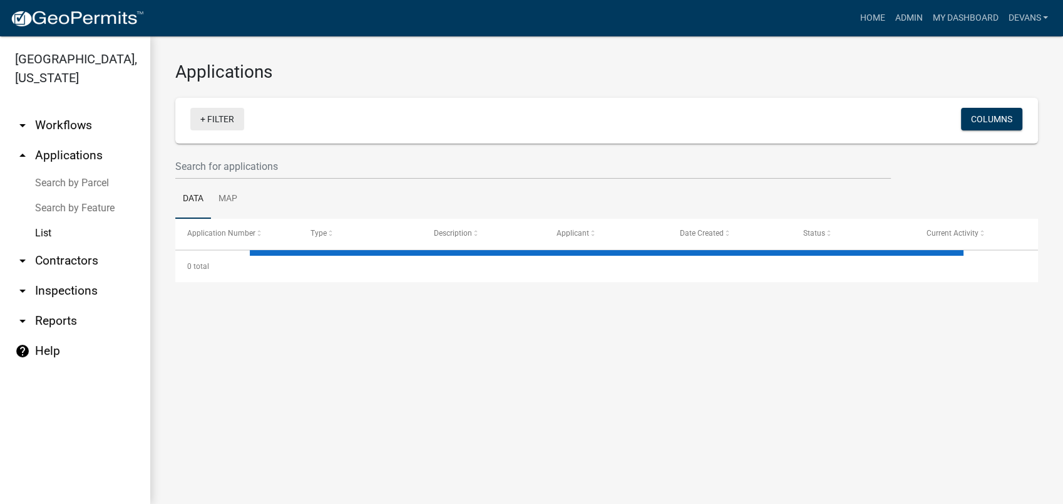
select select "1: 25"
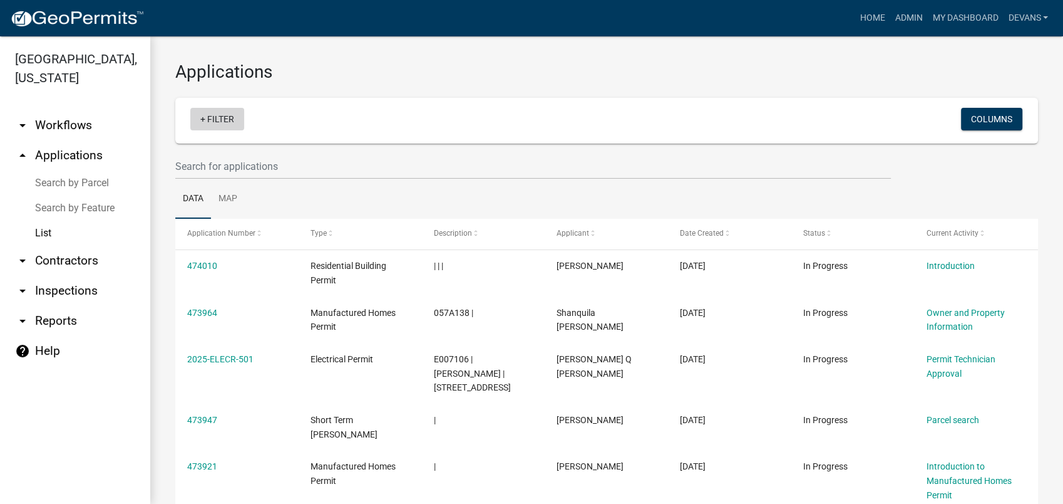
click at [215, 114] on link "+ Filter" at bounding box center [217, 119] width 54 height 23
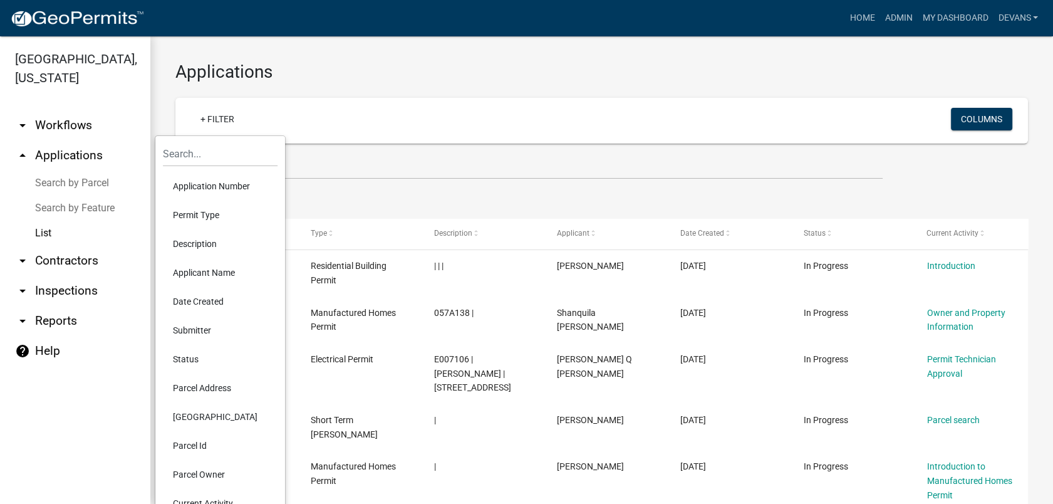
click at [185, 500] on li "Current Activity" at bounding box center [220, 503] width 115 height 29
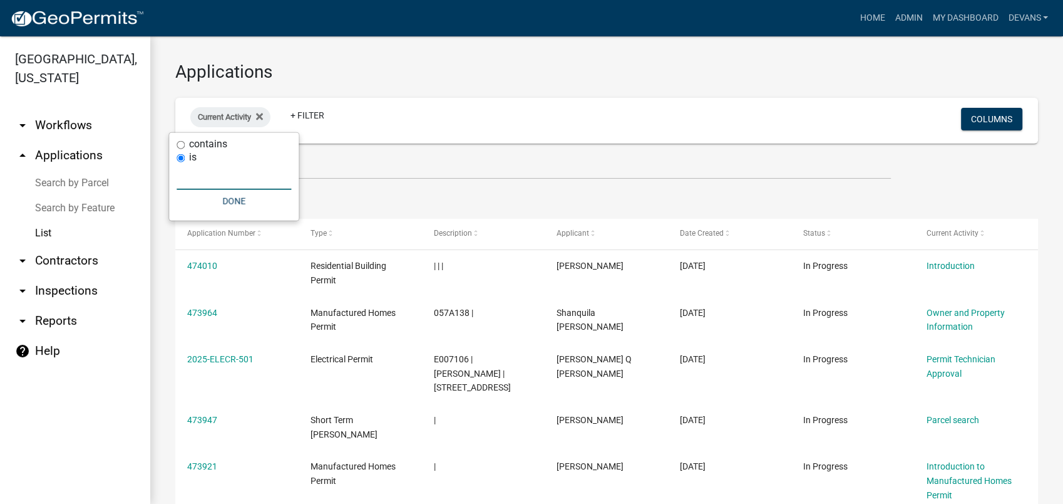
click at [242, 182] on input "text" at bounding box center [234, 177] width 115 height 26
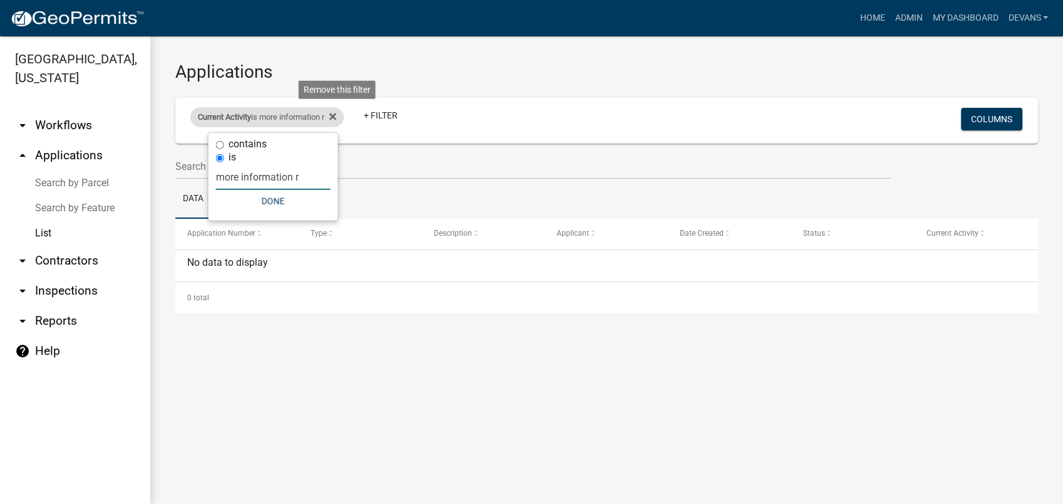
type input "more information r"
click at [344, 115] on div "Current Activity is more information r Remove this filter" at bounding box center [266, 117] width 153 height 20
click at [336, 115] on icon at bounding box center [332, 116] width 7 height 7
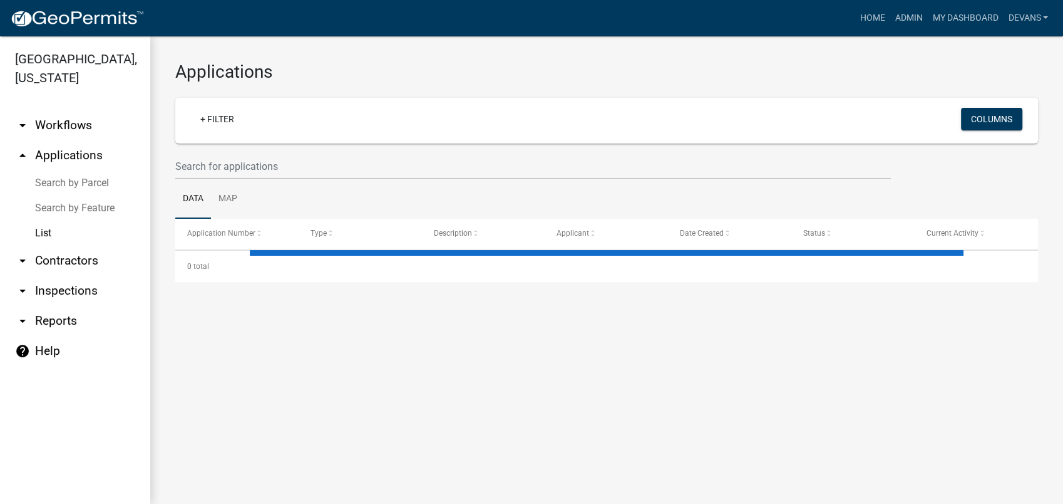
select select "1: 25"
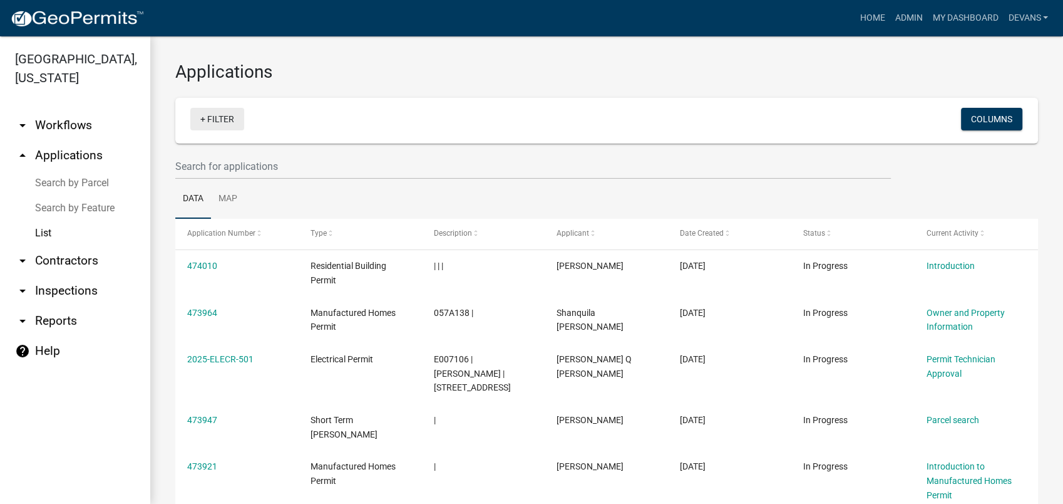
click at [217, 114] on link "+ Filter" at bounding box center [217, 119] width 54 height 23
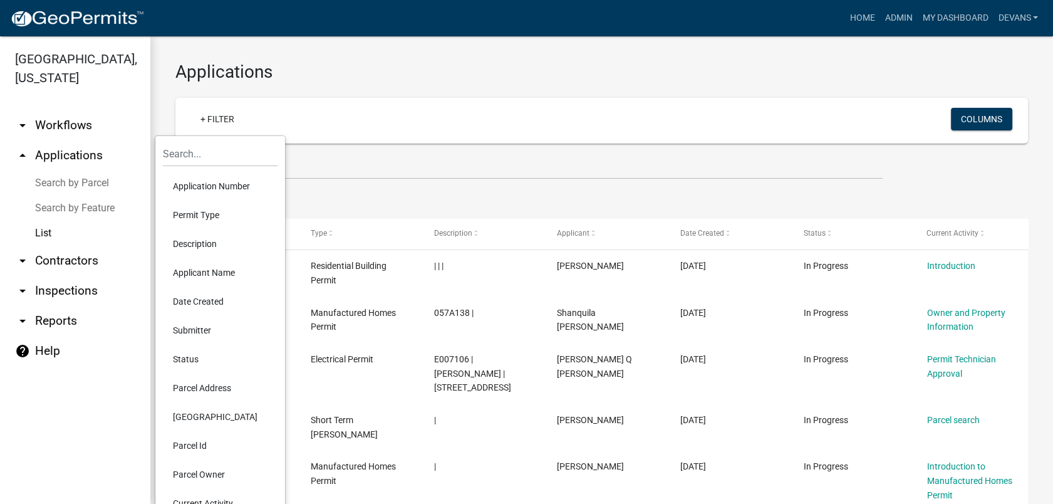
click at [205, 497] on li "Current Activity" at bounding box center [220, 503] width 115 height 29
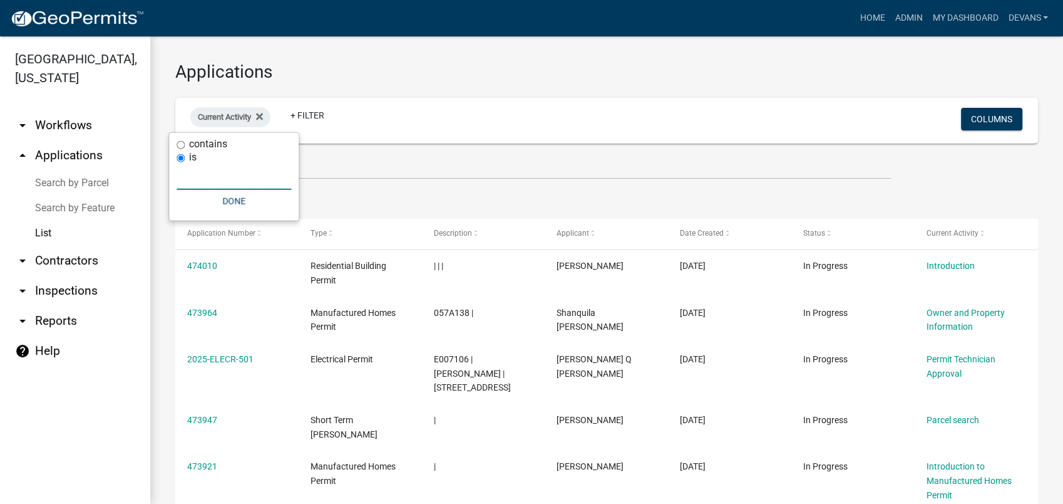
click at [185, 180] on input "text" at bounding box center [234, 177] width 115 height 26
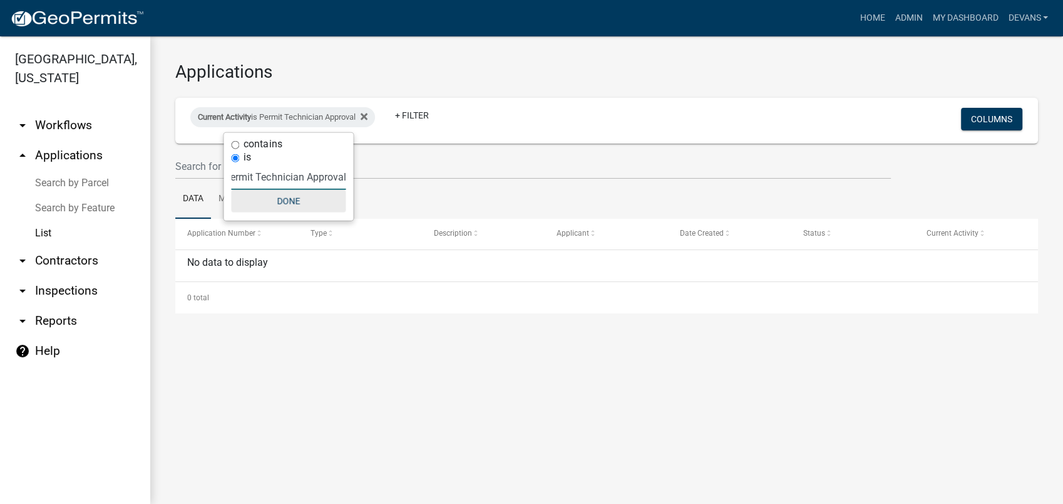
scroll to position [0, 13]
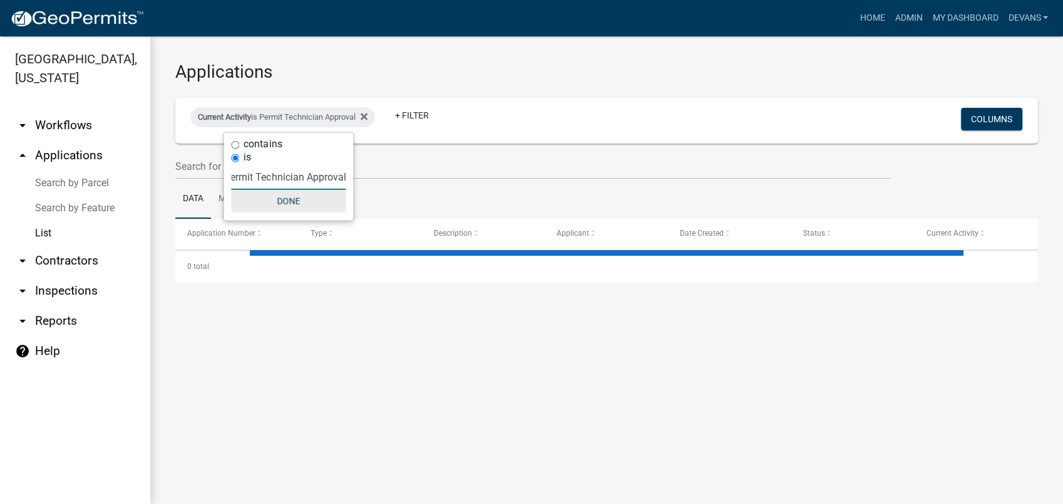
type input "Permit Technician Approval"
select select "1: 25"
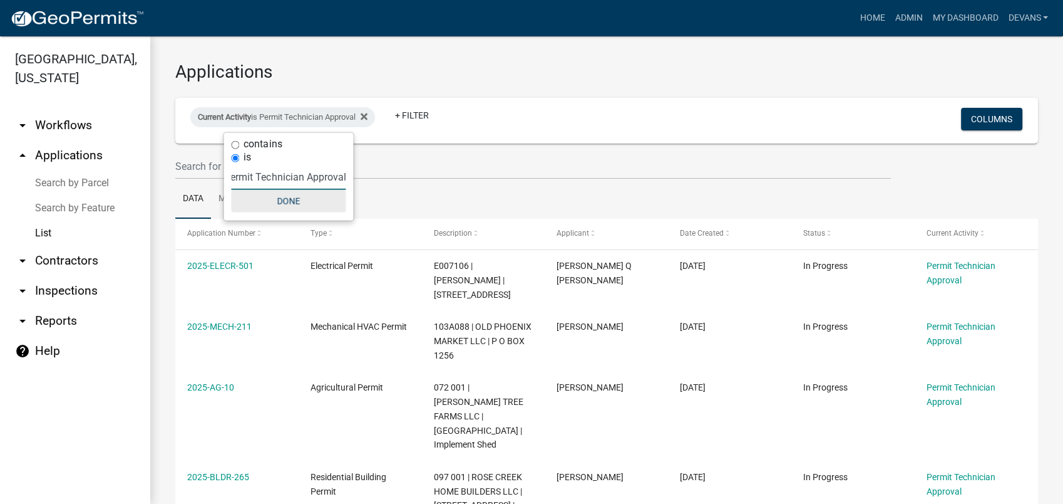
scroll to position [0, 0]
click at [267, 195] on button "Done" at bounding box center [288, 201] width 115 height 23
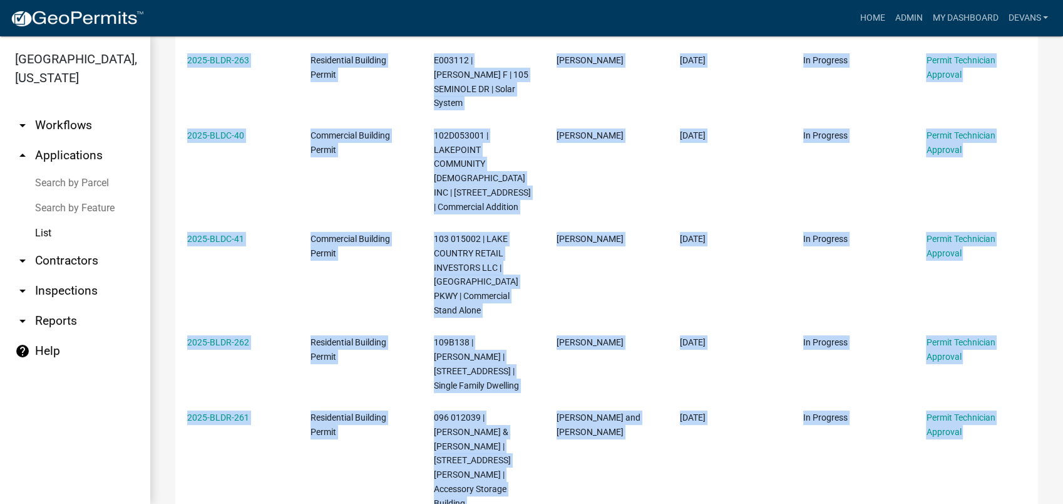
scroll to position [807, 0]
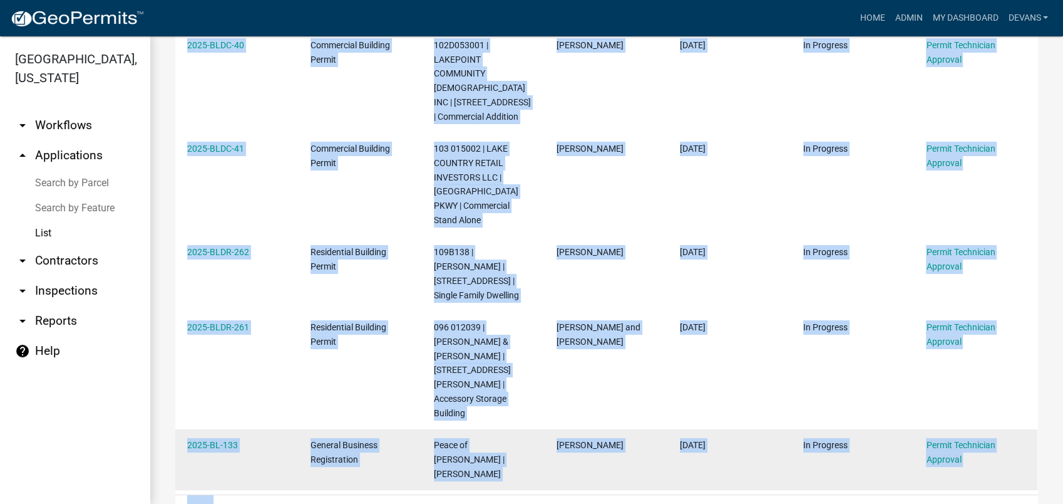
drag, startPoint x: 180, startPoint y: 264, endPoint x: 757, endPoint y: 383, distance: 589.0
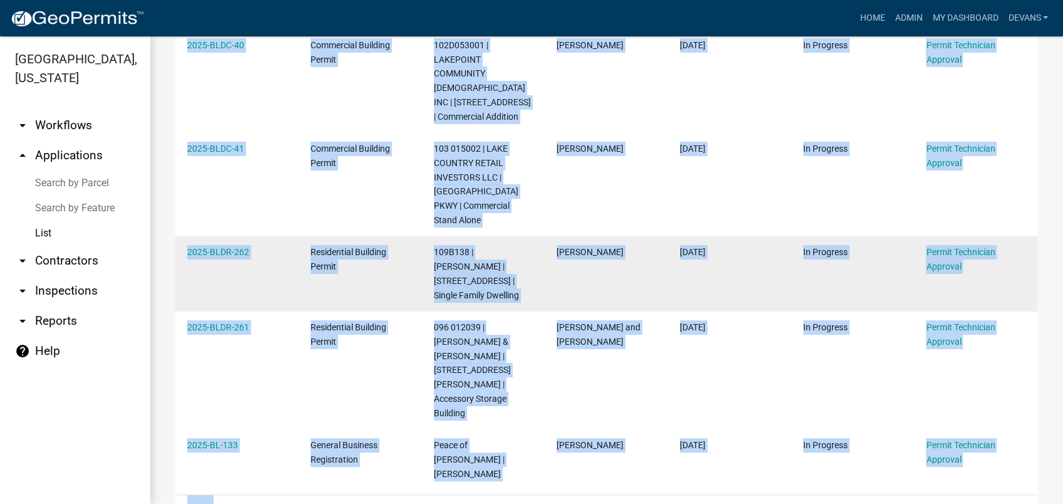
copy datatable-scroller "2025-ELECR-501 Electrical Permit E007106 | MITCHELL WILLIE M | 6659 Heathrow Co…"
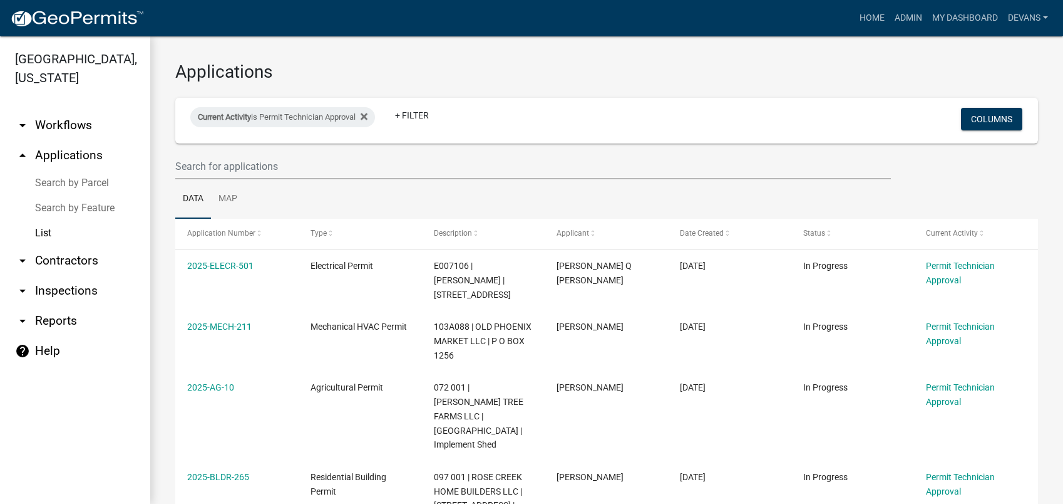
select select "1: 25"
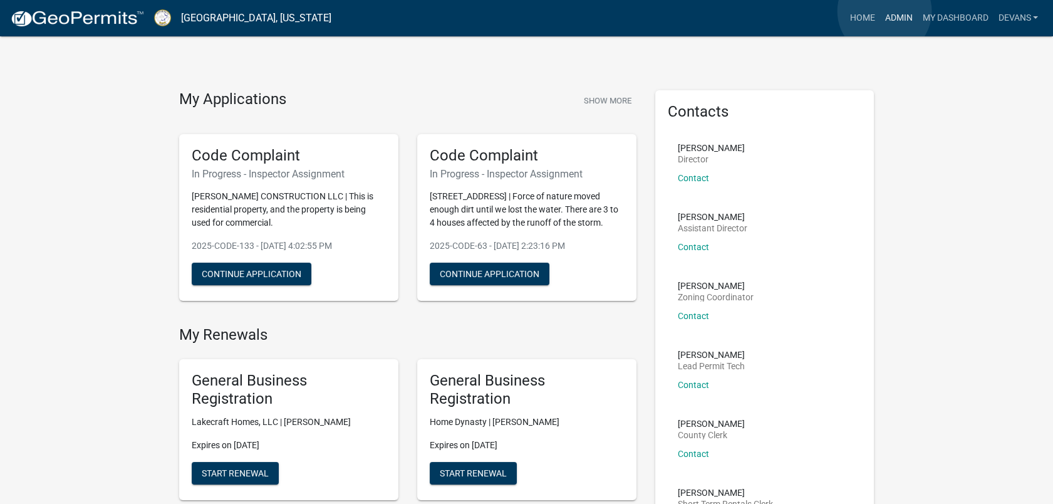
click at [884, 11] on link "Admin" at bounding box center [898, 18] width 38 height 24
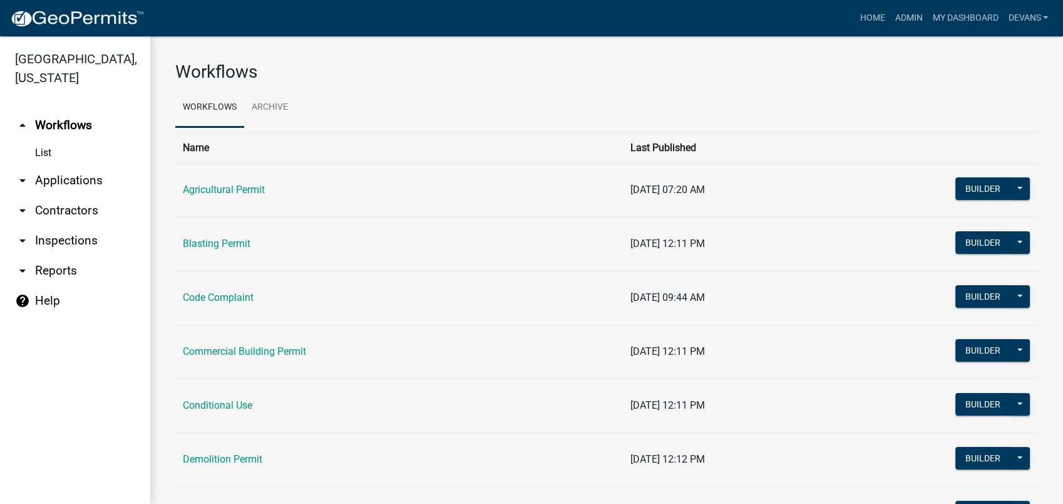
click at [57, 185] on link "arrow_drop_down Applications" at bounding box center [75, 180] width 150 height 30
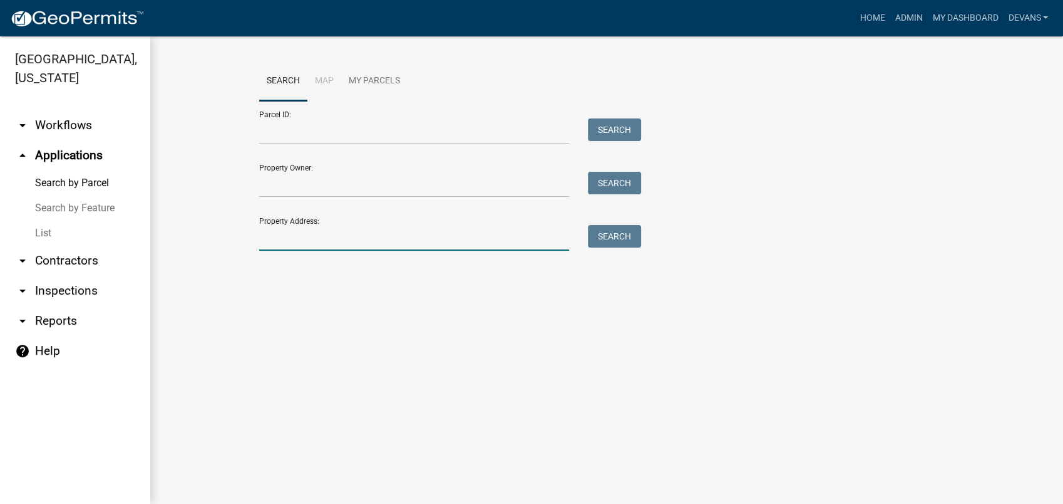
click at [387, 244] on input "Property Address:" at bounding box center [414, 238] width 310 height 26
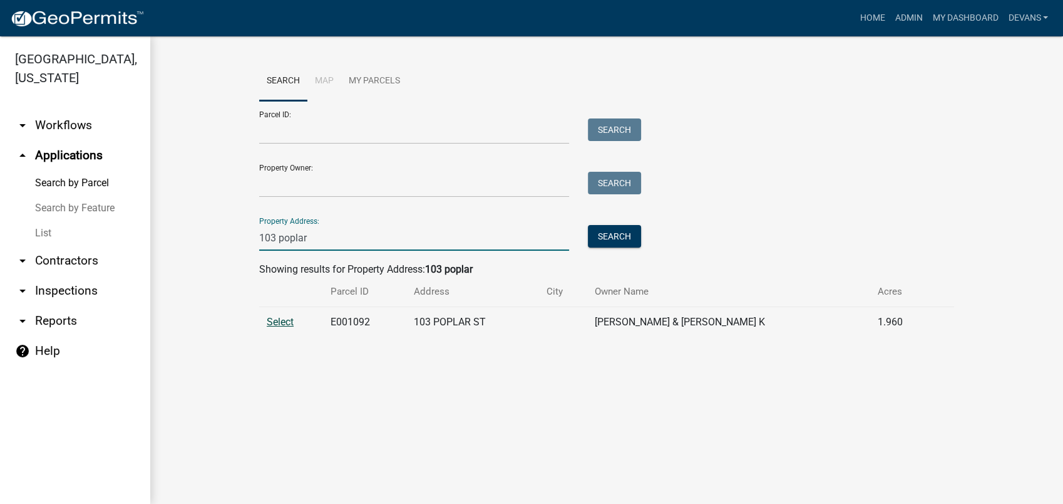
type input "103 poplar"
click at [276, 318] on span "Select" at bounding box center [280, 322] width 27 height 12
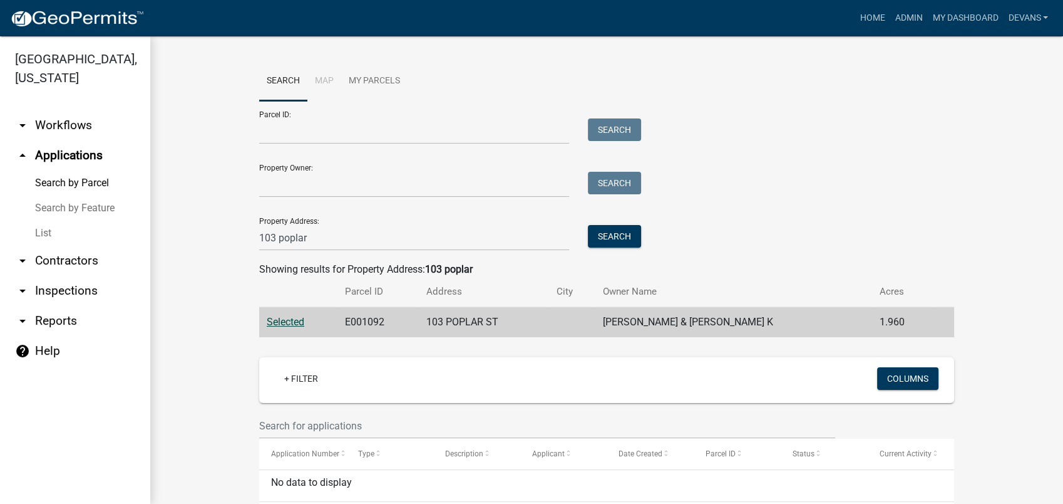
scroll to position [54, 0]
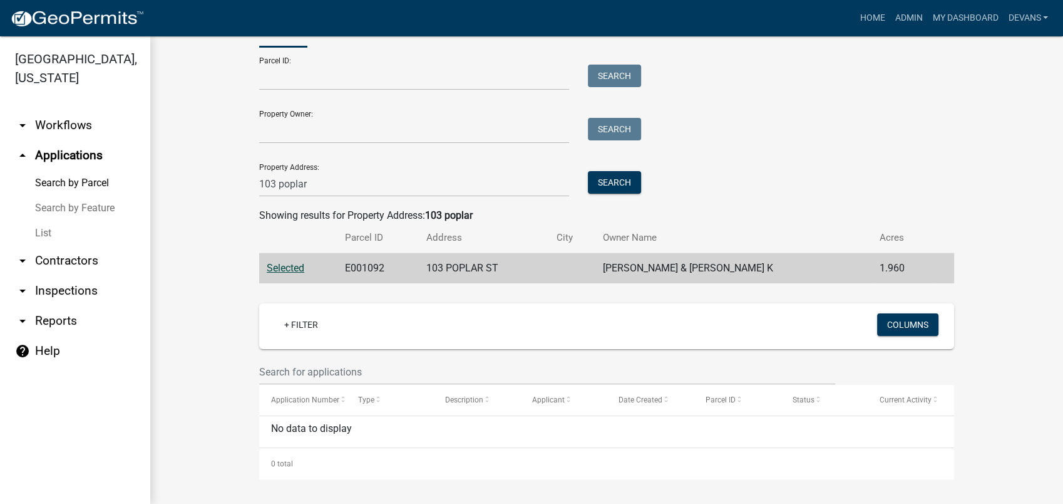
click at [54, 155] on link "arrow_drop_up Applications" at bounding box center [75, 155] width 150 height 30
click at [46, 232] on link "List" at bounding box center [75, 232] width 150 height 25
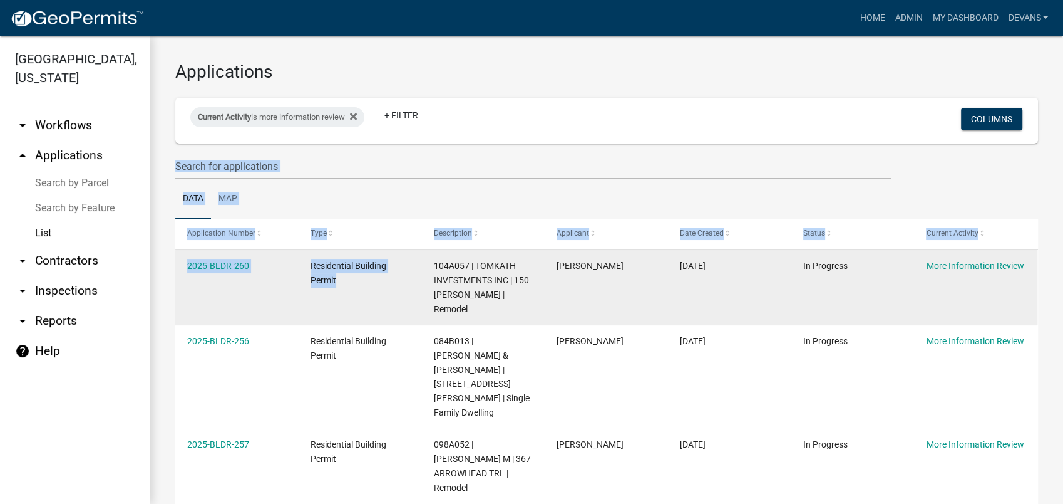
drag, startPoint x: 358, startPoint y: 115, endPoint x: 403, endPoint y: 281, distance: 171.8
click at [403, 281] on wm-datatable "Current Activity is more information review Remove this filter + Filter Columns…" at bounding box center [606, 490] width 863 height 785
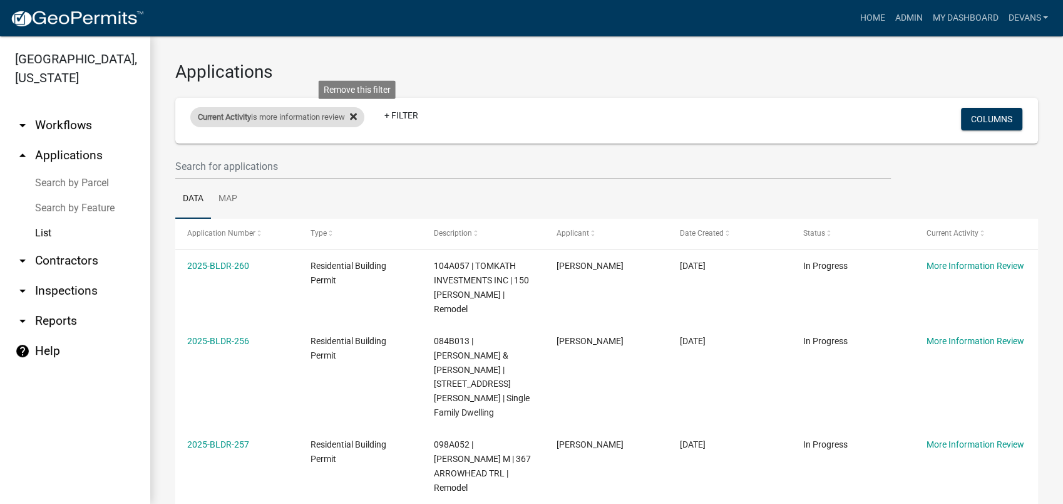
drag, startPoint x: 403, startPoint y: 281, endPoint x: 363, endPoint y: 117, distance: 168.9
click at [357, 117] on icon at bounding box center [353, 116] width 7 height 10
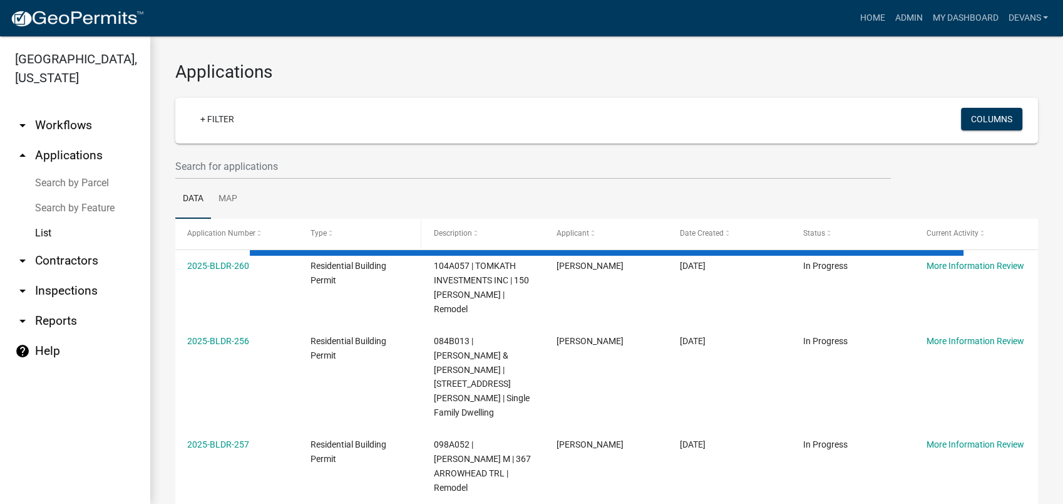
select select "1: 25"
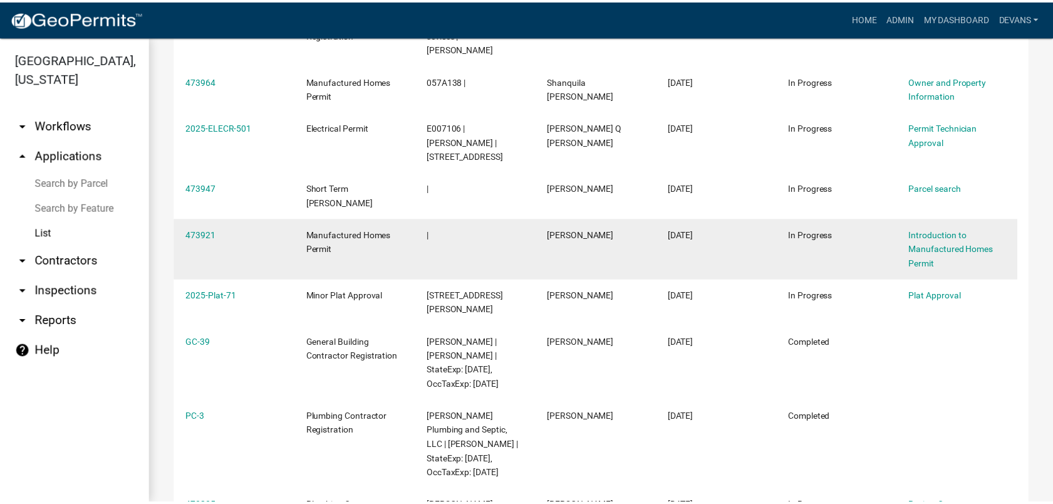
scroll to position [348, 0]
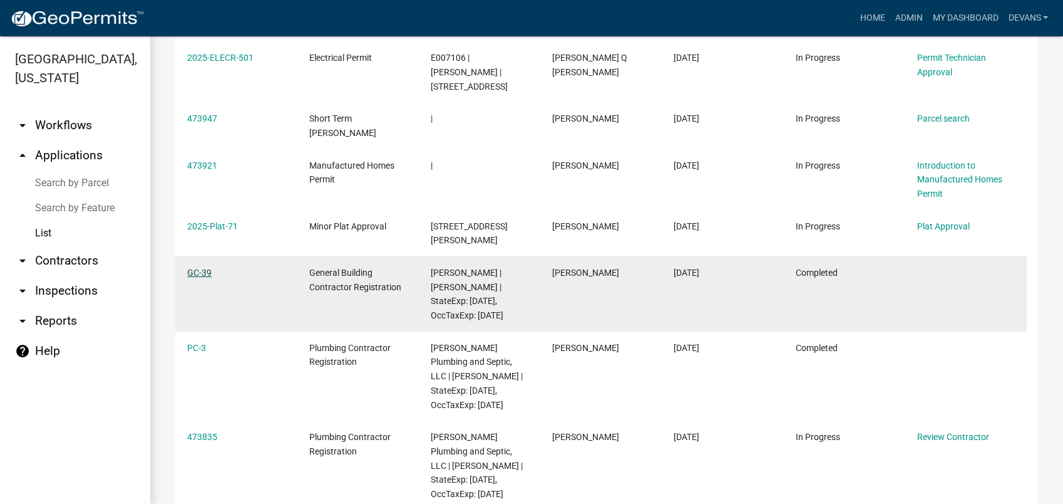
click at [205, 267] on link "GC-39" at bounding box center [199, 272] width 24 height 10
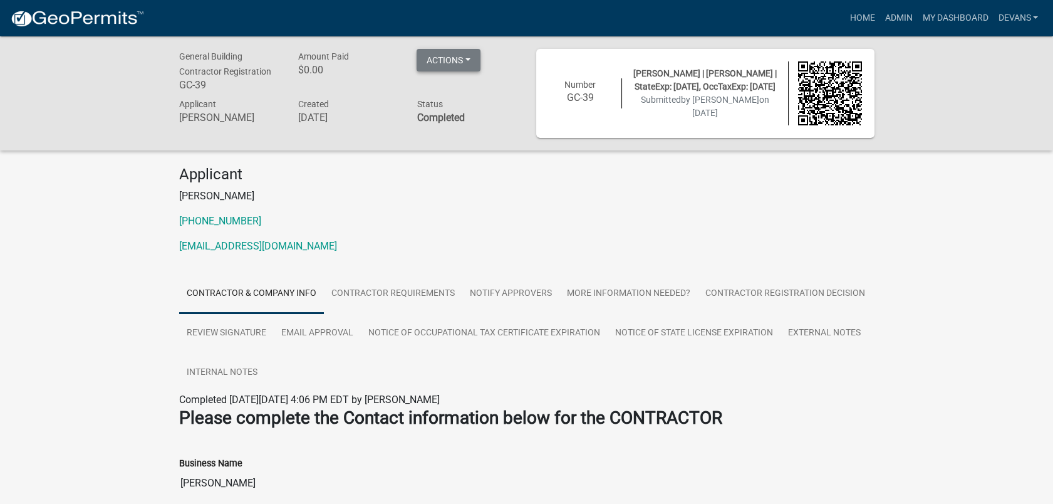
click at [437, 59] on button "Actions" at bounding box center [448, 60] width 64 height 23
click at [463, 192] on p "Talmadge Coleman Hadden" at bounding box center [526, 196] width 695 height 15
click at [389, 295] on link "Contractor Requirements" at bounding box center [393, 294] width 138 height 40
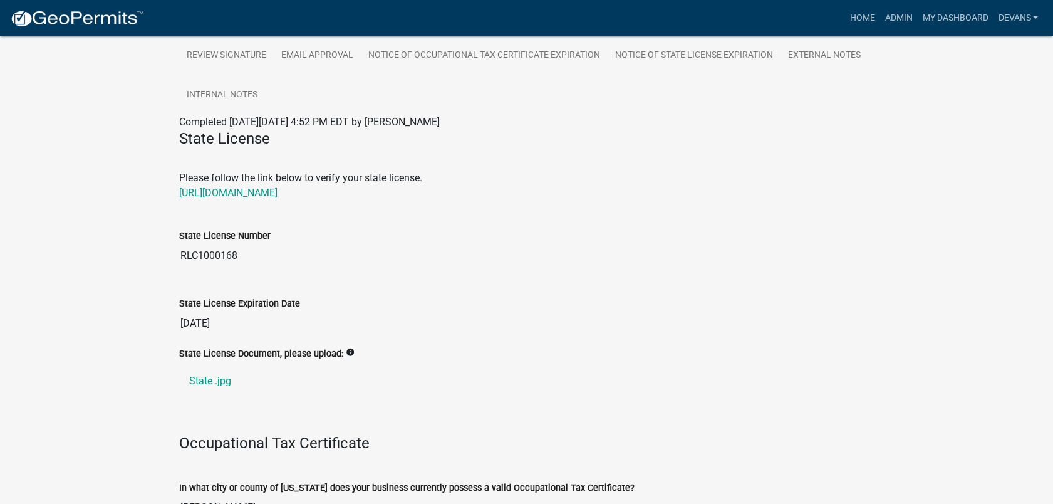
scroll to position [278, 0]
click at [224, 385] on link "State .jpg" at bounding box center [526, 380] width 695 height 30
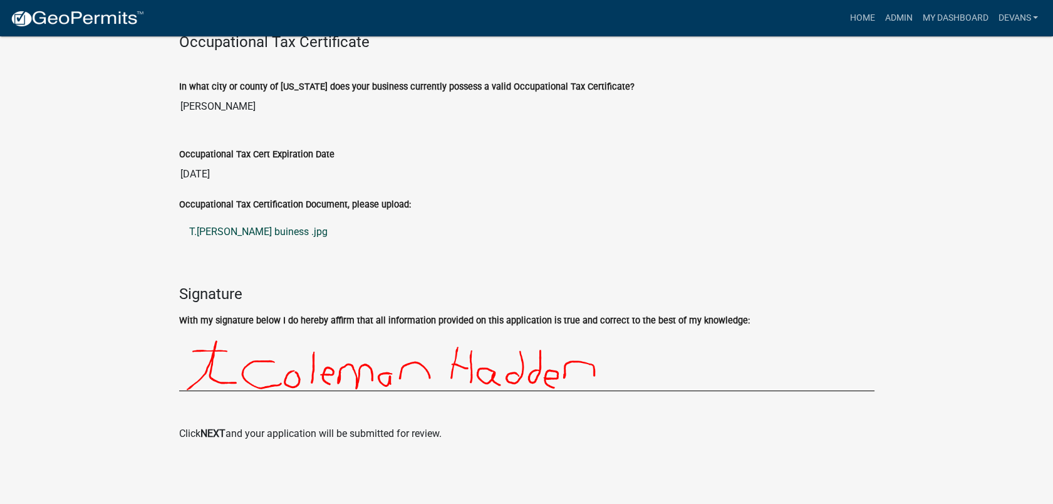
scroll to position [680, 0]
click at [274, 233] on link "T.Coleman Hadden buiness .jpg" at bounding box center [526, 232] width 695 height 30
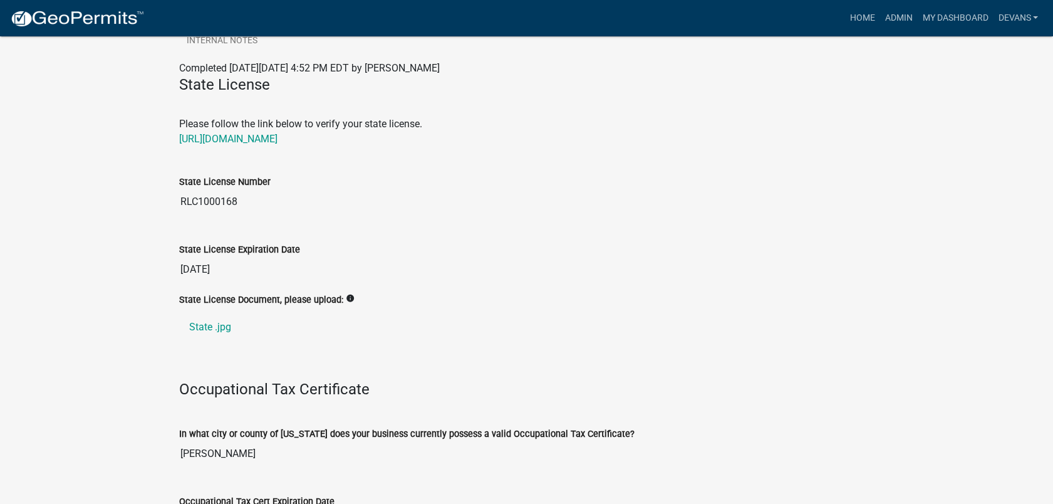
scroll to position [0, 0]
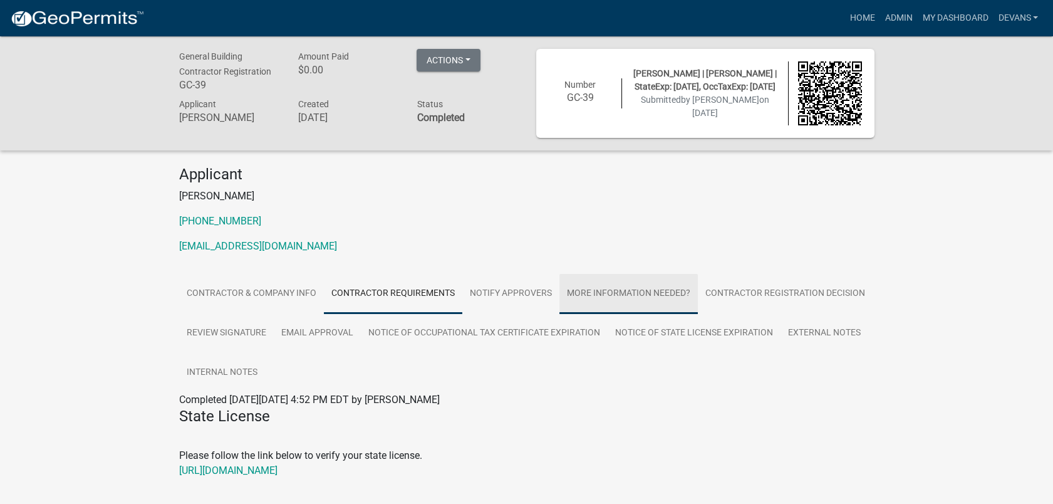
click at [625, 294] on link "More Information Needed?" at bounding box center [628, 294] width 138 height 40
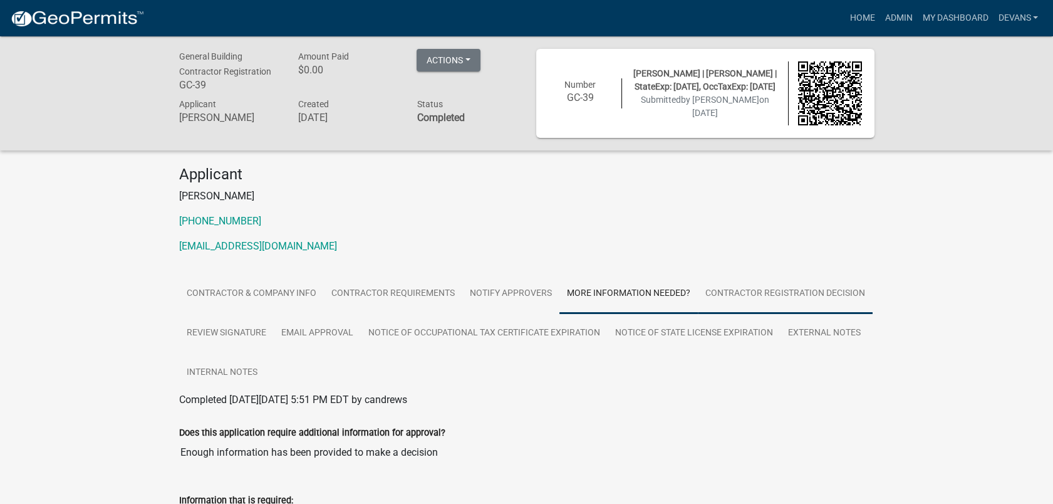
click at [747, 296] on link "Contractor Registration Decision" at bounding box center [785, 294] width 175 height 40
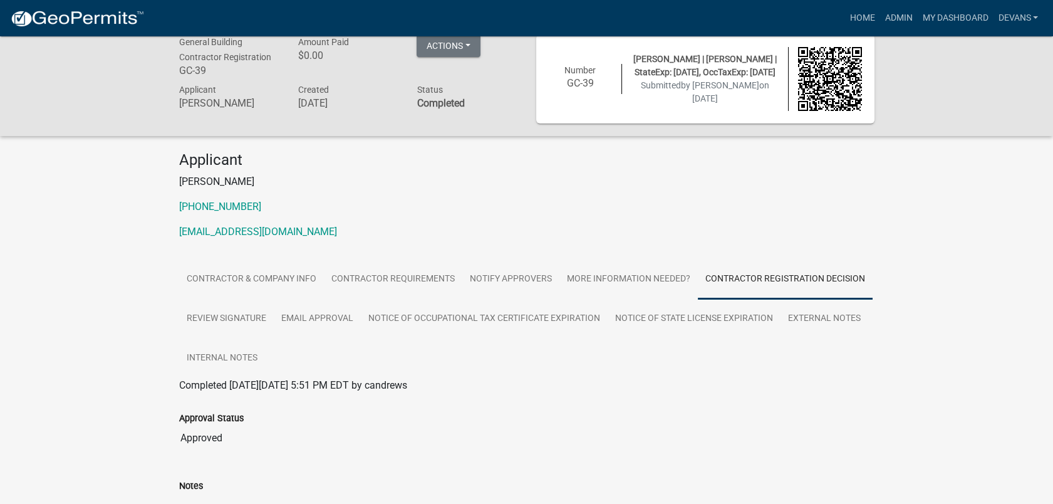
scroll to position [9, 0]
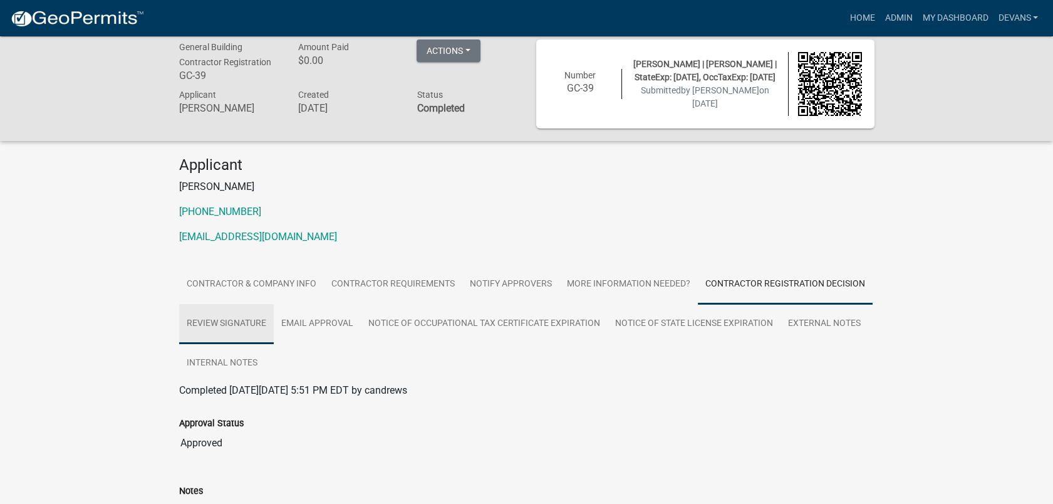
click at [232, 326] on link "Review Signature" at bounding box center [226, 324] width 95 height 40
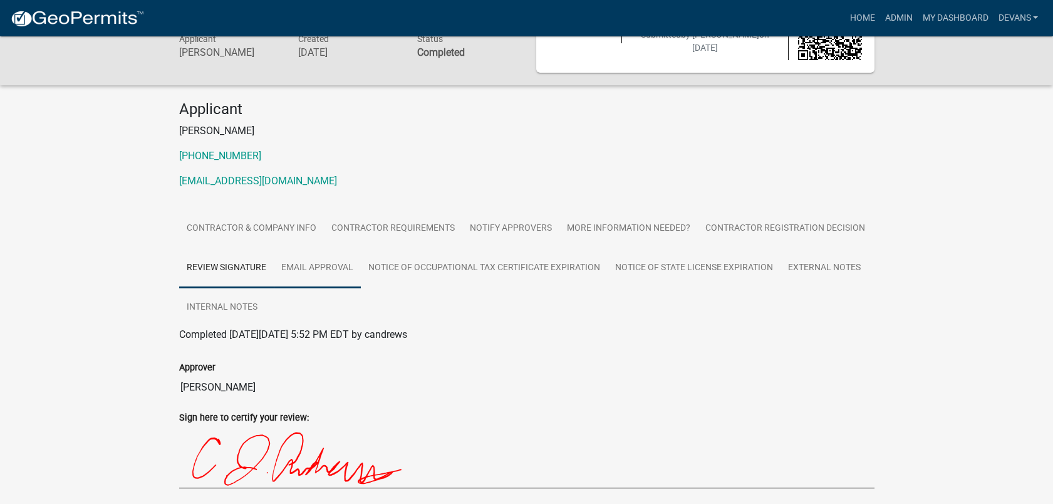
scroll to position [0, 0]
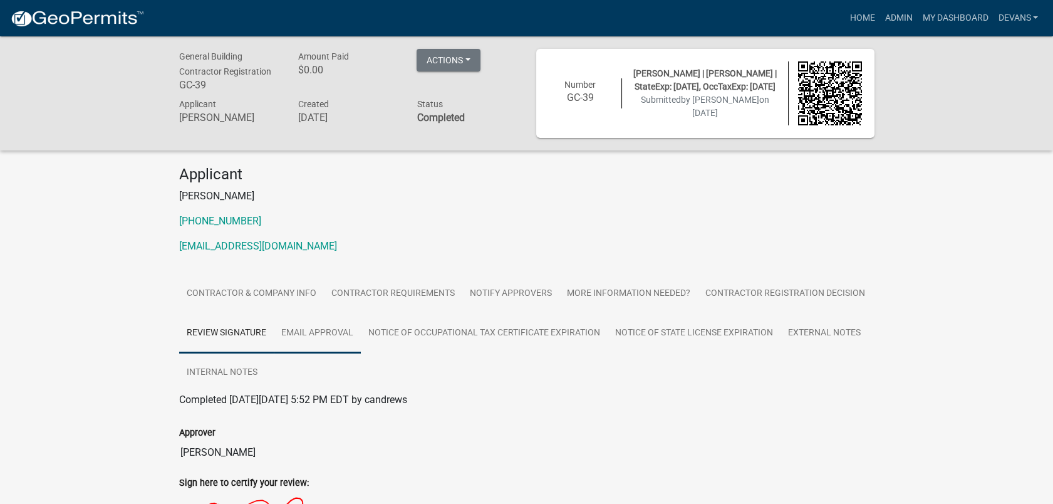
click at [324, 333] on link "Email Approval" at bounding box center [317, 333] width 87 height 40
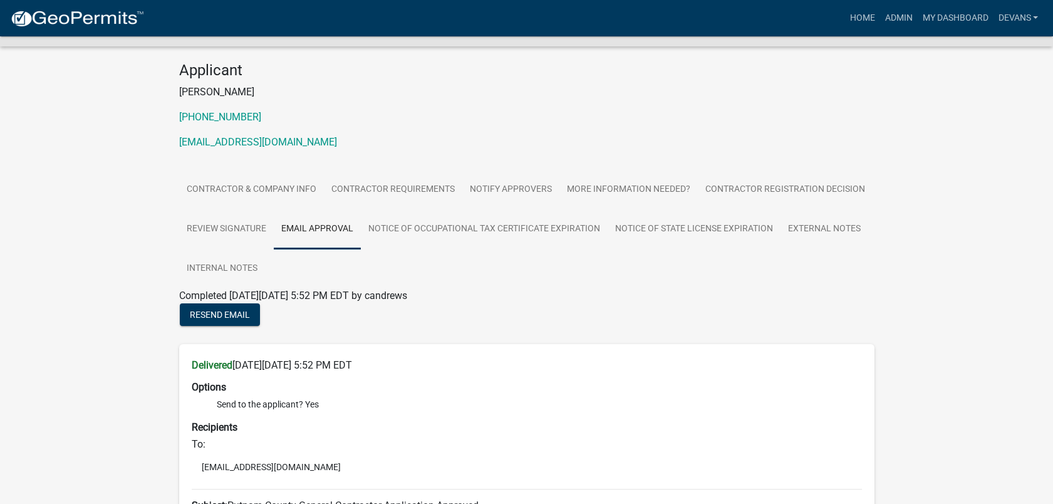
scroll to position [70, 0]
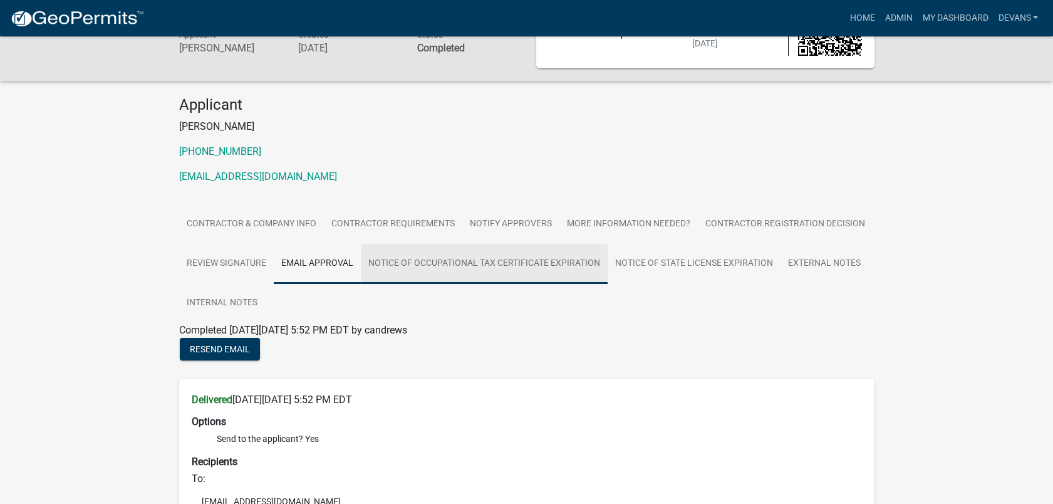
click at [426, 268] on link "Notice of Occupational Tax Certificate Expiration" at bounding box center [484, 264] width 247 height 40
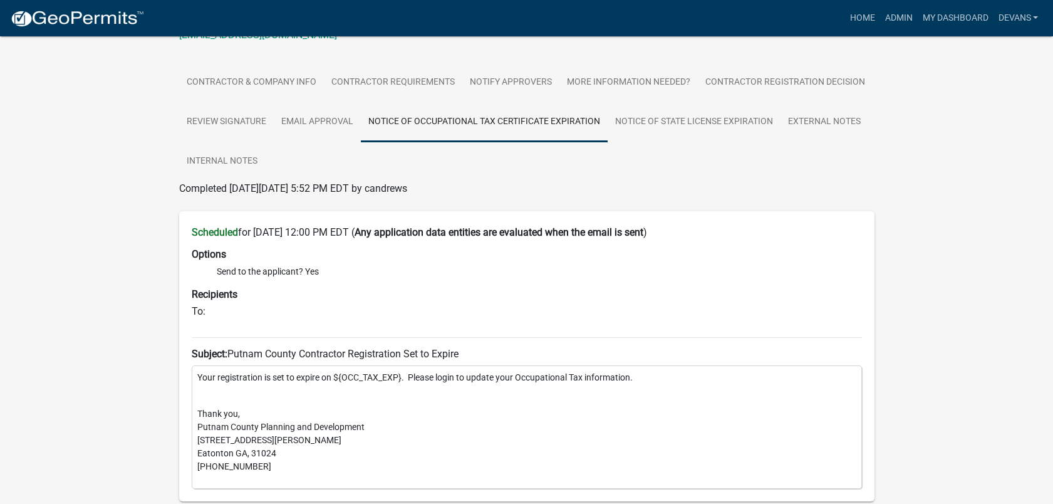
scroll to position [0, 0]
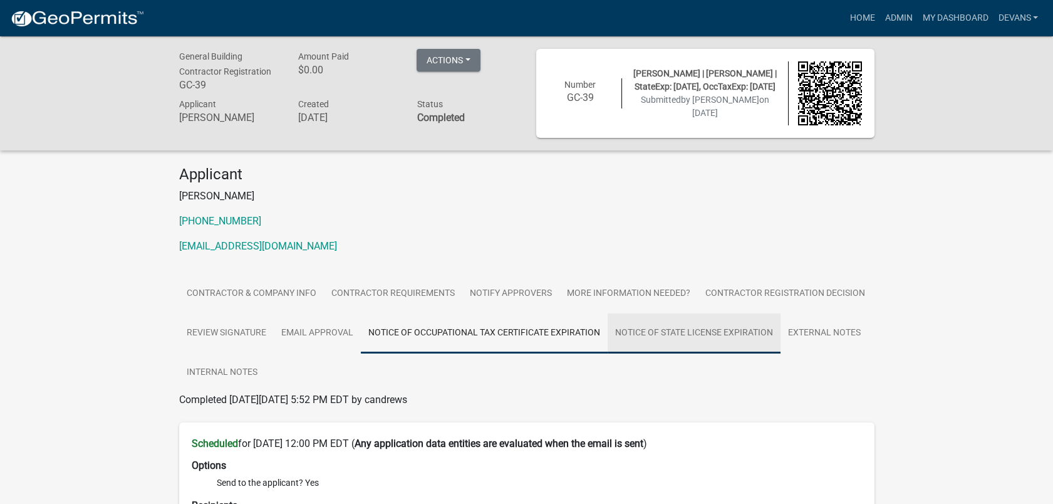
click at [643, 333] on link "Notice of State License Expiration" at bounding box center [694, 333] width 173 height 40
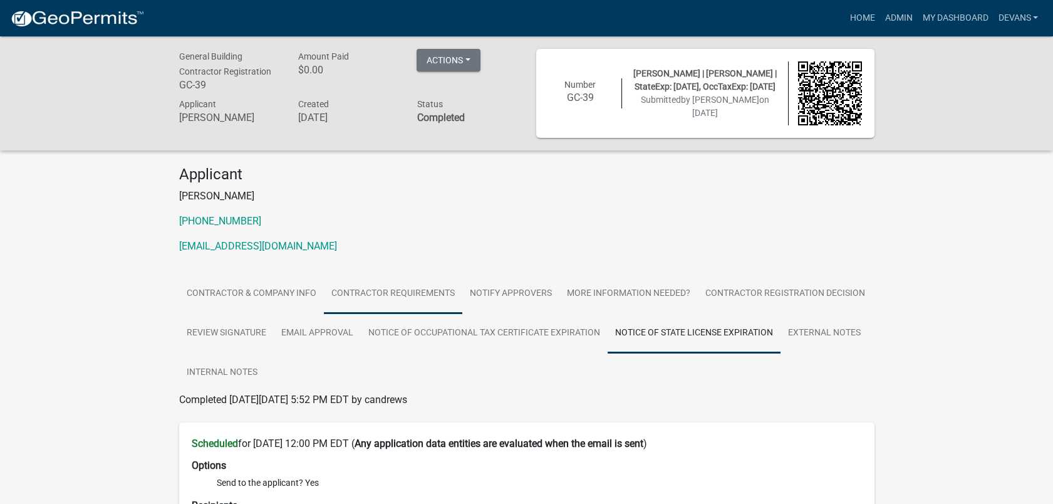
scroll to position [70, 0]
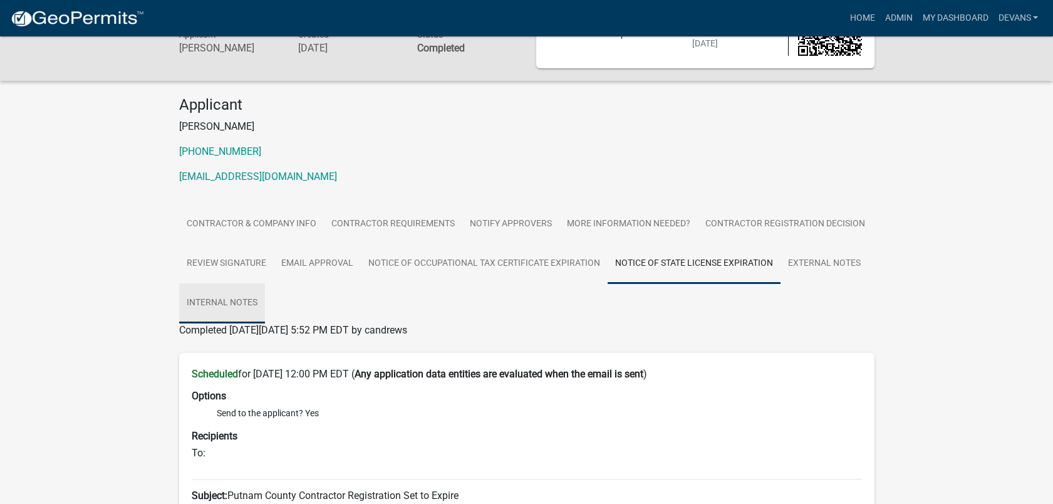
click at [227, 296] on link "Internal Notes" at bounding box center [222, 303] width 86 height 40
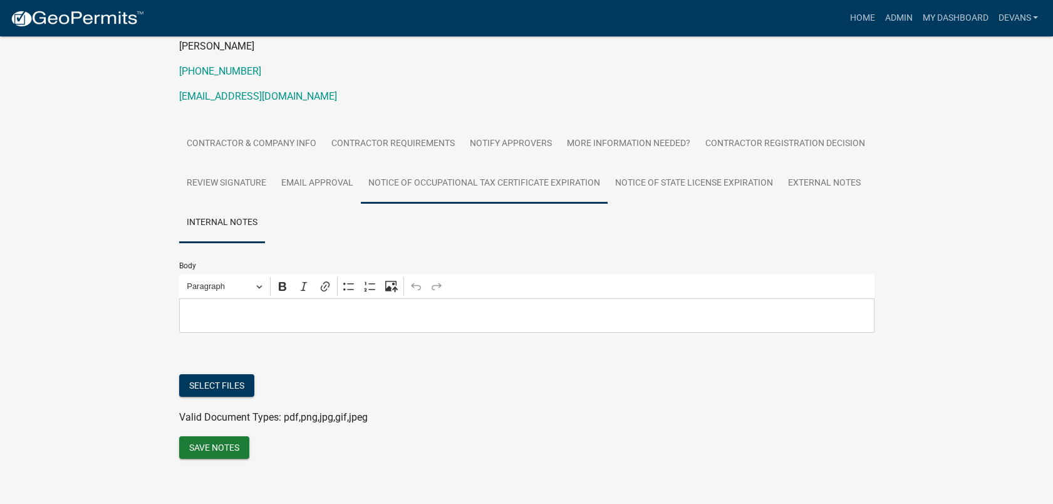
scroll to position [162, 0]
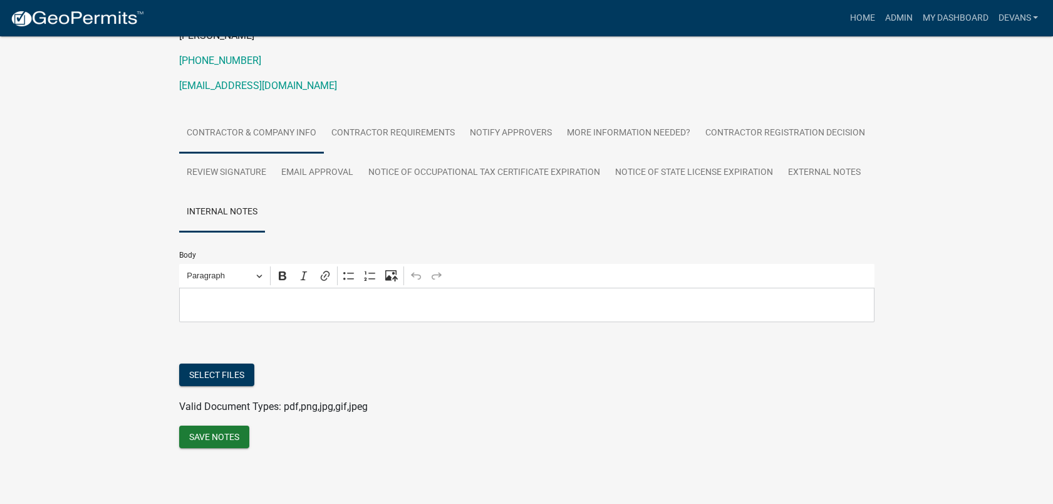
click at [270, 134] on link "Contractor & Company Info" at bounding box center [251, 133] width 145 height 40
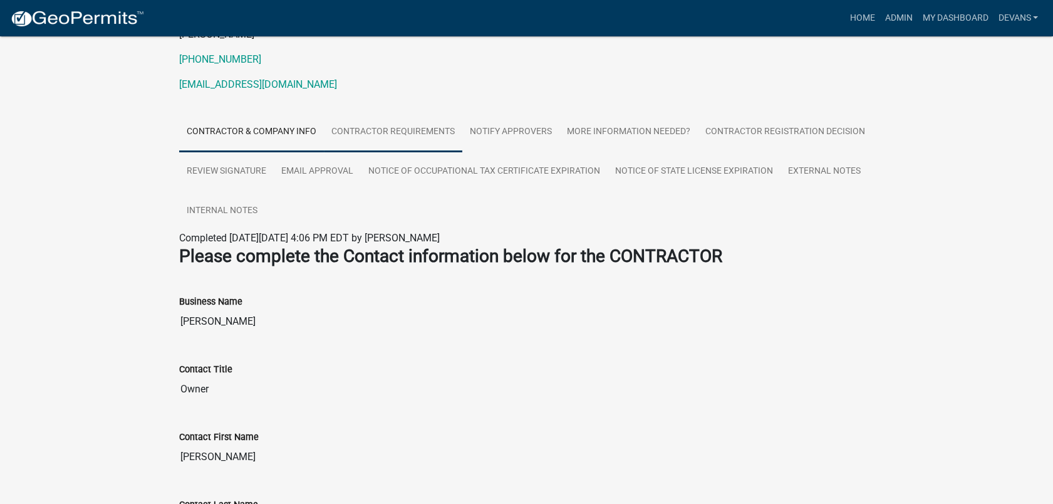
click at [383, 133] on link "Contractor Requirements" at bounding box center [393, 132] width 138 height 40
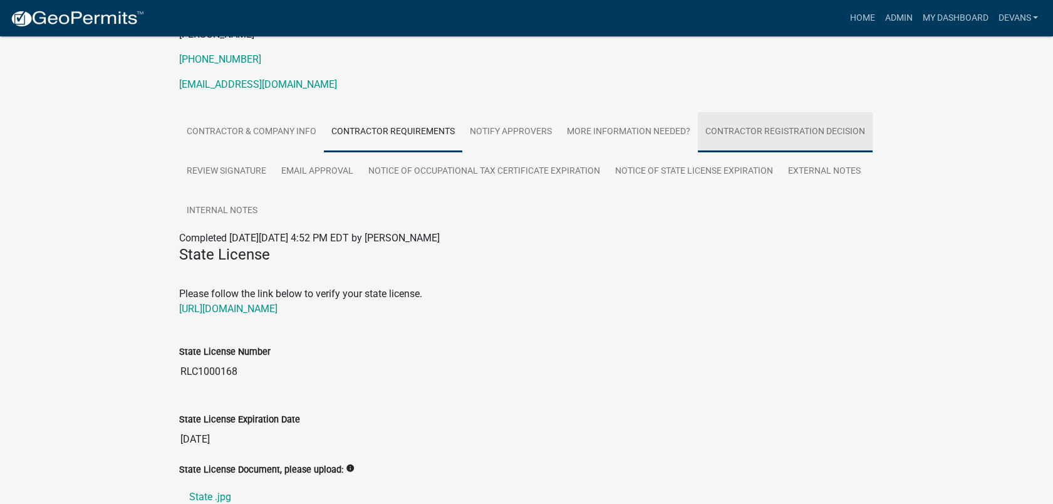
click at [789, 132] on link "Contractor Registration Decision" at bounding box center [785, 132] width 175 height 40
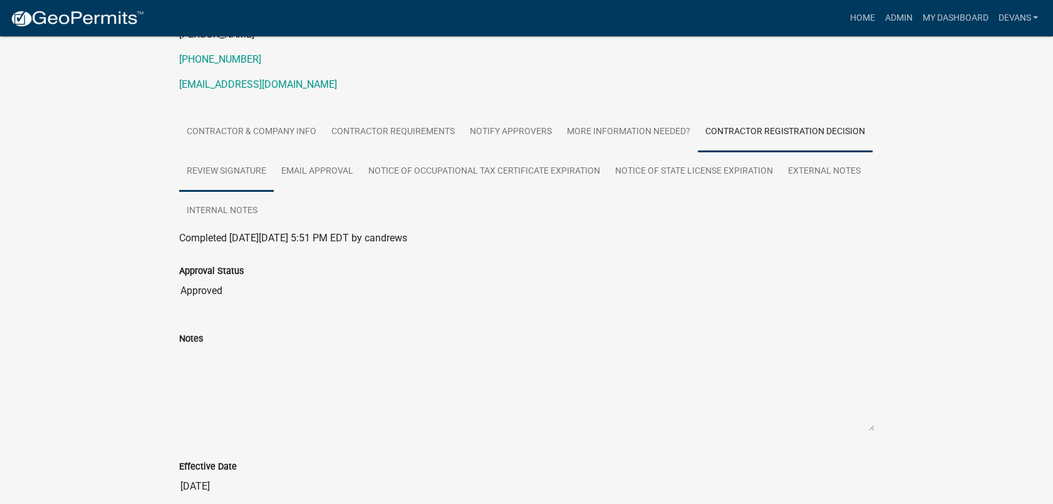
click at [224, 167] on link "Review Signature" at bounding box center [226, 172] width 95 height 40
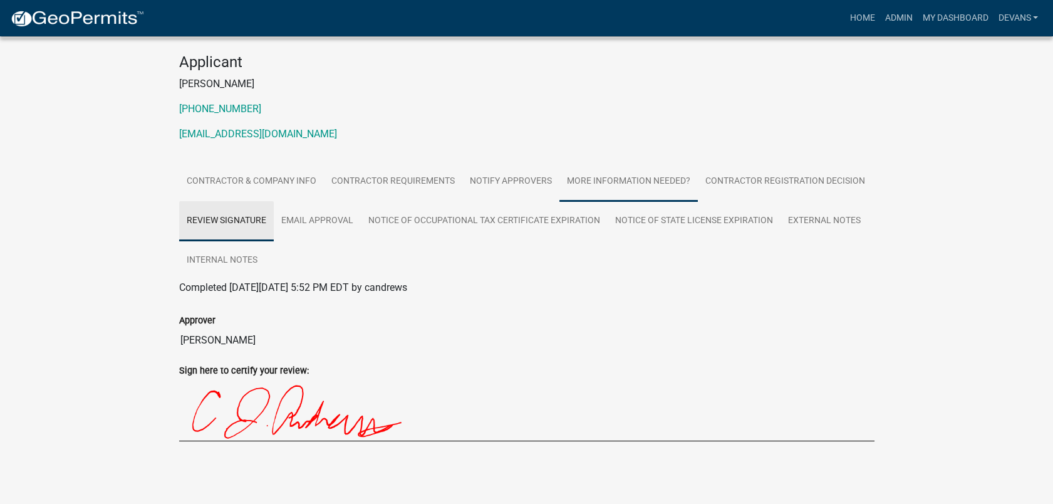
scroll to position [113, 0]
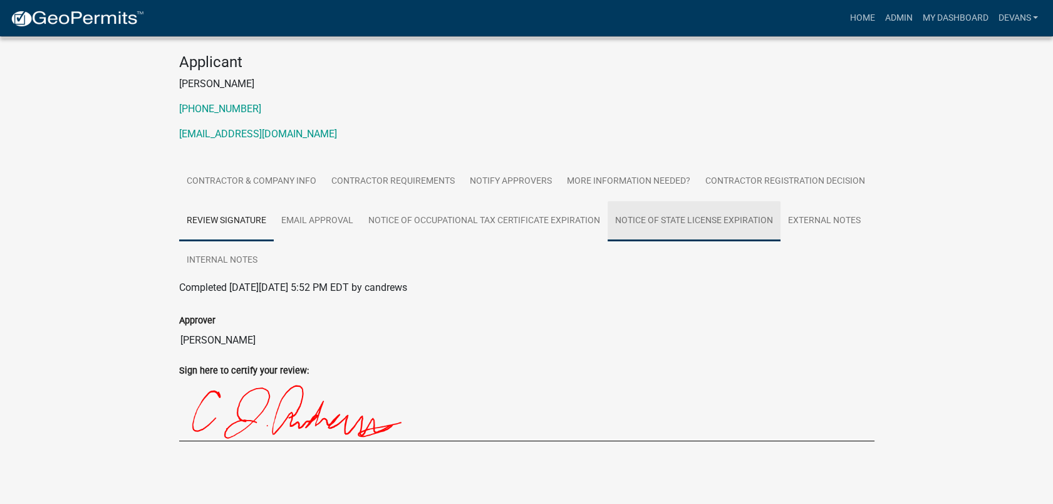
click at [705, 224] on link "Notice of State License Expiration" at bounding box center [694, 221] width 173 height 40
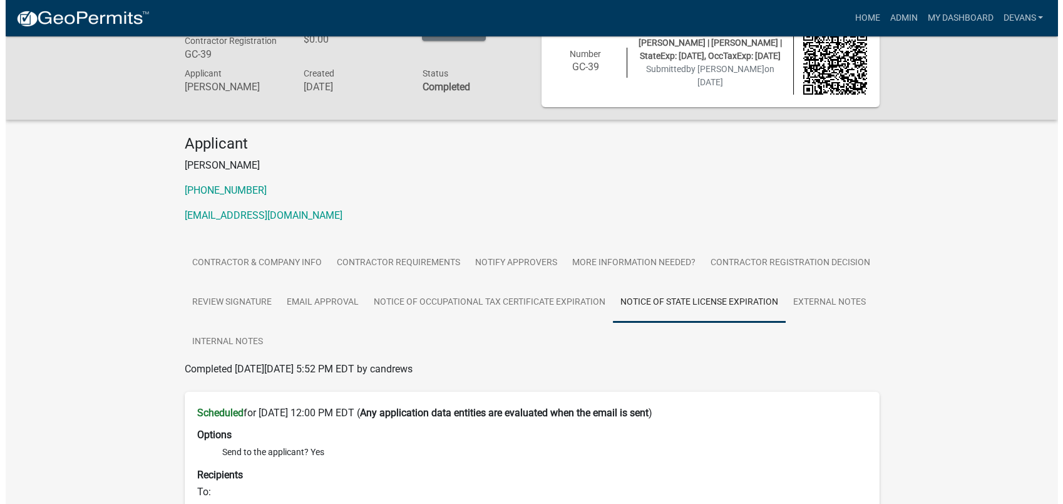
scroll to position [0, 0]
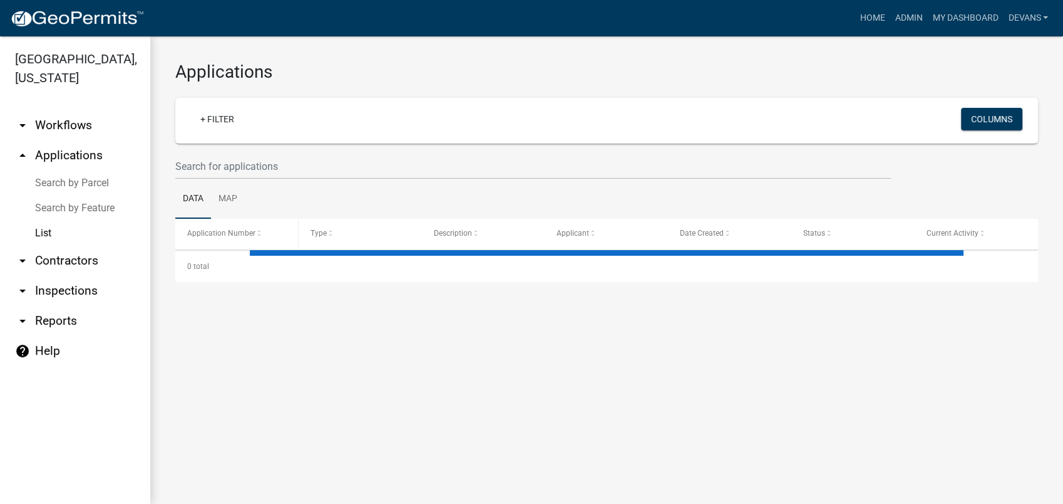
select select "1: 25"
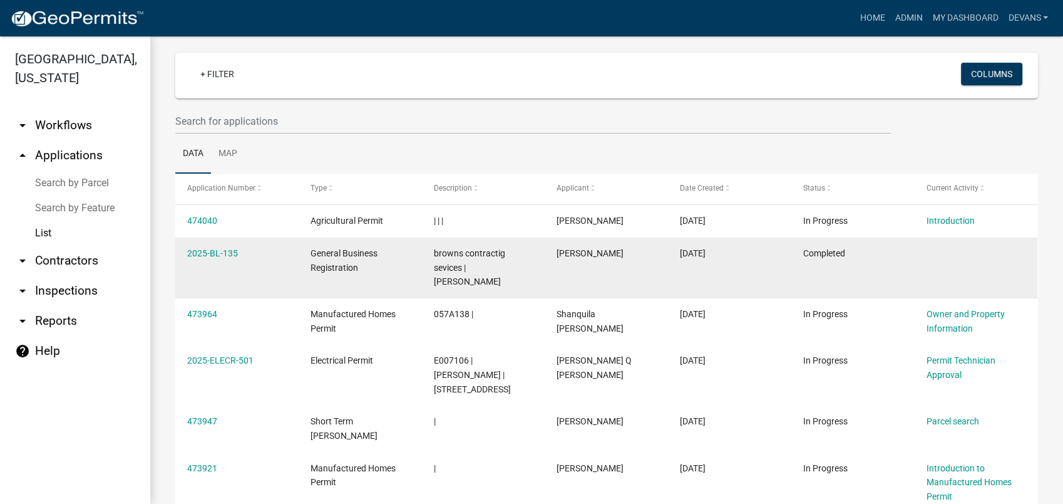
scroll to position [70, 0]
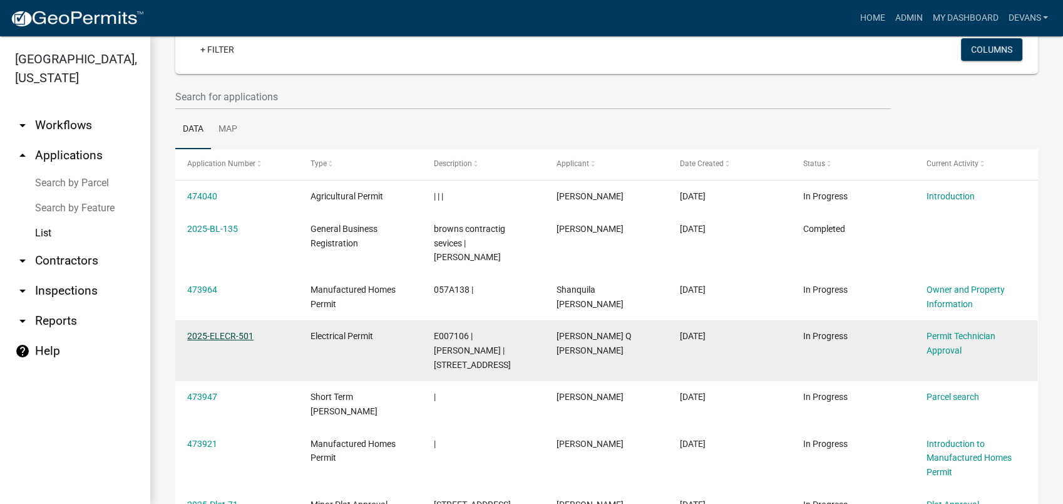
click at [219, 331] on link "2025-ELECR-501" at bounding box center [220, 336] width 66 height 10
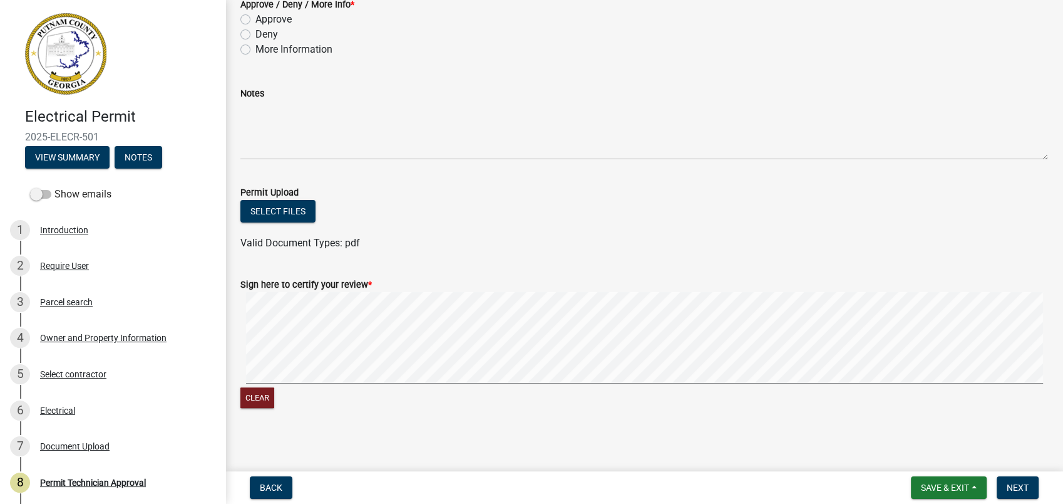
scroll to position [300, 0]
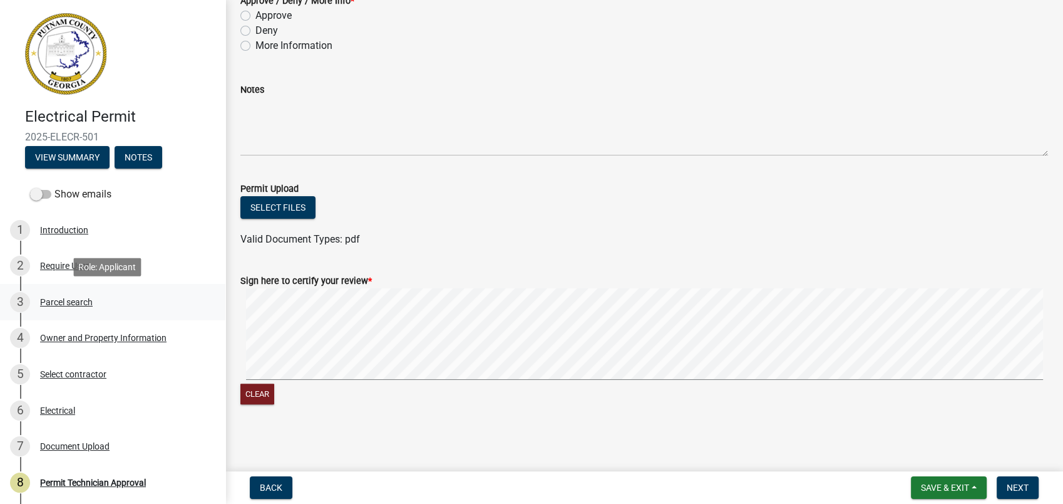
click at [69, 300] on div "Parcel search" at bounding box center [66, 301] width 53 height 9
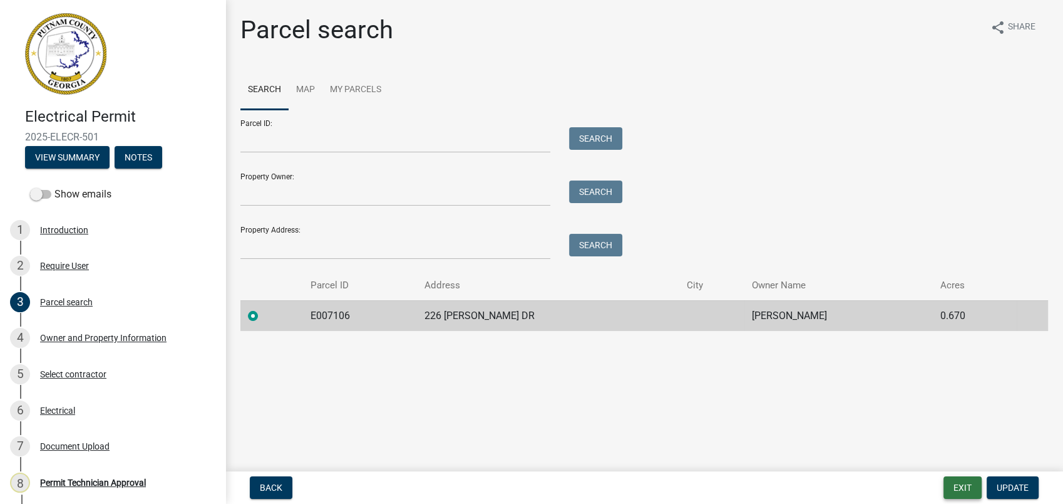
click at [954, 477] on button "Exit" at bounding box center [963, 487] width 38 height 23
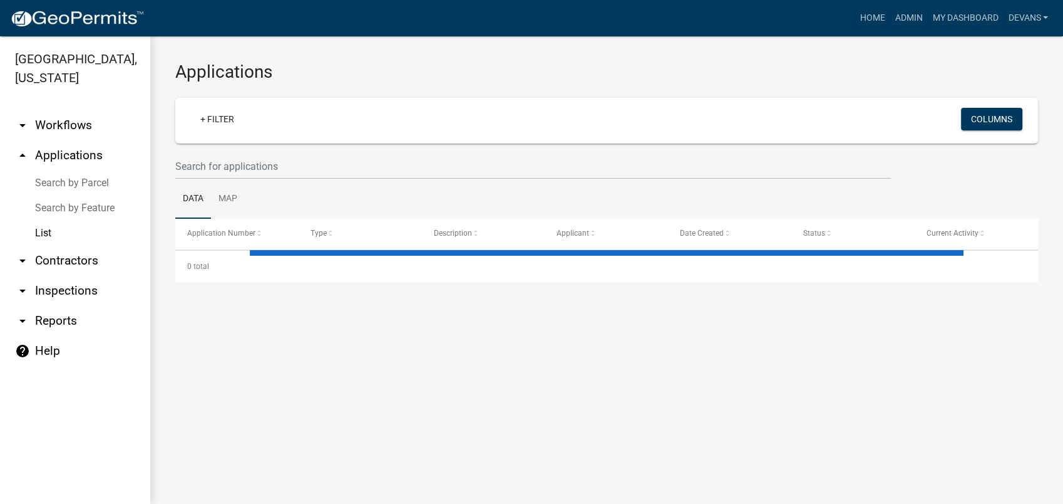
select select "1: 25"
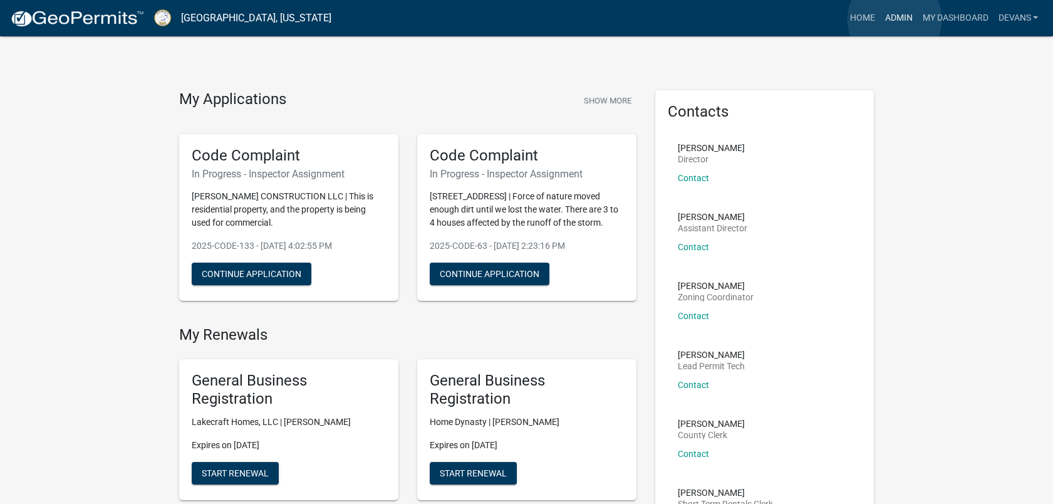
click at [894, 19] on link "Admin" at bounding box center [898, 18] width 38 height 24
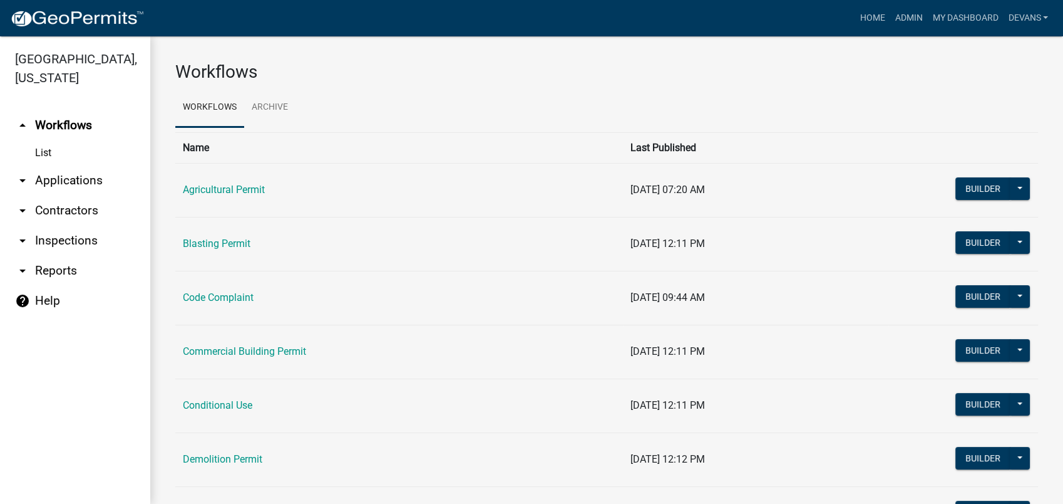
click at [61, 237] on link "arrow_drop_down Inspections" at bounding box center [75, 240] width 150 height 30
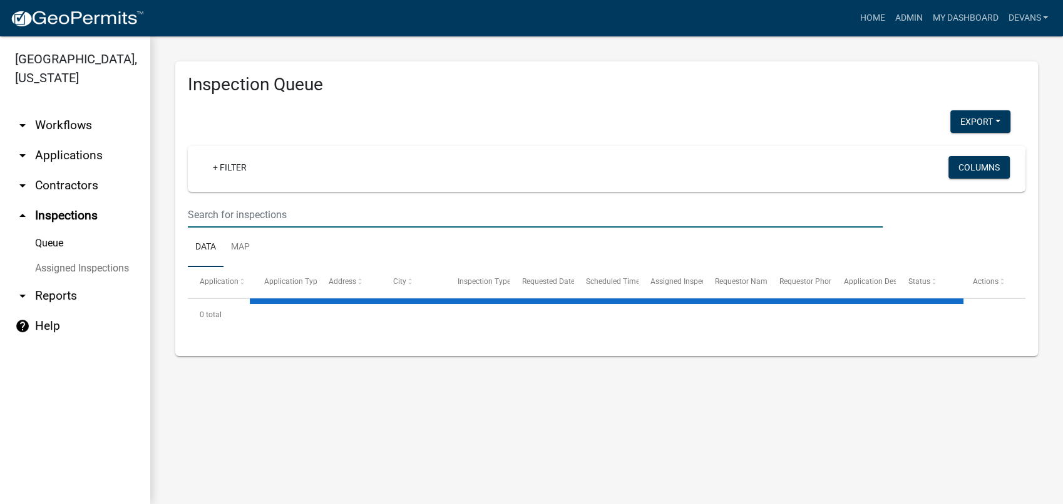
click at [276, 222] on input "text" at bounding box center [535, 215] width 695 height 26
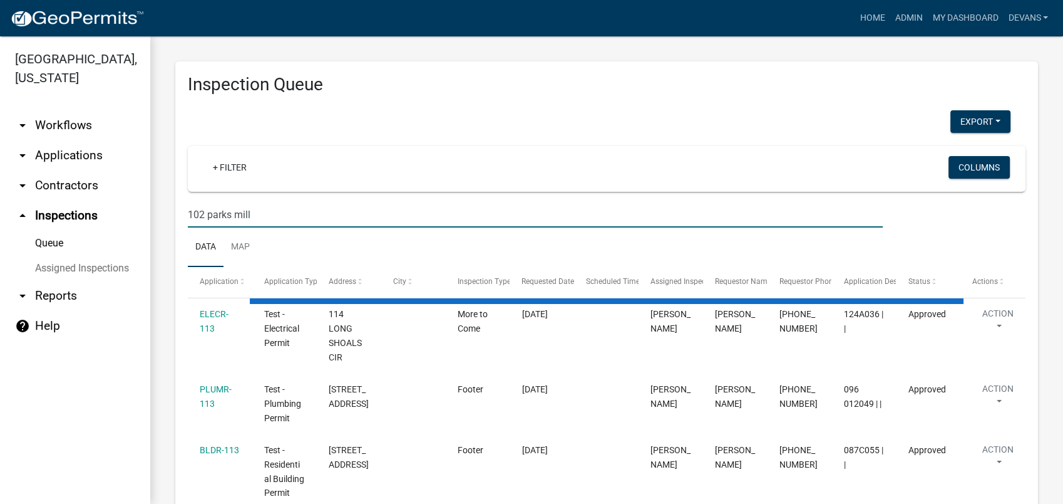
type input "102 parks mill"
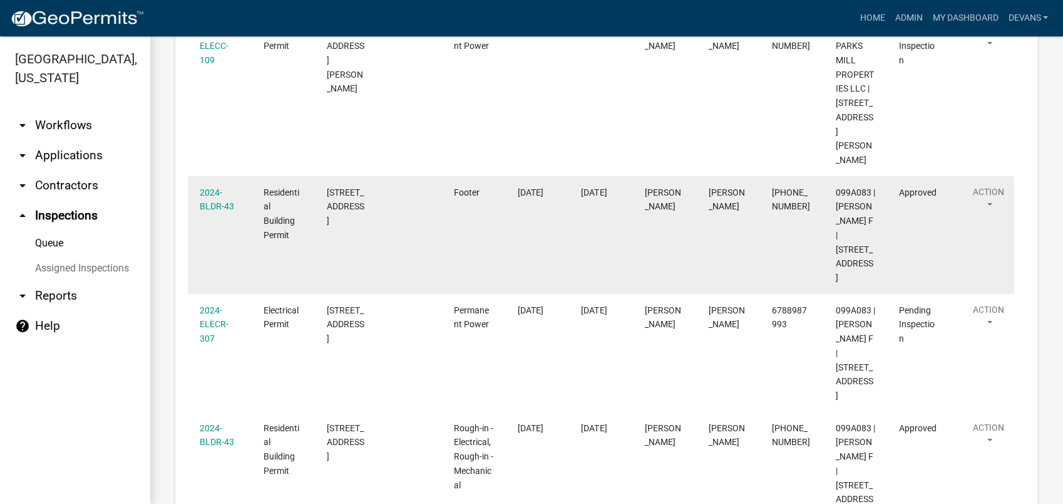
scroll to position [398, 0]
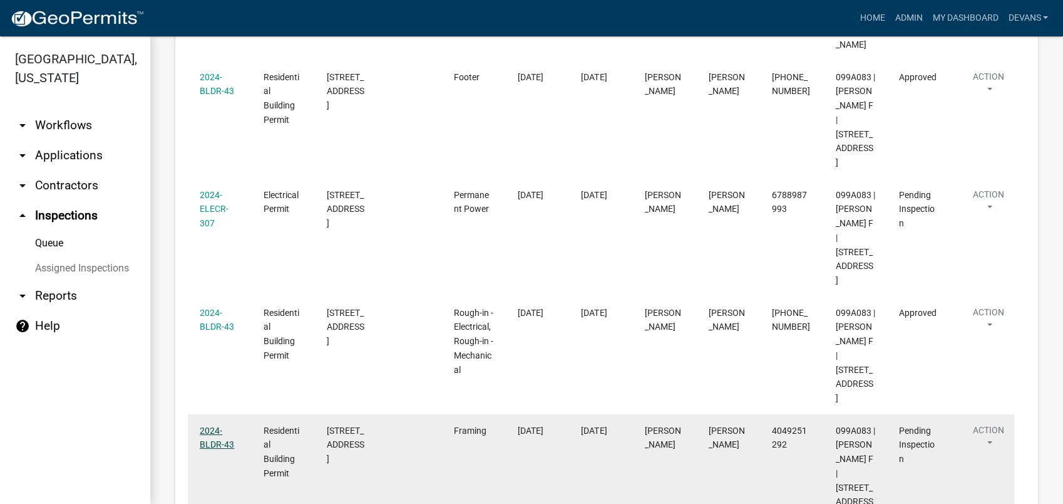
click at [213, 425] on link "2024-BLDR-43" at bounding box center [217, 437] width 34 height 24
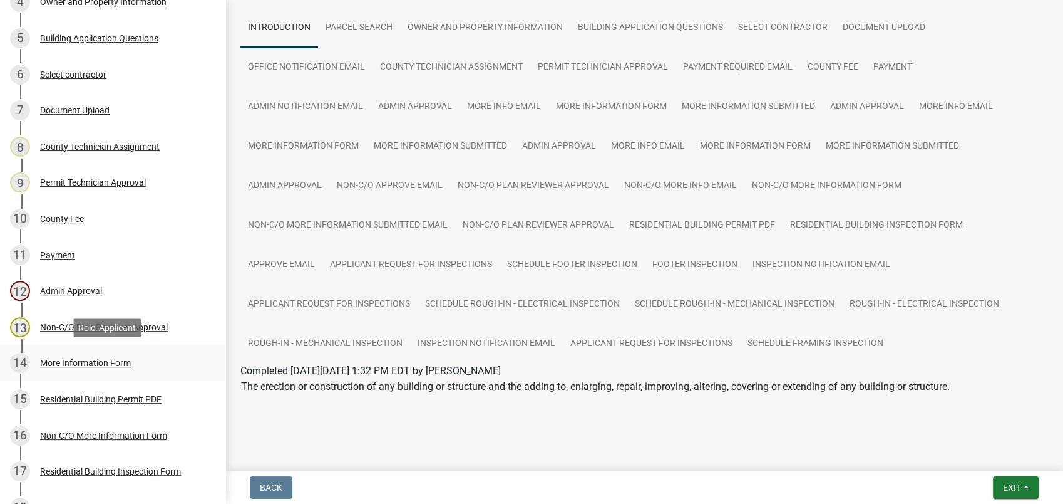
scroll to position [348, 0]
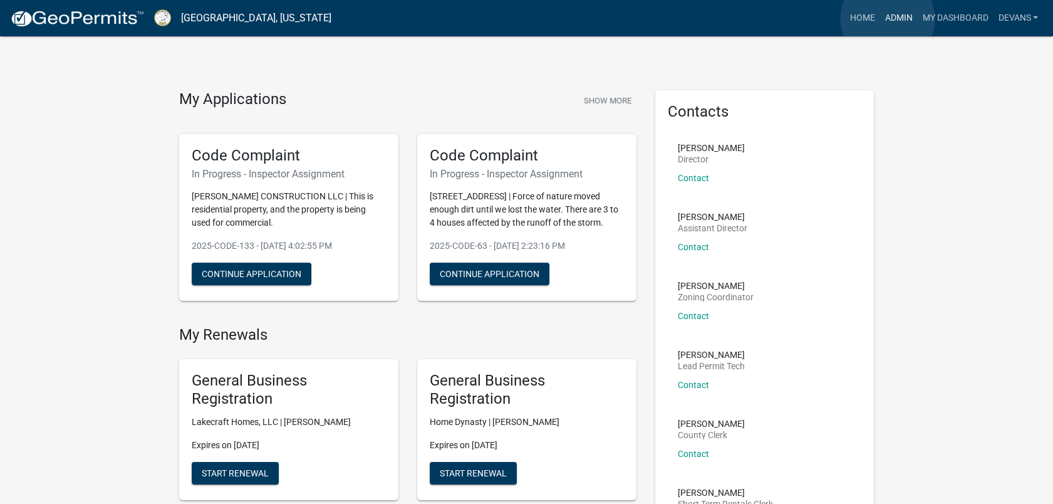
click at [887, 19] on link "Admin" at bounding box center [898, 18] width 38 height 24
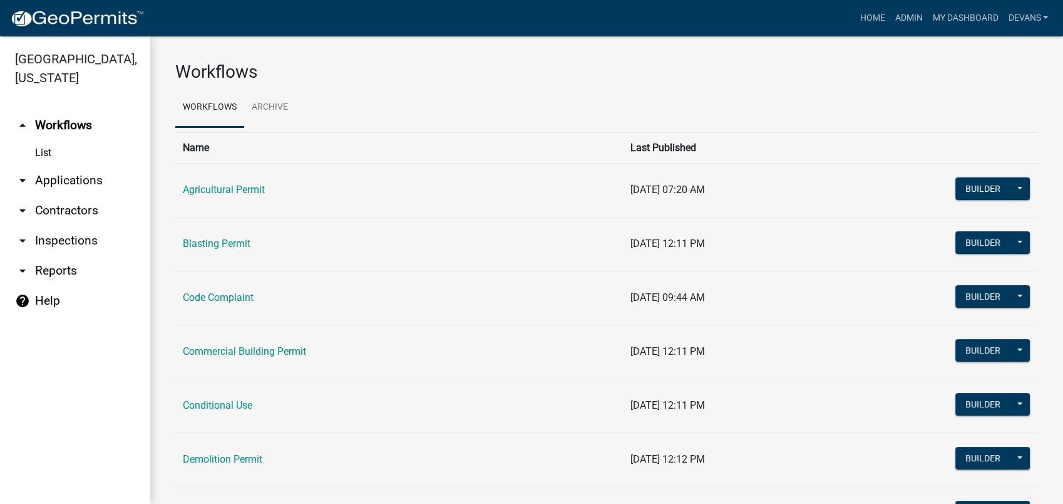
click at [68, 174] on link "arrow_drop_down Applications" at bounding box center [75, 180] width 150 height 30
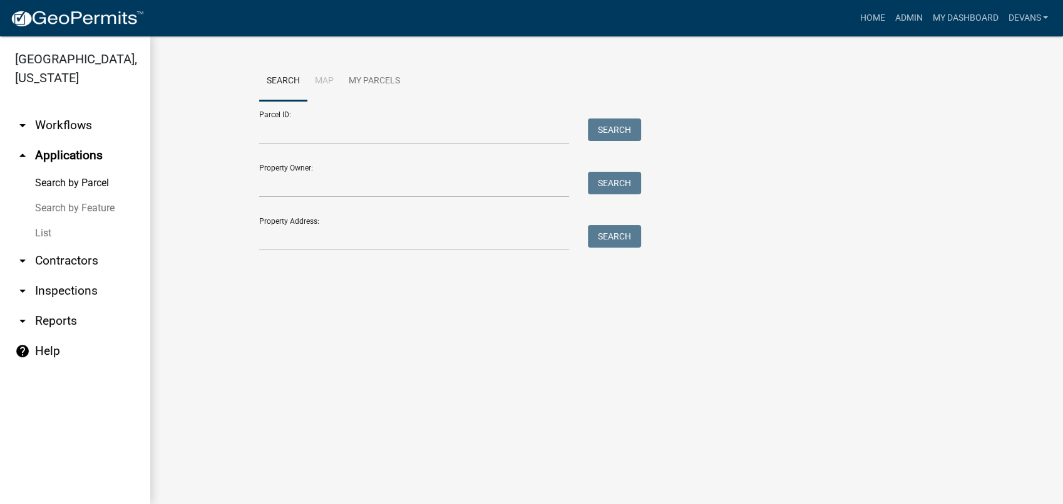
click at [42, 235] on link "List" at bounding box center [75, 232] width 150 height 25
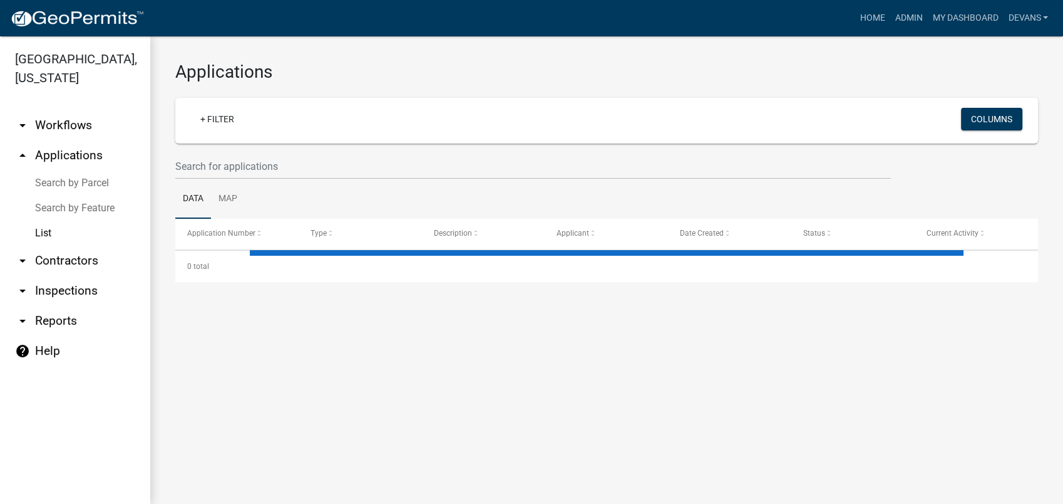
select select "1: 25"
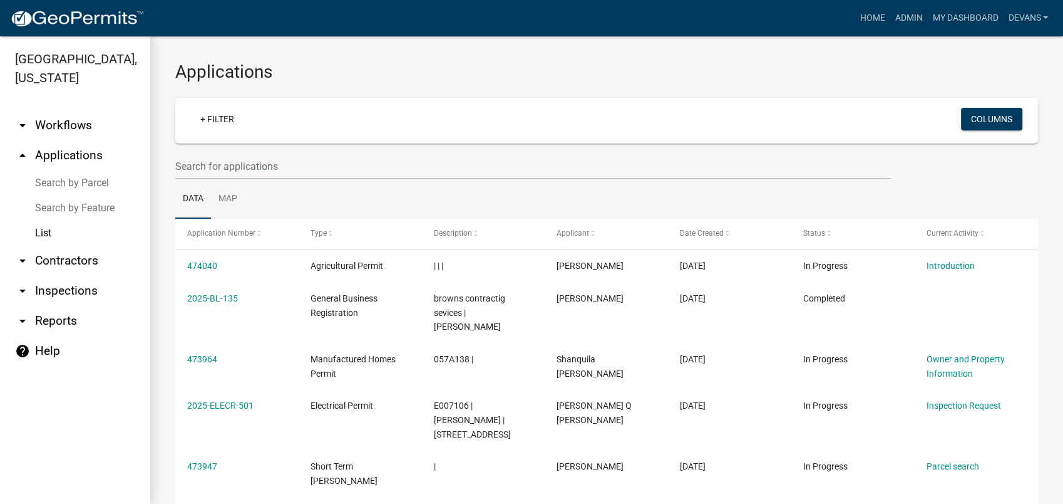
click at [71, 288] on link "arrow_drop_down Inspections" at bounding box center [75, 291] width 150 height 30
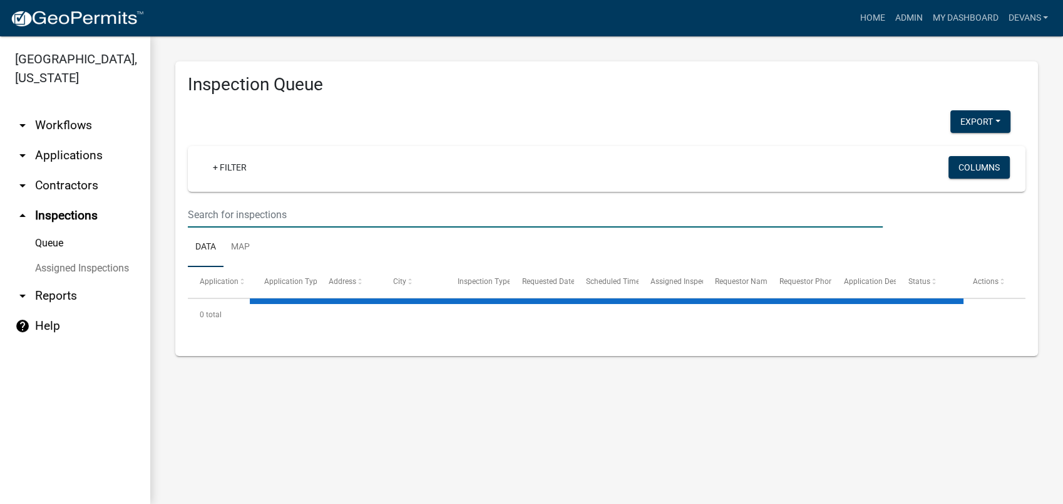
click at [222, 205] on input "text" at bounding box center [535, 215] width 695 height 26
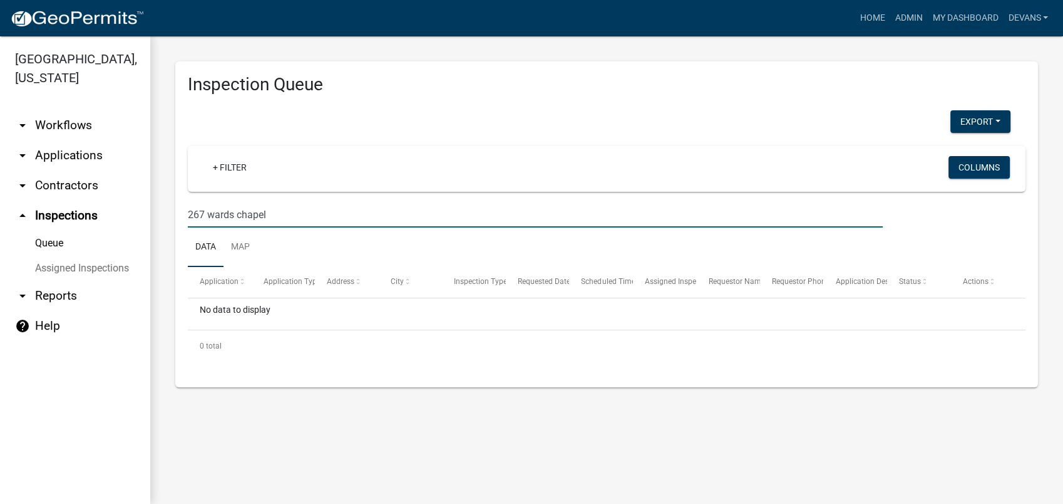
drag, startPoint x: 289, startPoint y: 212, endPoint x: 280, endPoint y: 214, distance: 9.1
click at [280, 214] on input "267 wards chapel" at bounding box center [535, 215] width 695 height 26
click at [279, 215] on input "267 wards chapel" at bounding box center [535, 215] width 695 height 26
type input "267 wards chapel"
click at [67, 153] on link "arrow_drop_down Applications" at bounding box center [75, 155] width 150 height 30
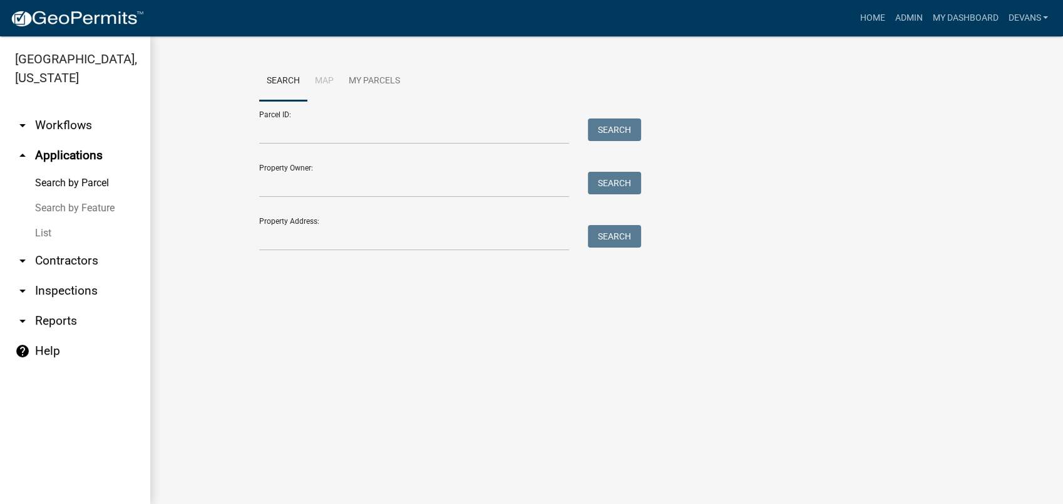
click at [44, 228] on link "List" at bounding box center [75, 232] width 150 height 25
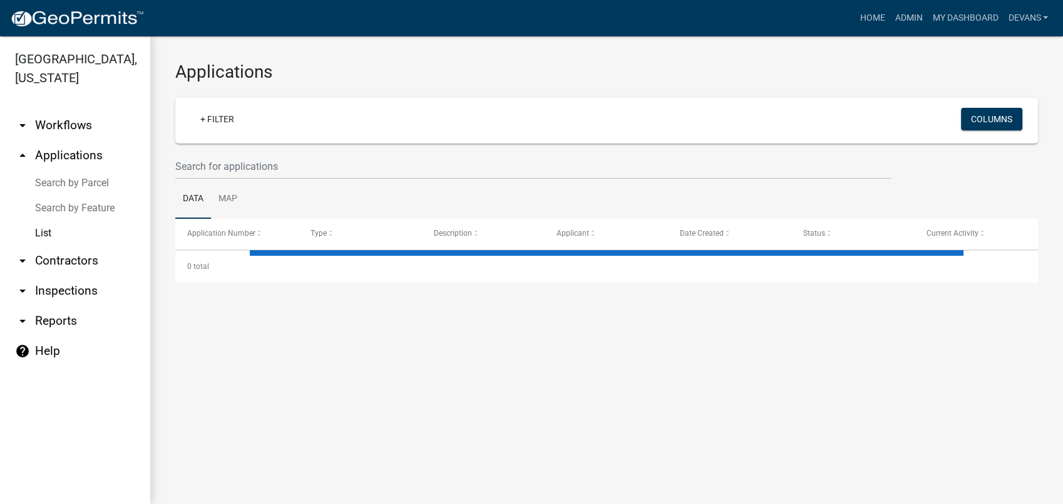
select select "1: 25"
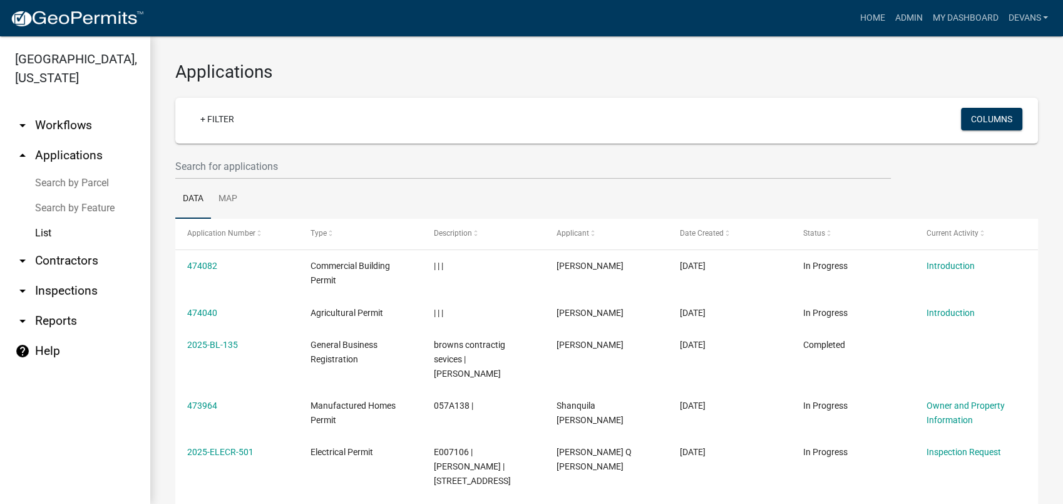
click at [82, 160] on link "arrow_drop_up Applications" at bounding box center [75, 155] width 150 height 30
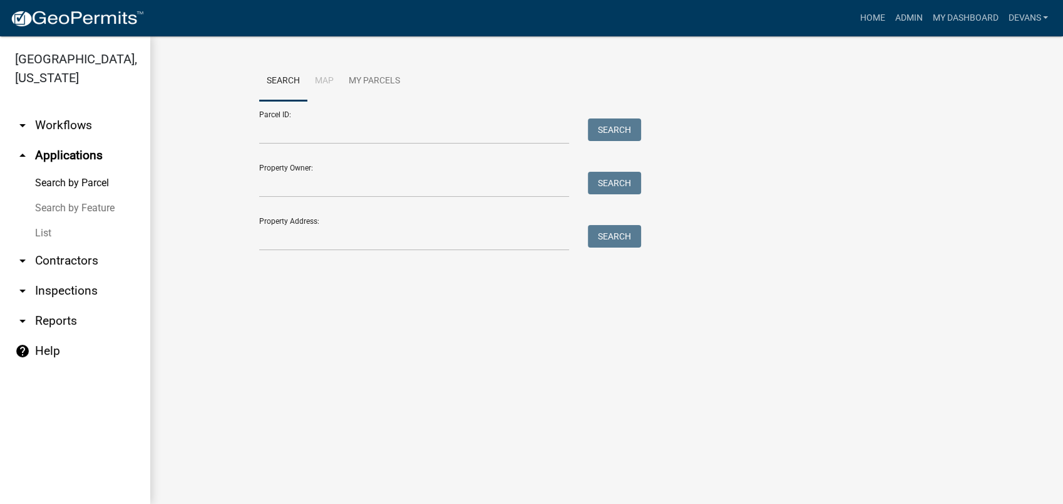
click at [58, 291] on link "arrow_drop_down Inspections" at bounding box center [75, 291] width 150 height 30
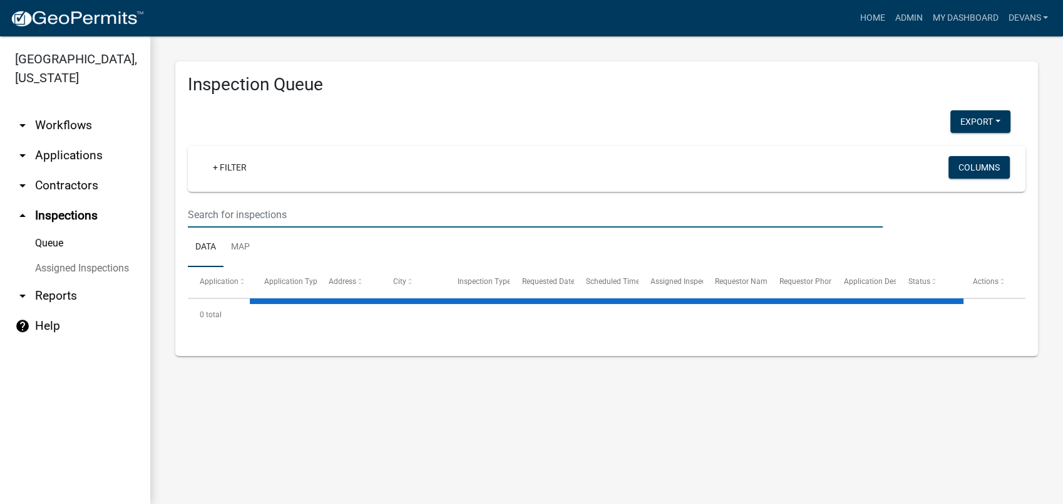
click at [221, 220] on input "text" at bounding box center [535, 215] width 695 height 26
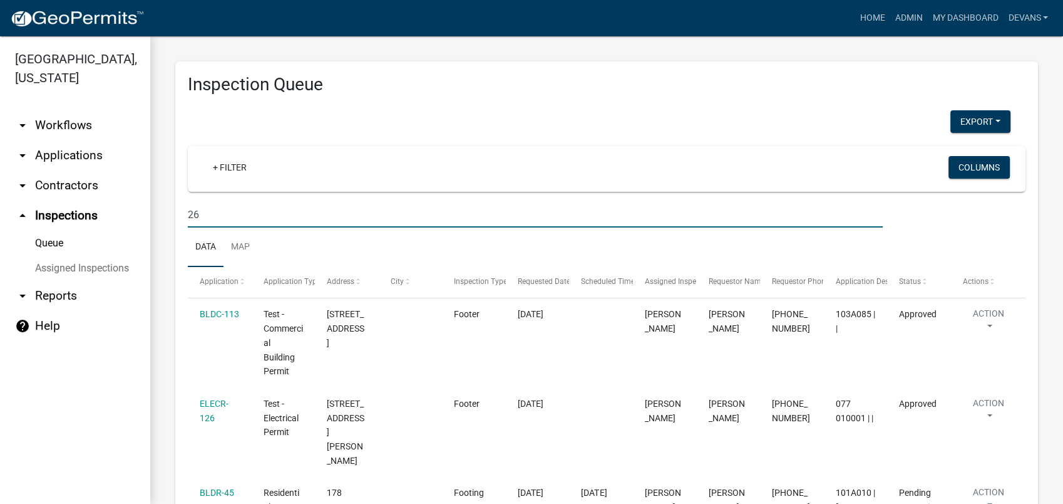
type input "2"
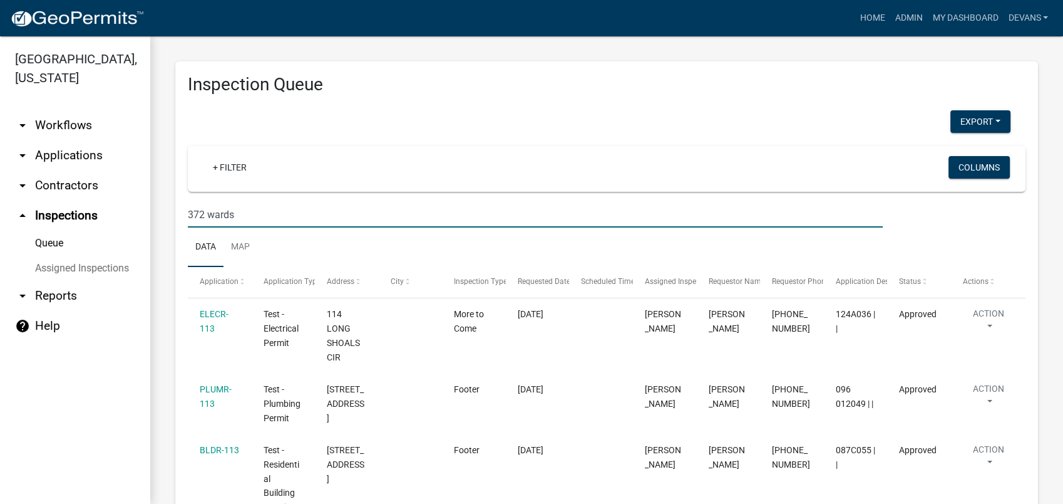
type input "372 wards"
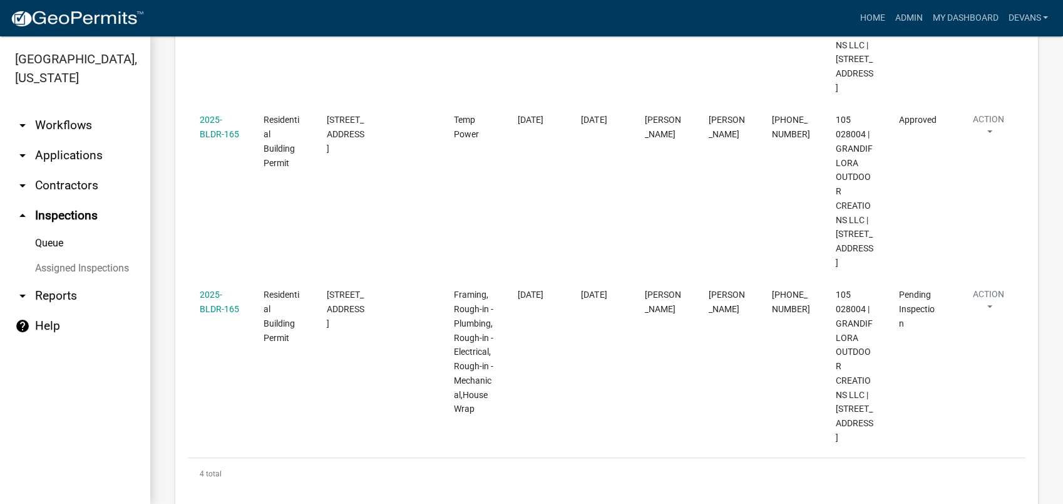
scroll to position [565, 0]
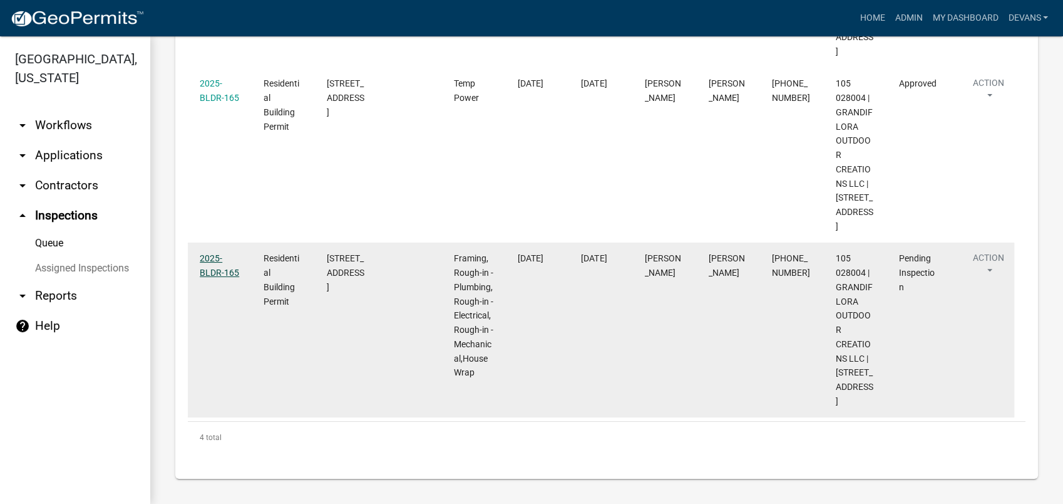
click at [210, 253] on link "2025-BLDR-165" at bounding box center [219, 265] width 39 height 24
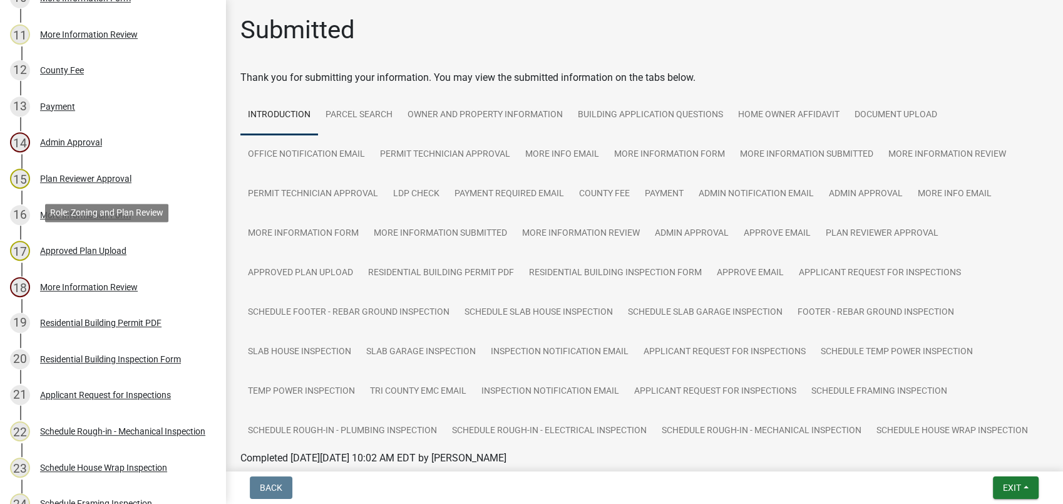
scroll to position [835, 0]
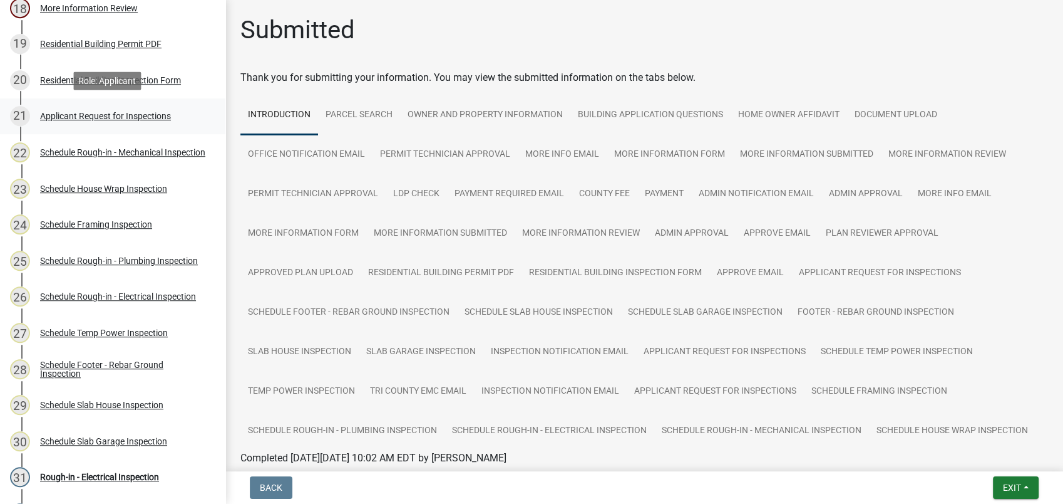
click at [148, 112] on div "Applicant Request for Inspections" at bounding box center [105, 115] width 131 height 9
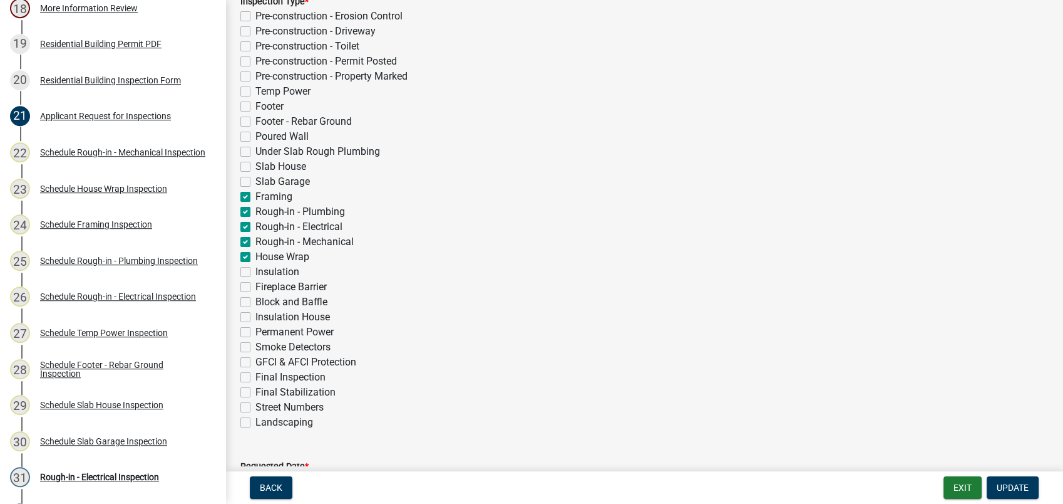
scroll to position [348, 0]
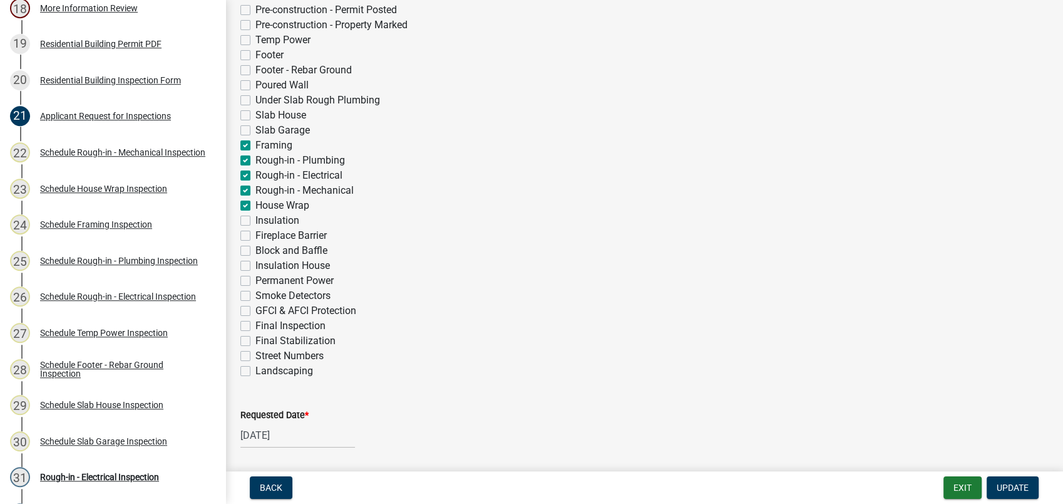
click at [256, 144] on label "Framing" at bounding box center [274, 145] width 37 height 15
click at [256, 144] on input "Framing" at bounding box center [260, 142] width 8 height 8
checkbox input "false"
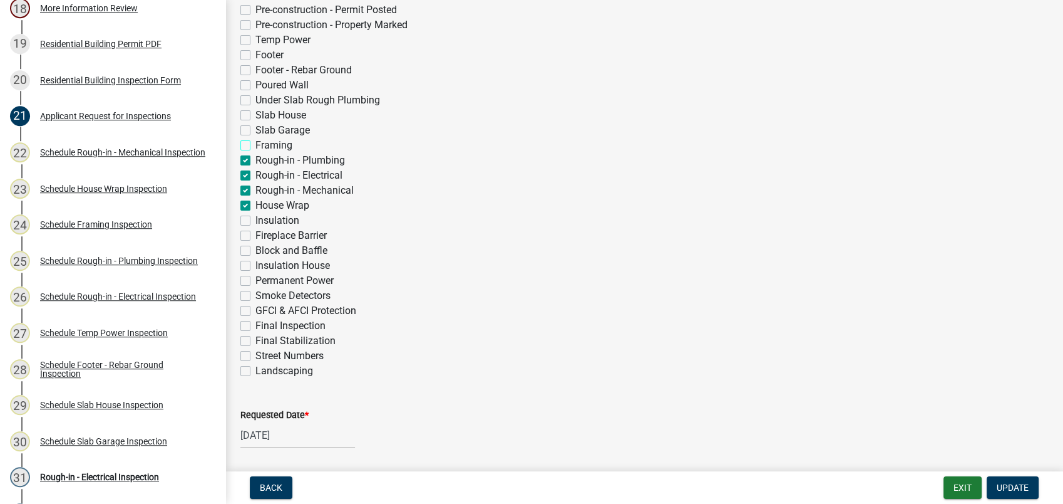
checkbox input "false"
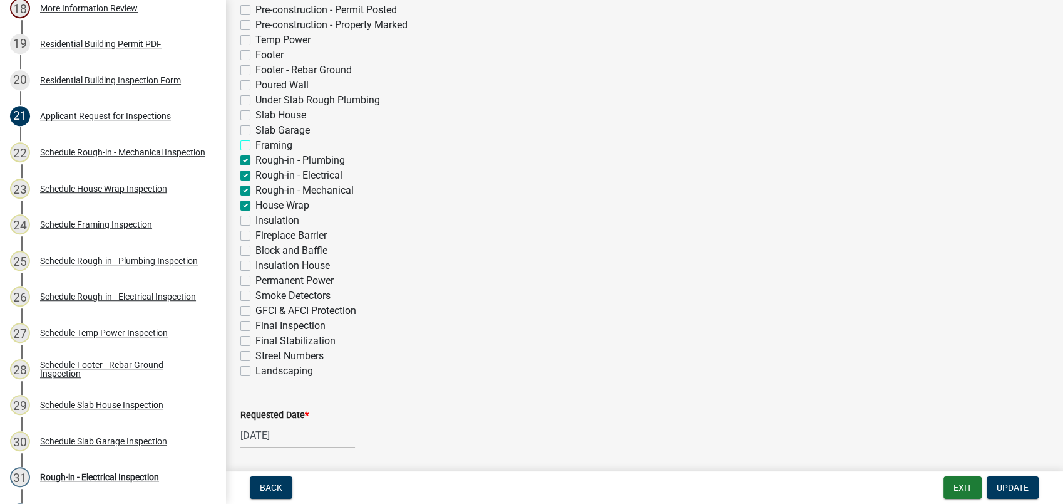
checkbox input "false"
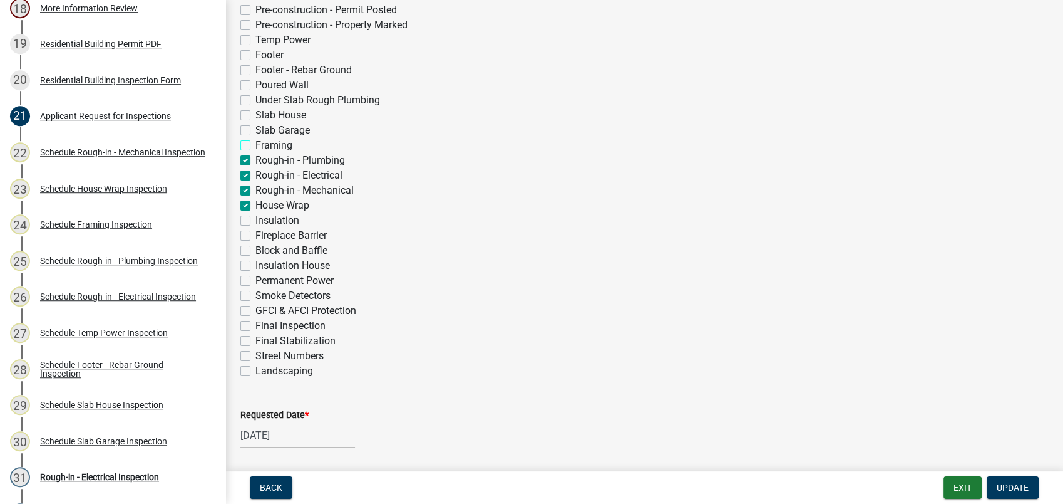
checkbox input "false"
checkbox input "true"
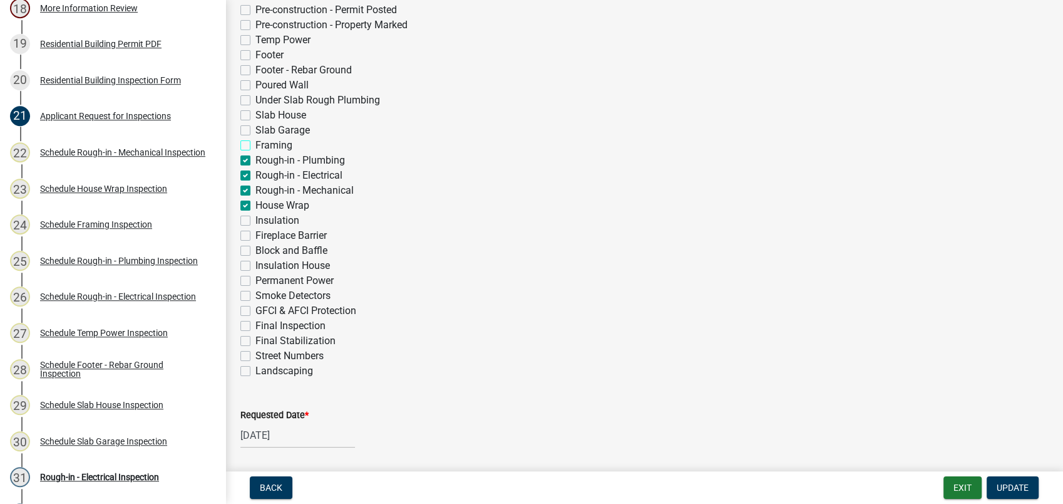
checkbox input "false"
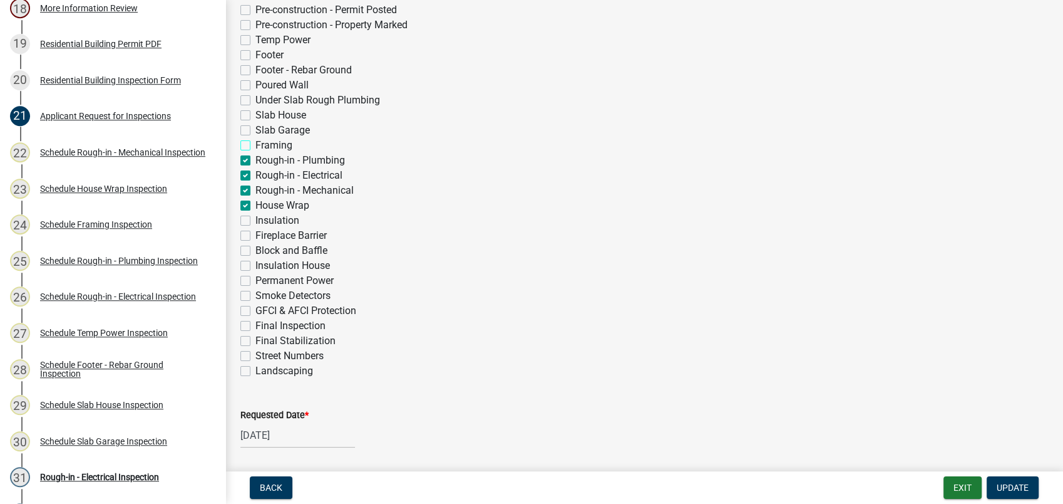
checkbox input "false"
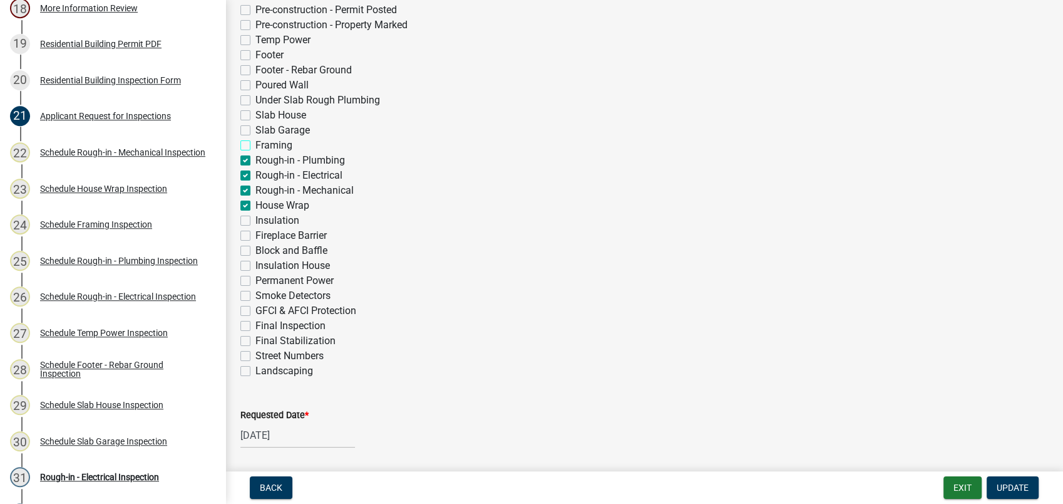
checkbox input "false"
click at [1013, 484] on span "Update" at bounding box center [1013, 487] width 32 height 10
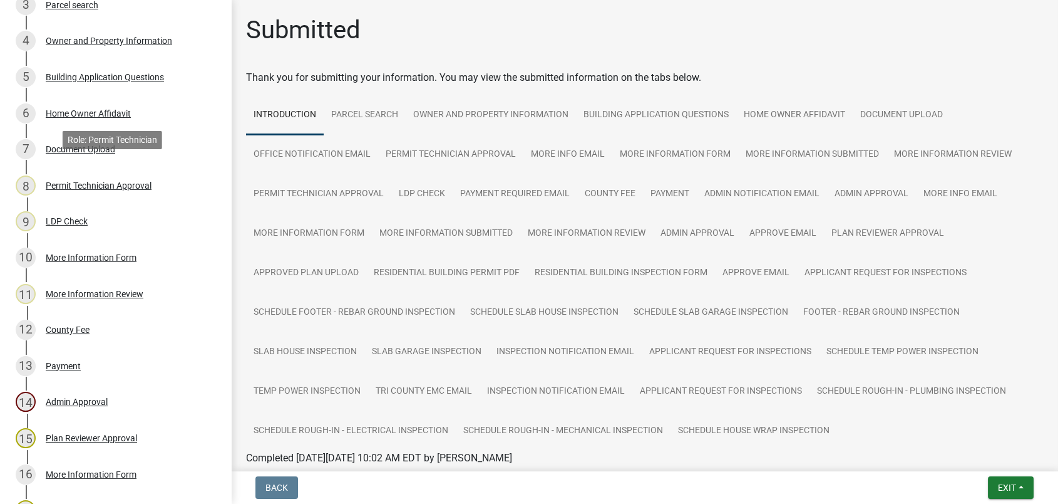
scroll to position [70, 0]
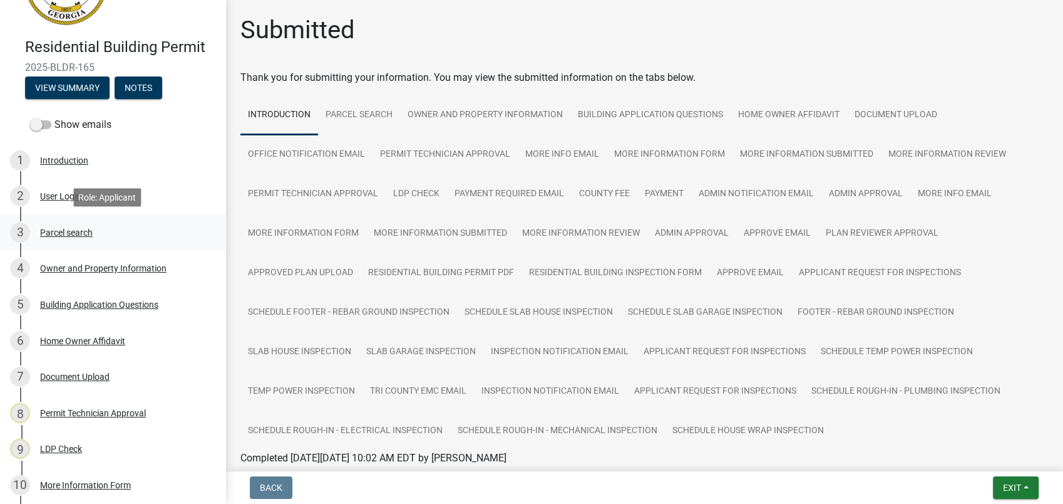
click at [77, 230] on div "Parcel search" at bounding box center [66, 232] width 53 height 9
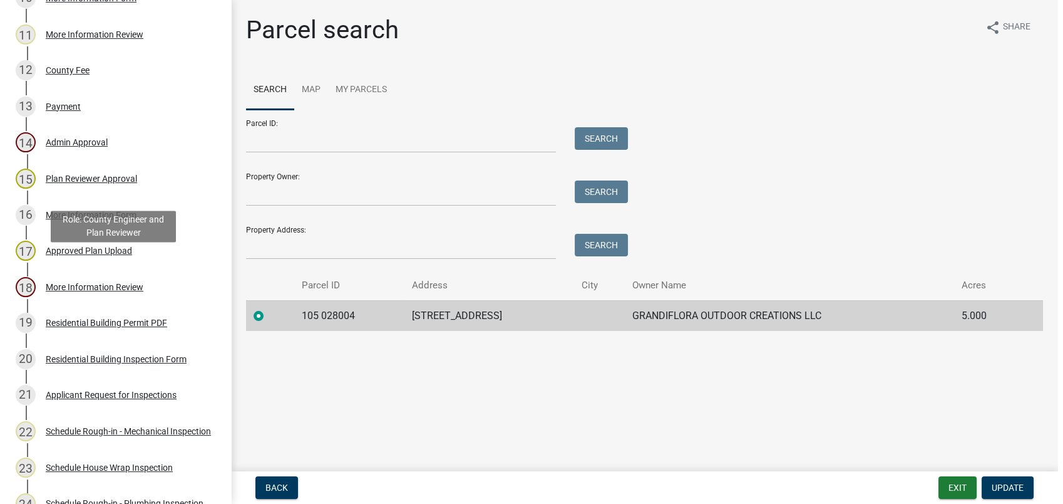
scroll to position [487, 0]
